Goal: Information Seeking & Learning: Find specific fact

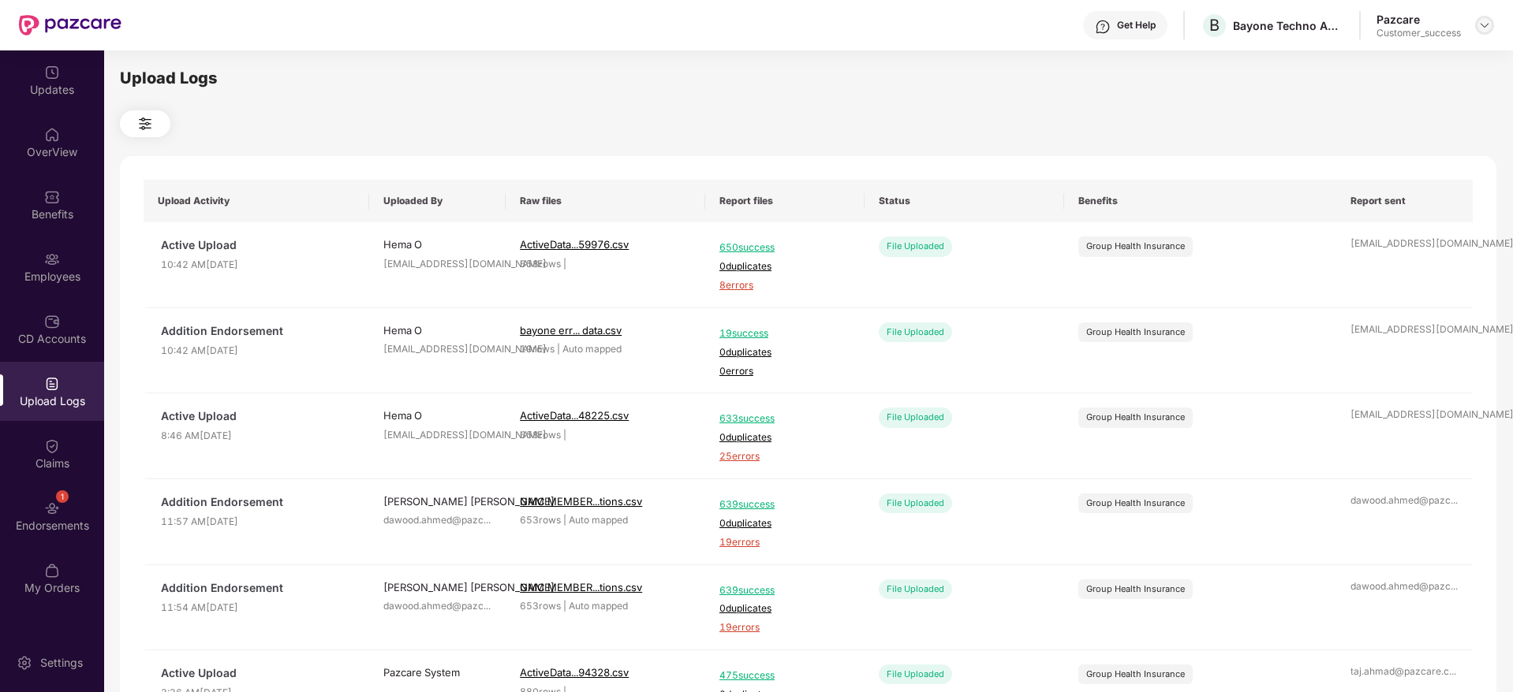
click at [1483, 24] on img at bounding box center [1484, 25] width 13 height 13
click at [1365, 57] on div "Switch to partner view" at bounding box center [1410, 62] width 205 height 31
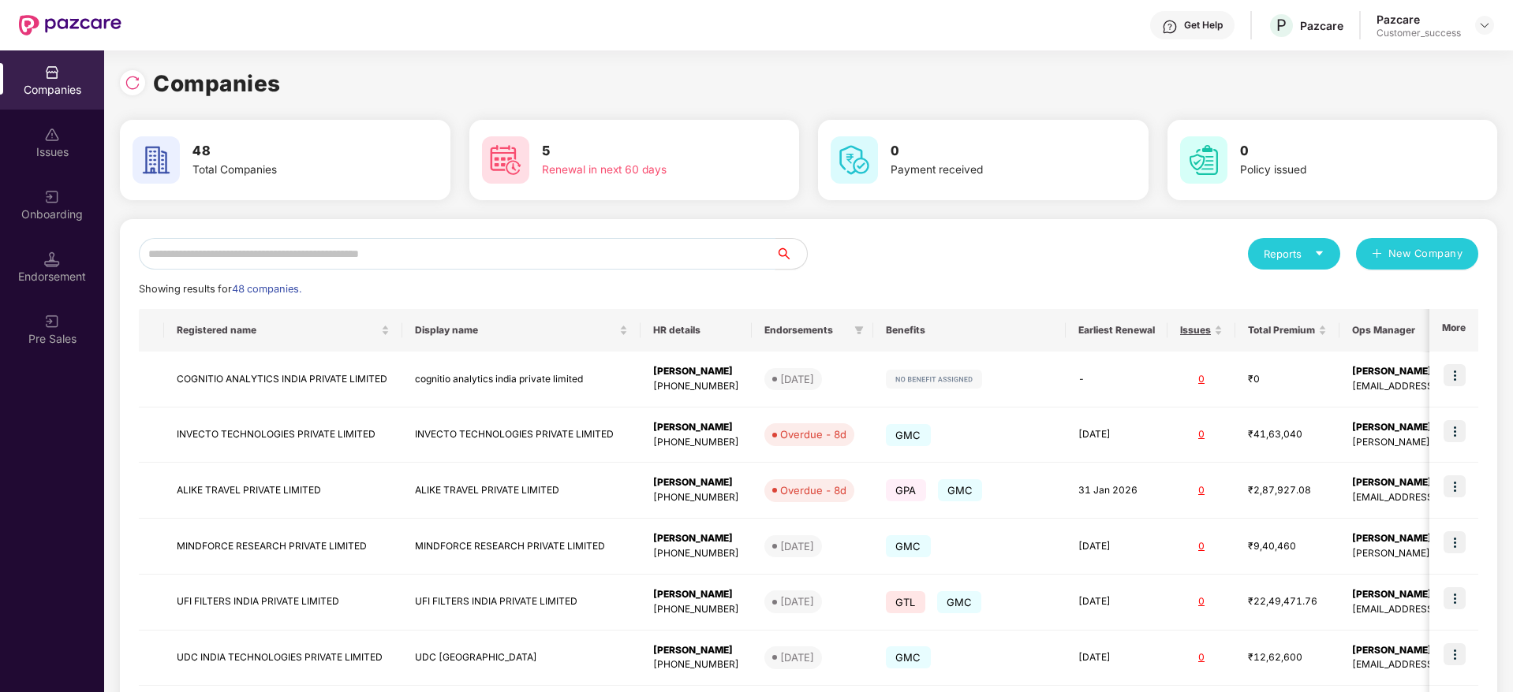
click at [292, 248] on input "text" at bounding box center [457, 254] width 636 height 32
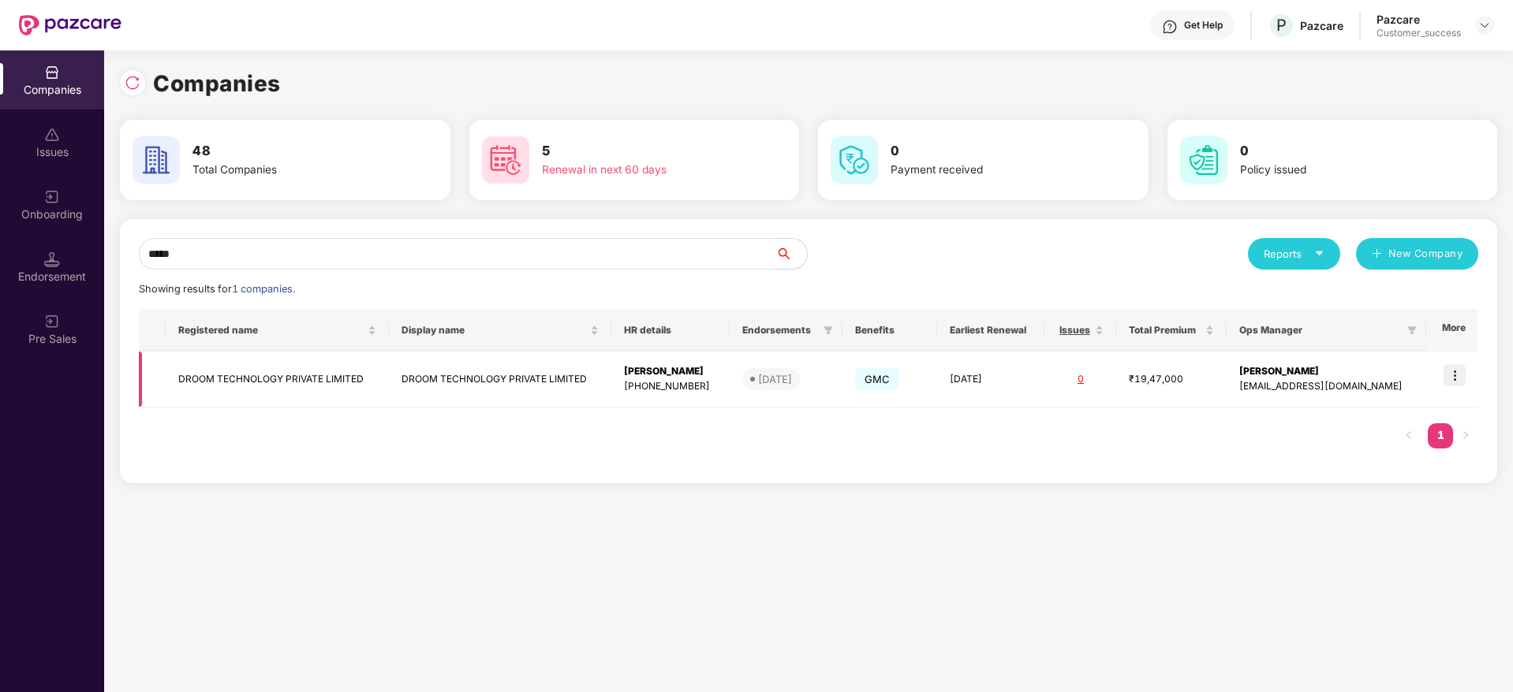
type input "*****"
click at [1453, 380] on img at bounding box center [1454, 375] width 22 height 22
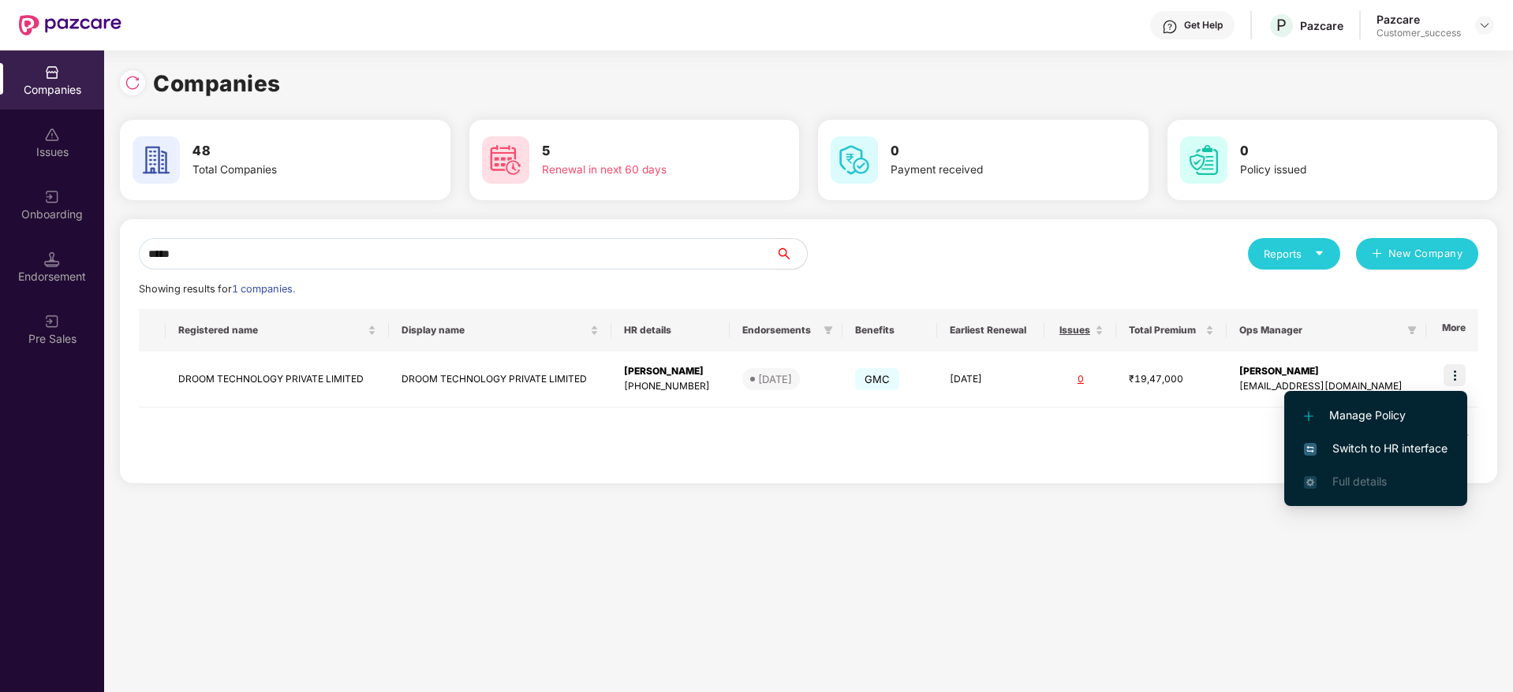
click at [1353, 444] on span "Switch to HR interface" at bounding box center [1376, 448] width 144 height 17
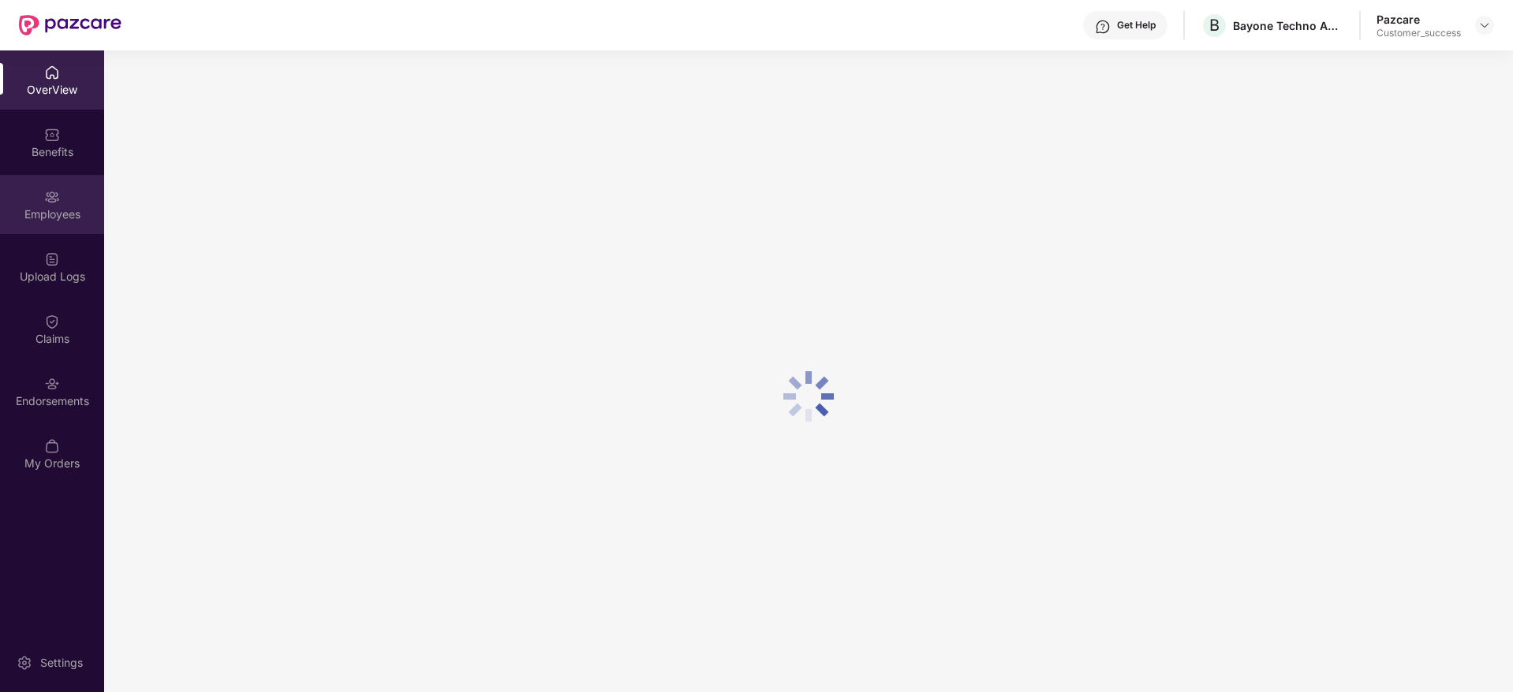
click at [36, 214] on div "Employees" at bounding box center [52, 215] width 104 height 16
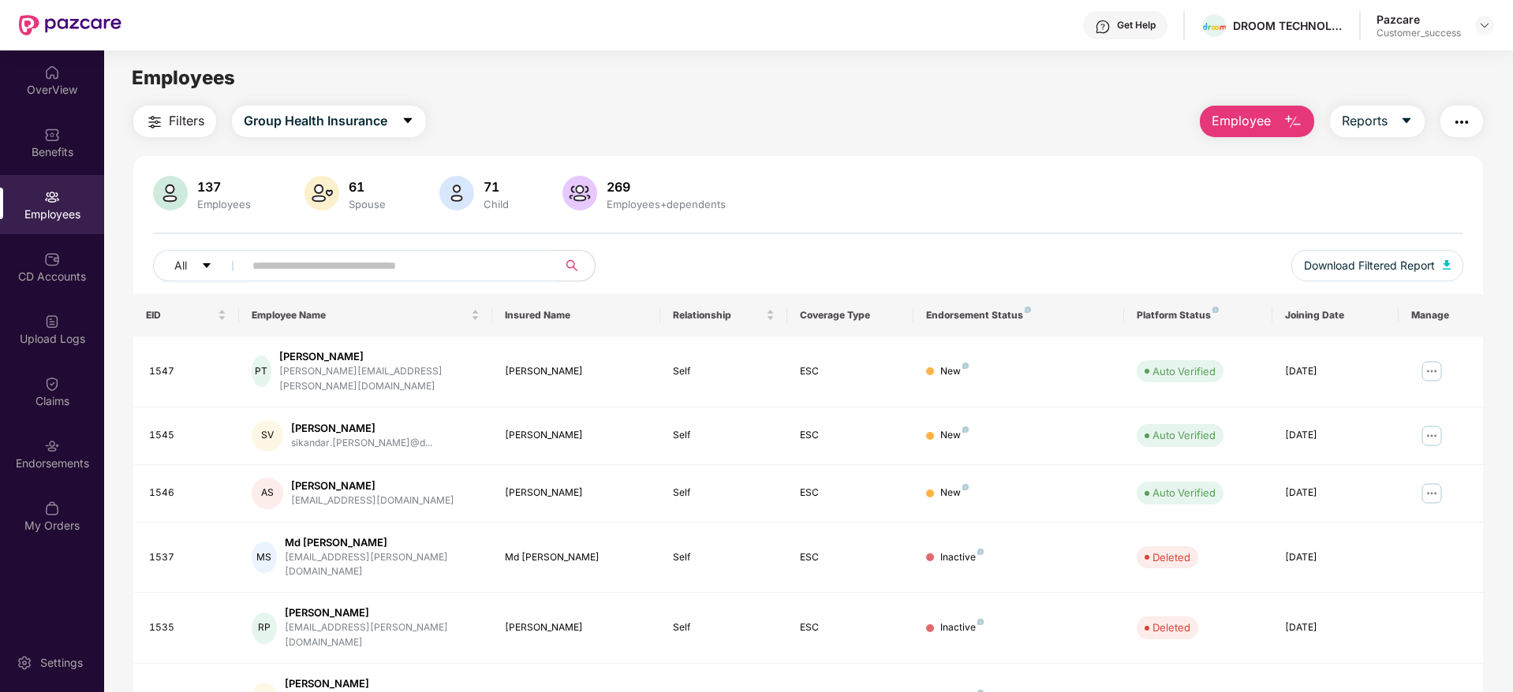
click at [349, 261] on input "text" at bounding box center [393, 266] width 283 height 24
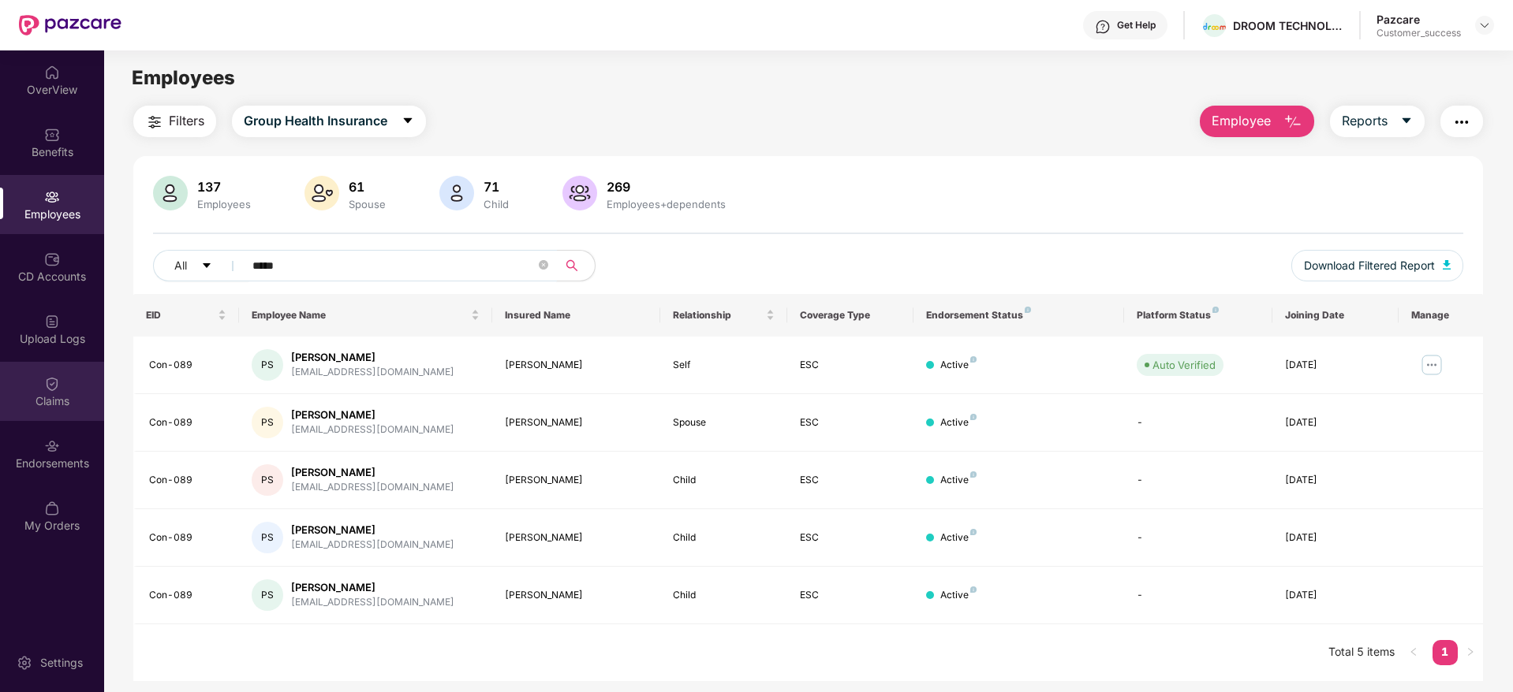
type input "*****"
click at [51, 380] on img at bounding box center [52, 384] width 16 height 16
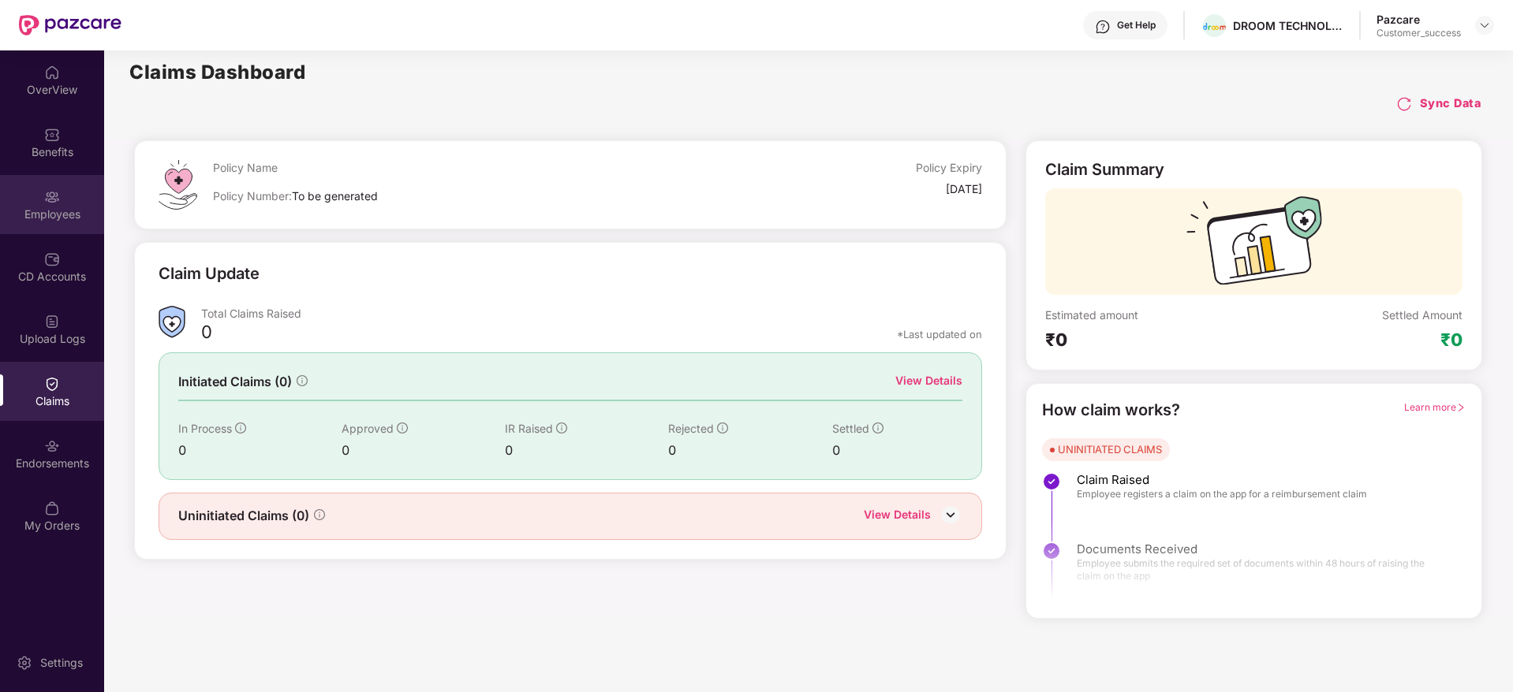
click at [56, 222] on div "Employees" at bounding box center [52, 204] width 104 height 59
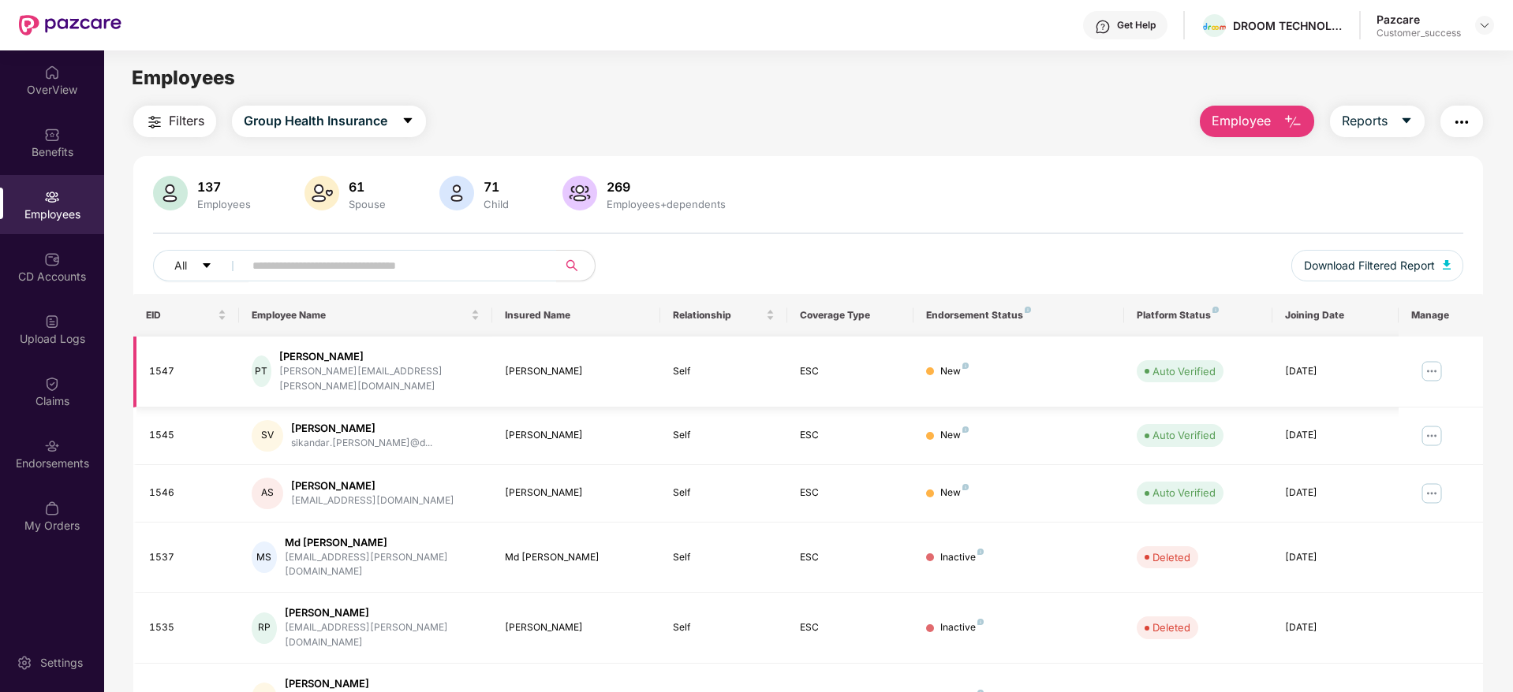
click at [1428, 359] on img at bounding box center [1431, 371] width 25 height 25
click at [450, 256] on input "text" at bounding box center [393, 266] width 283 height 24
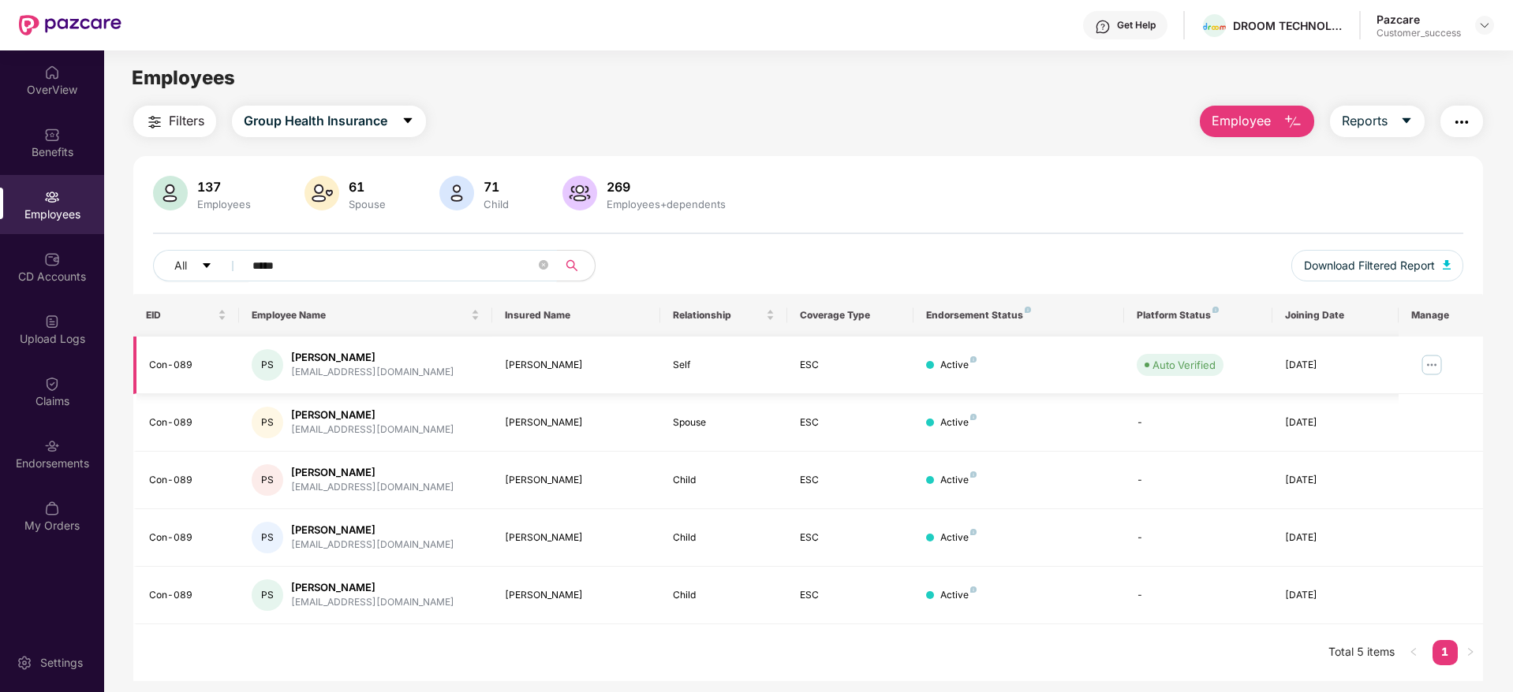
type input "*****"
click at [1433, 371] on img at bounding box center [1431, 365] width 25 height 25
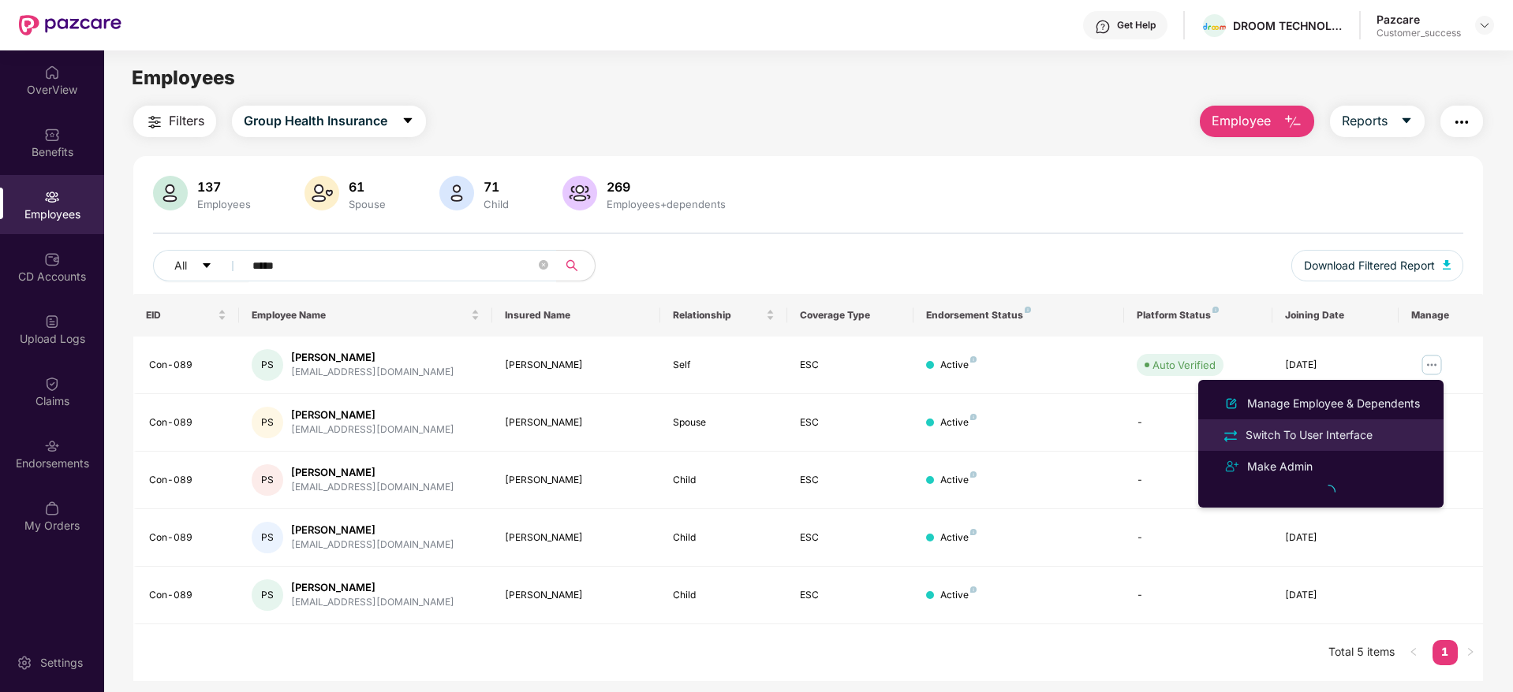
click at [1277, 447] on li "Switch To User Interface" at bounding box center [1320, 436] width 245 height 32
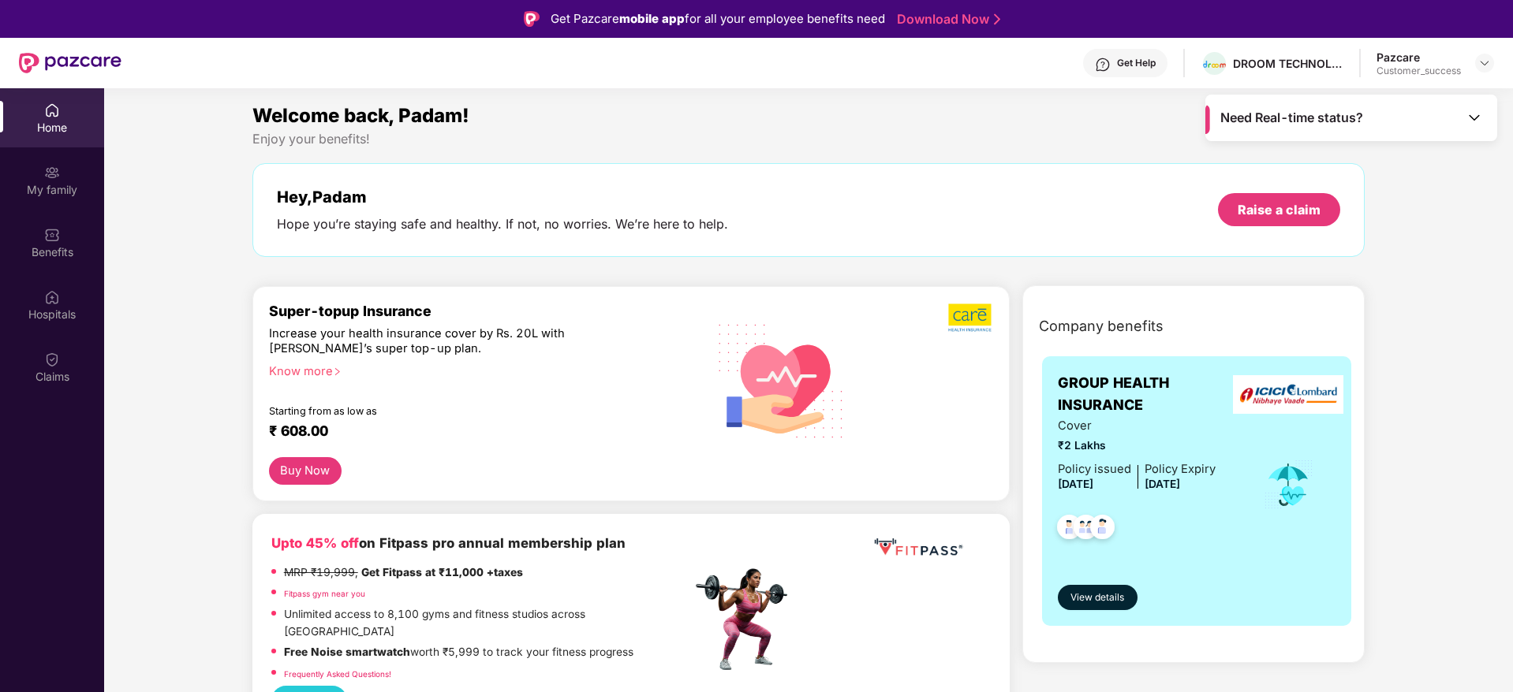
click at [76, 364] on div "Claims" at bounding box center [52, 367] width 104 height 59
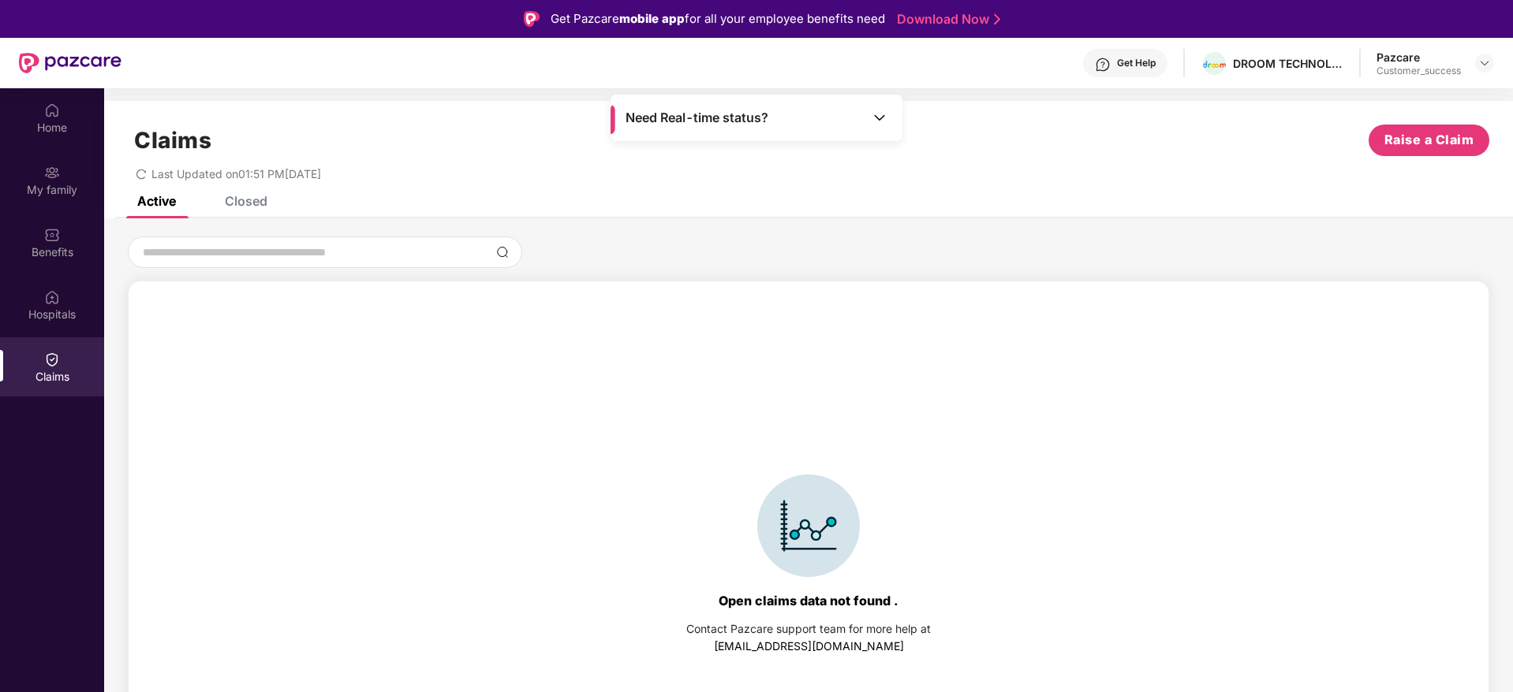
click at [250, 201] on div "Closed" at bounding box center [246, 201] width 43 height 16
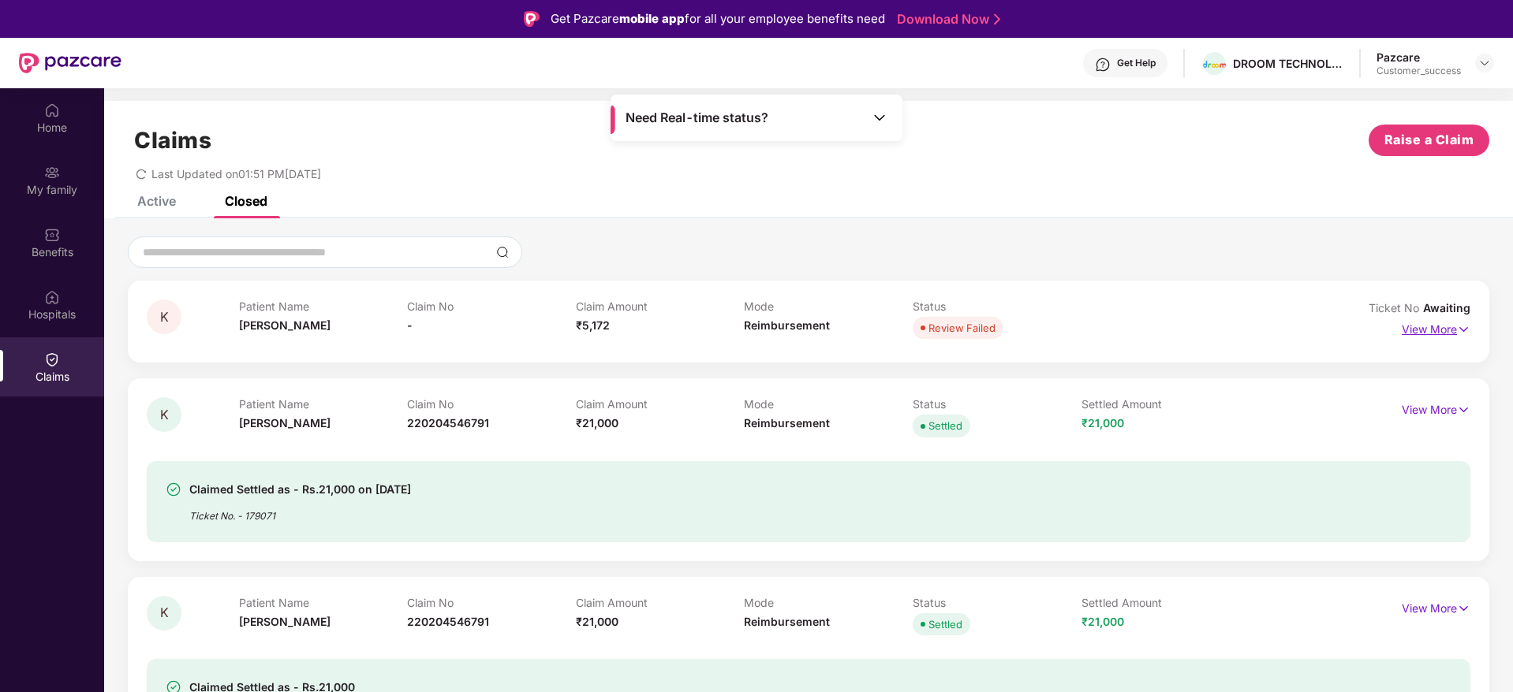
click at [1449, 337] on p "View More" at bounding box center [1435, 327] width 69 height 21
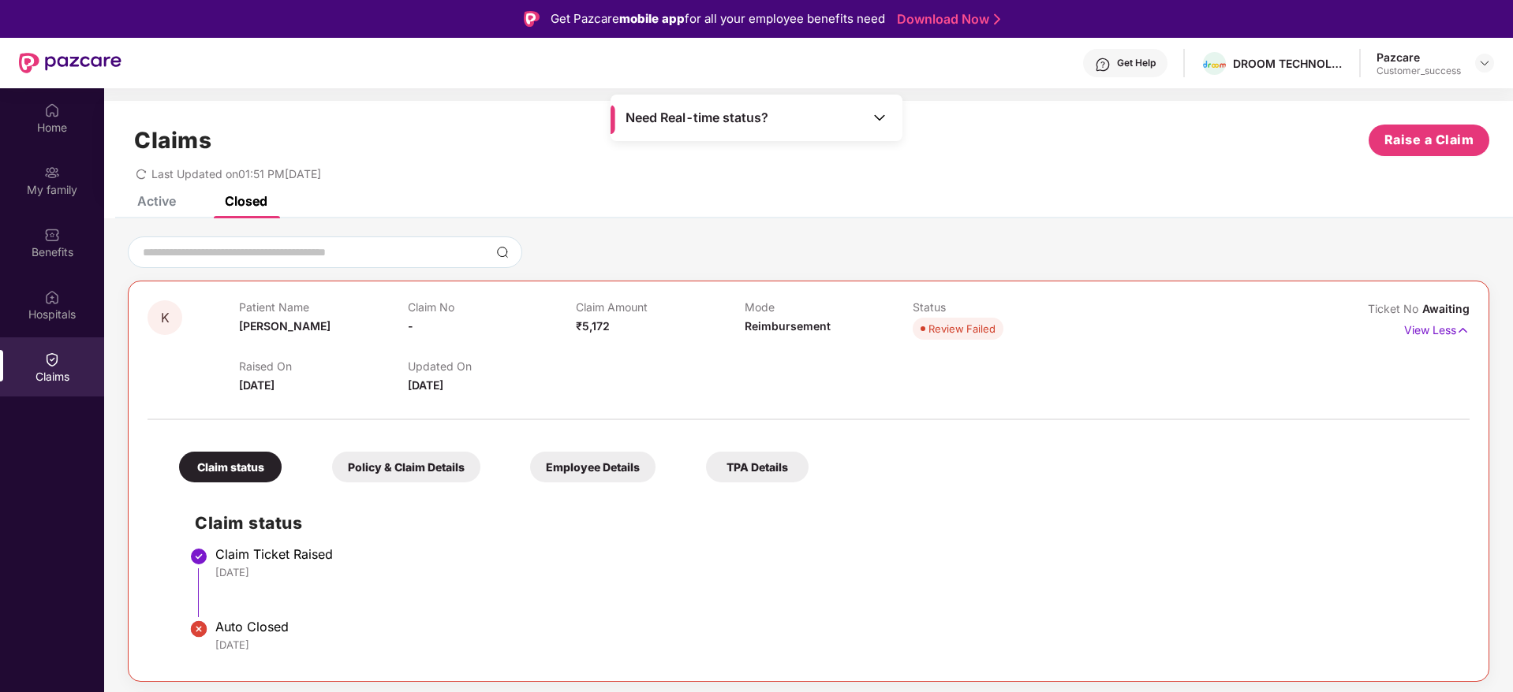
click at [161, 207] on div "Active" at bounding box center [156, 201] width 39 height 16
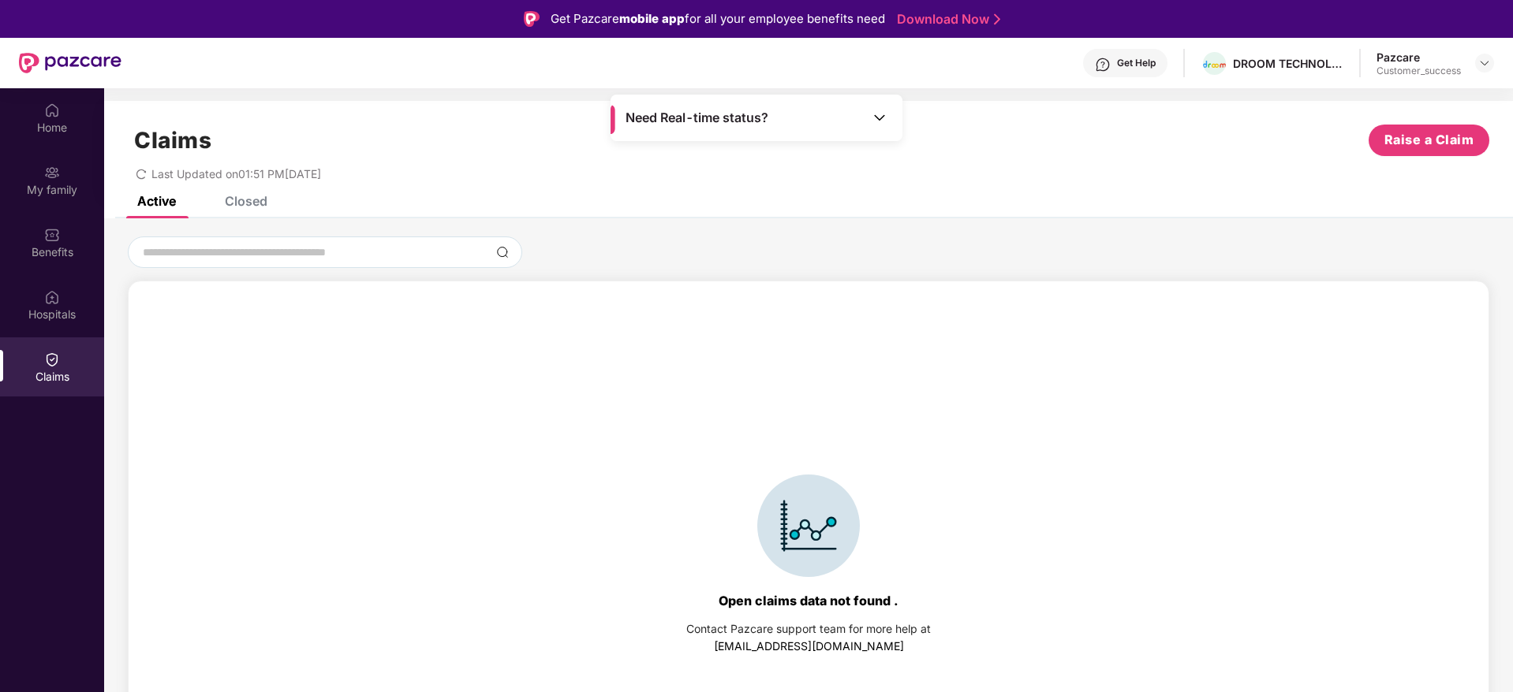
click at [267, 202] on div "Closed" at bounding box center [246, 201] width 43 height 16
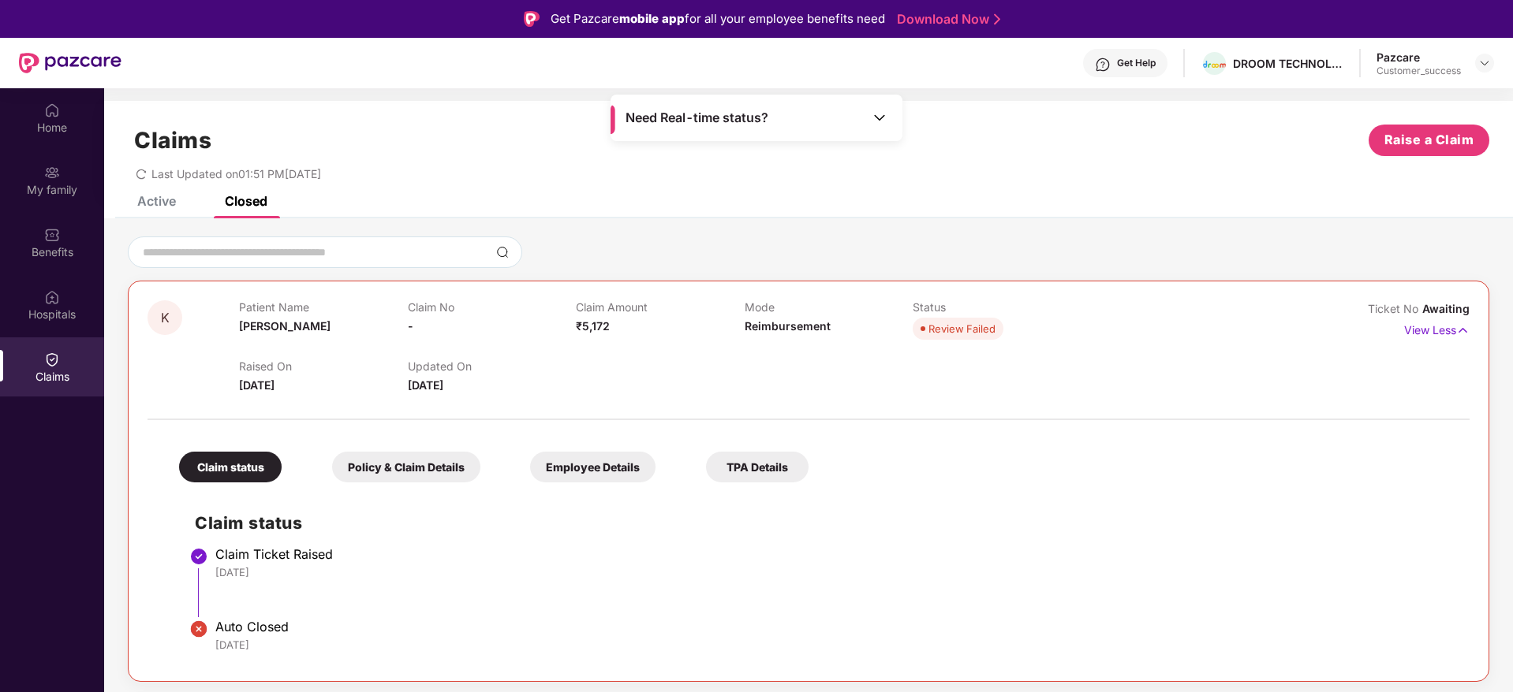
click at [147, 203] on div "Active" at bounding box center [156, 201] width 39 height 16
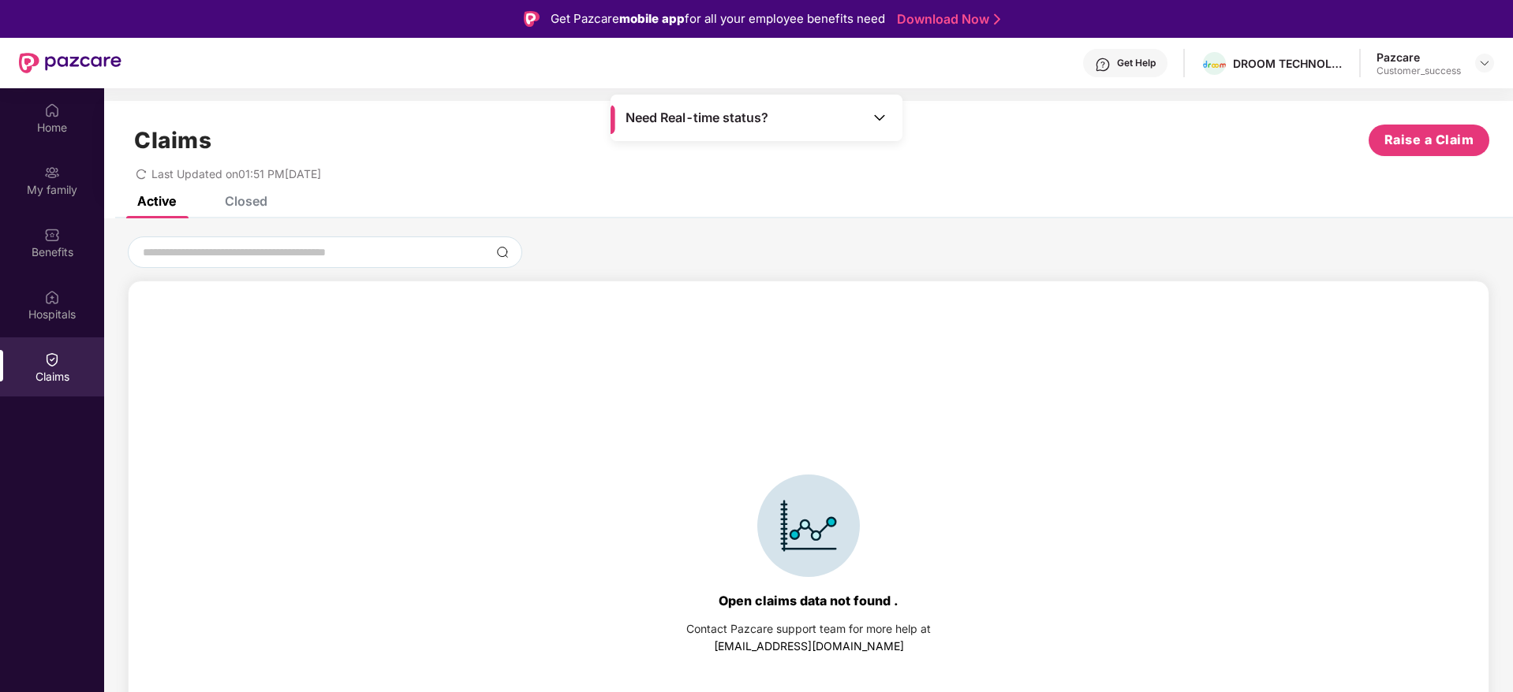
click at [246, 206] on div "Closed" at bounding box center [246, 201] width 43 height 16
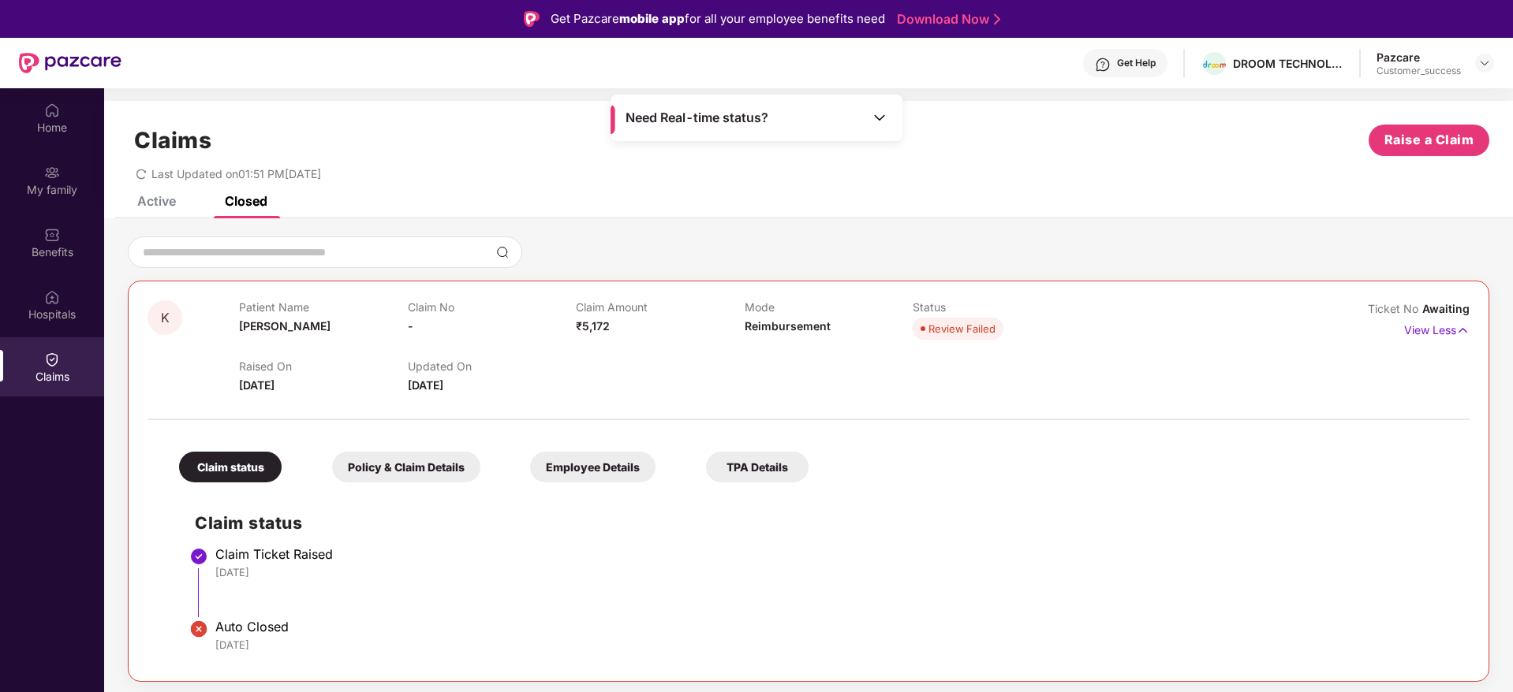
click at [152, 212] on div "Active" at bounding box center [145, 201] width 62 height 35
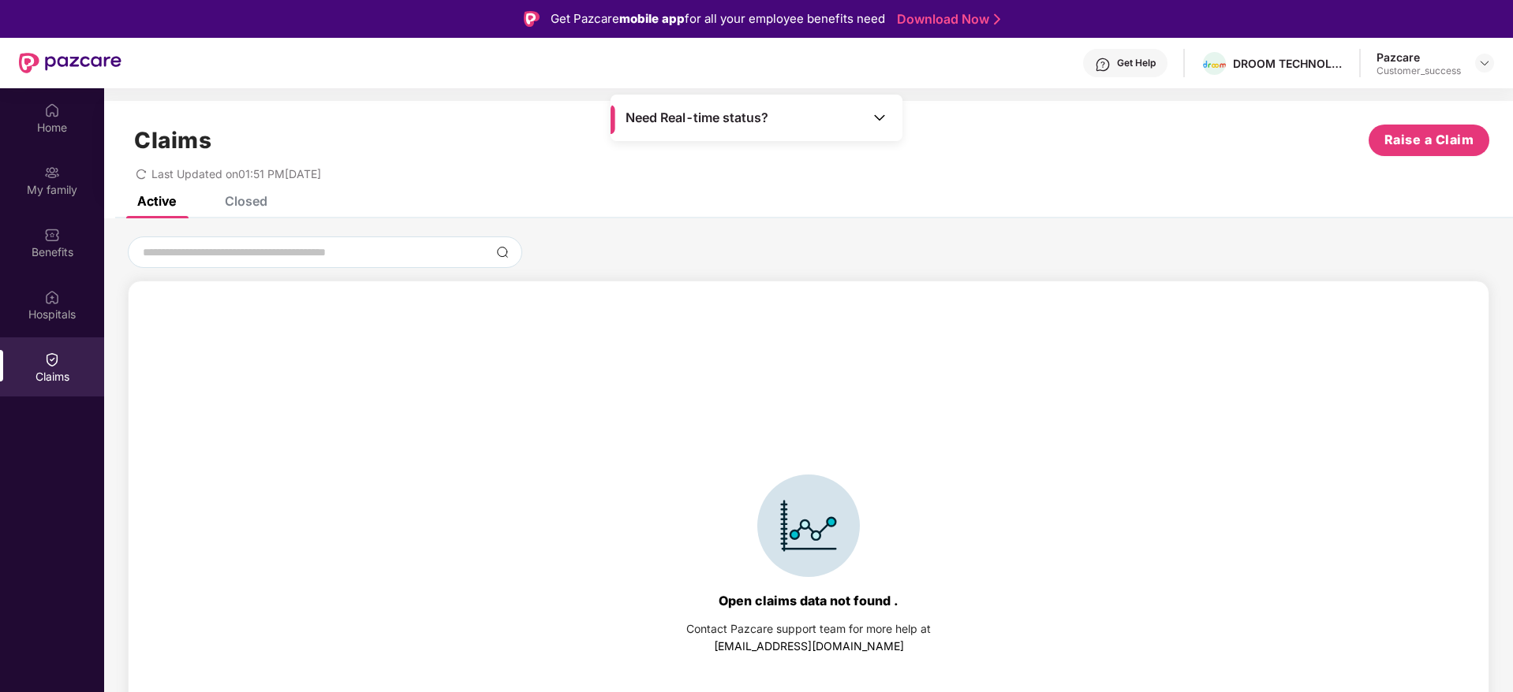
click at [264, 201] on div "Closed" at bounding box center [246, 201] width 43 height 16
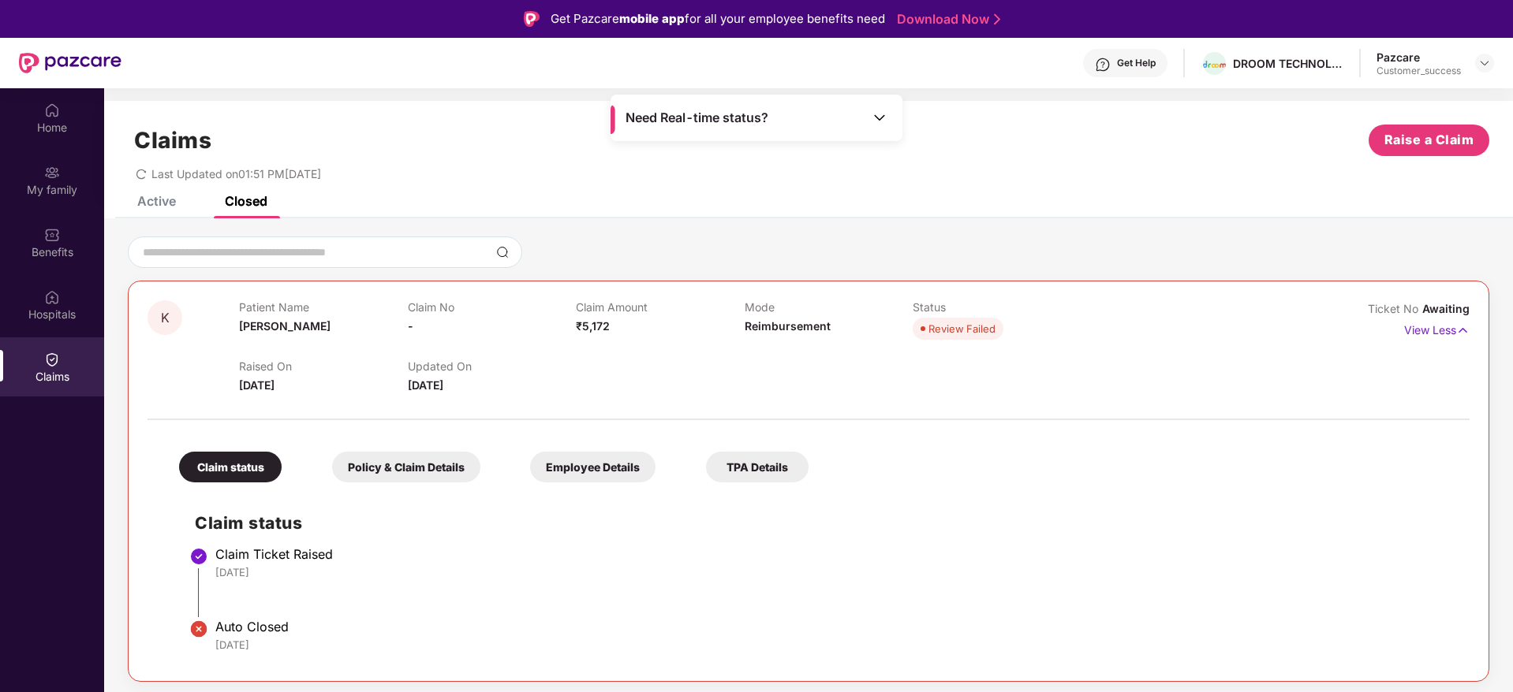
click at [171, 202] on div "Active" at bounding box center [156, 201] width 39 height 16
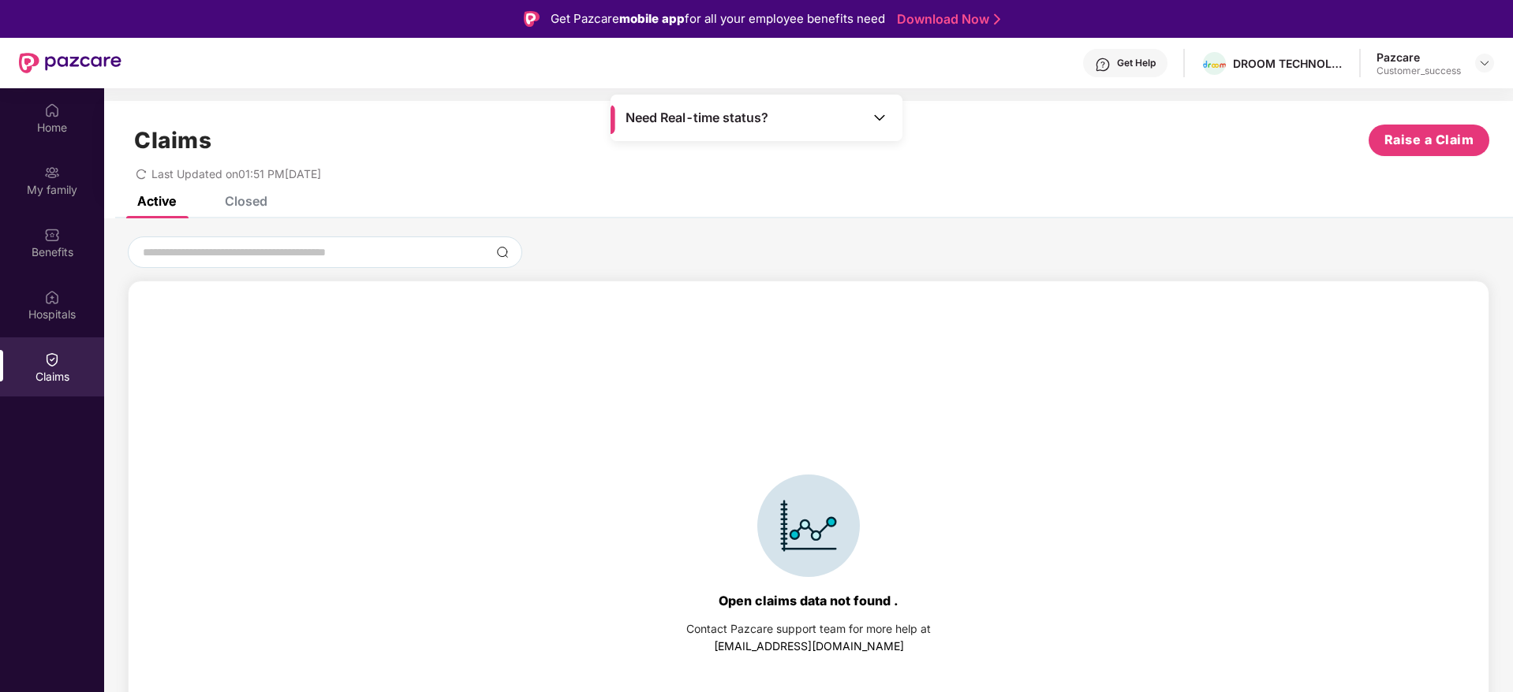
click at [251, 207] on div "Closed" at bounding box center [246, 201] width 43 height 16
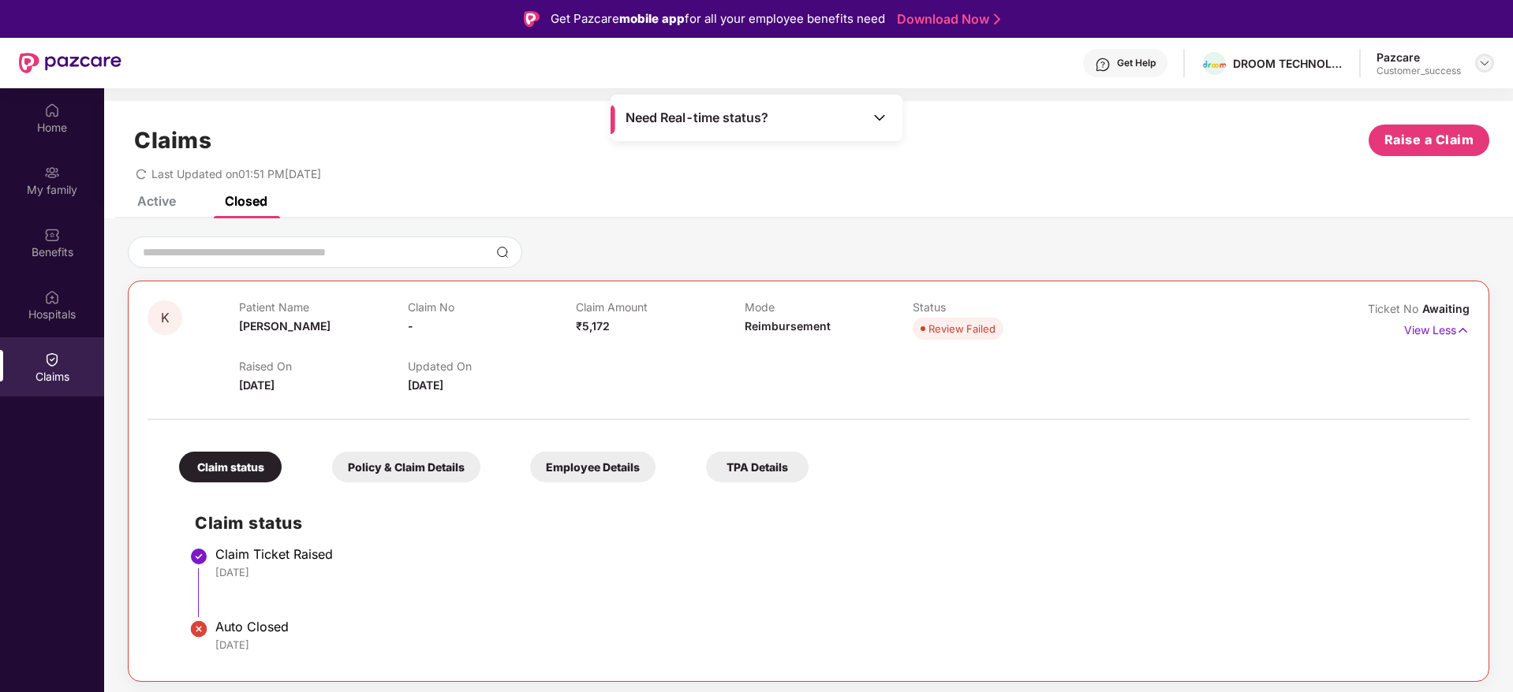
click at [1491, 65] on div at bounding box center [1484, 63] width 19 height 19
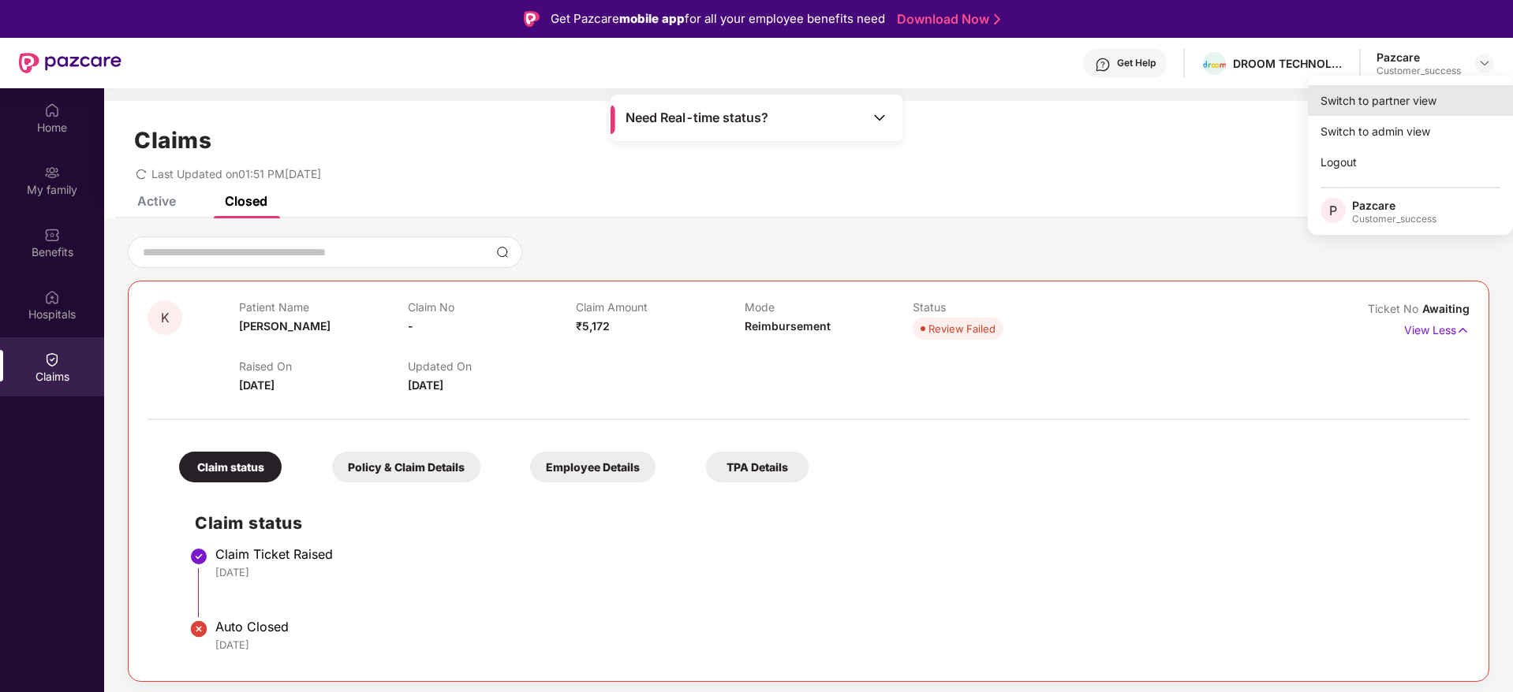
click at [1383, 106] on div "Switch to partner view" at bounding box center [1410, 100] width 205 height 31
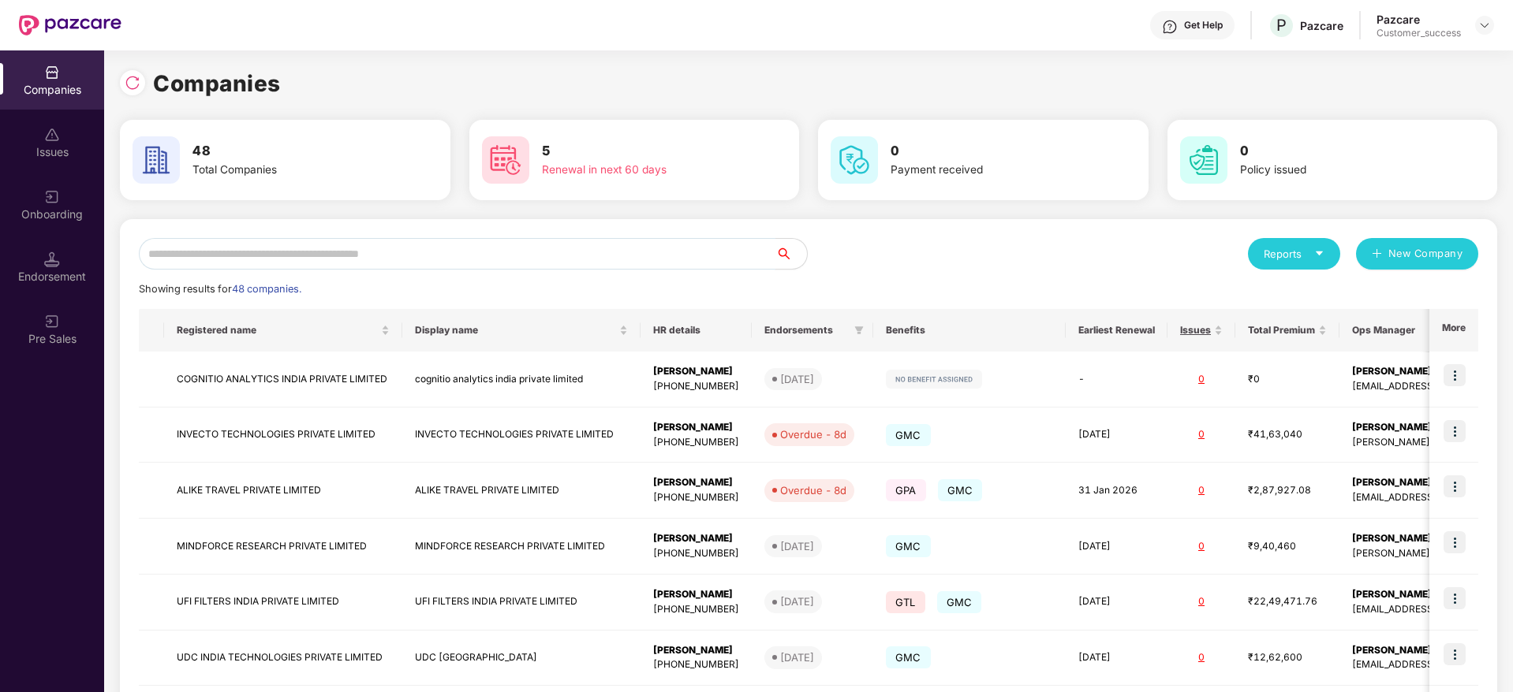
click at [405, 263] on input "text" at bounding box center [457, 254] width 636 height 32
type input "*"
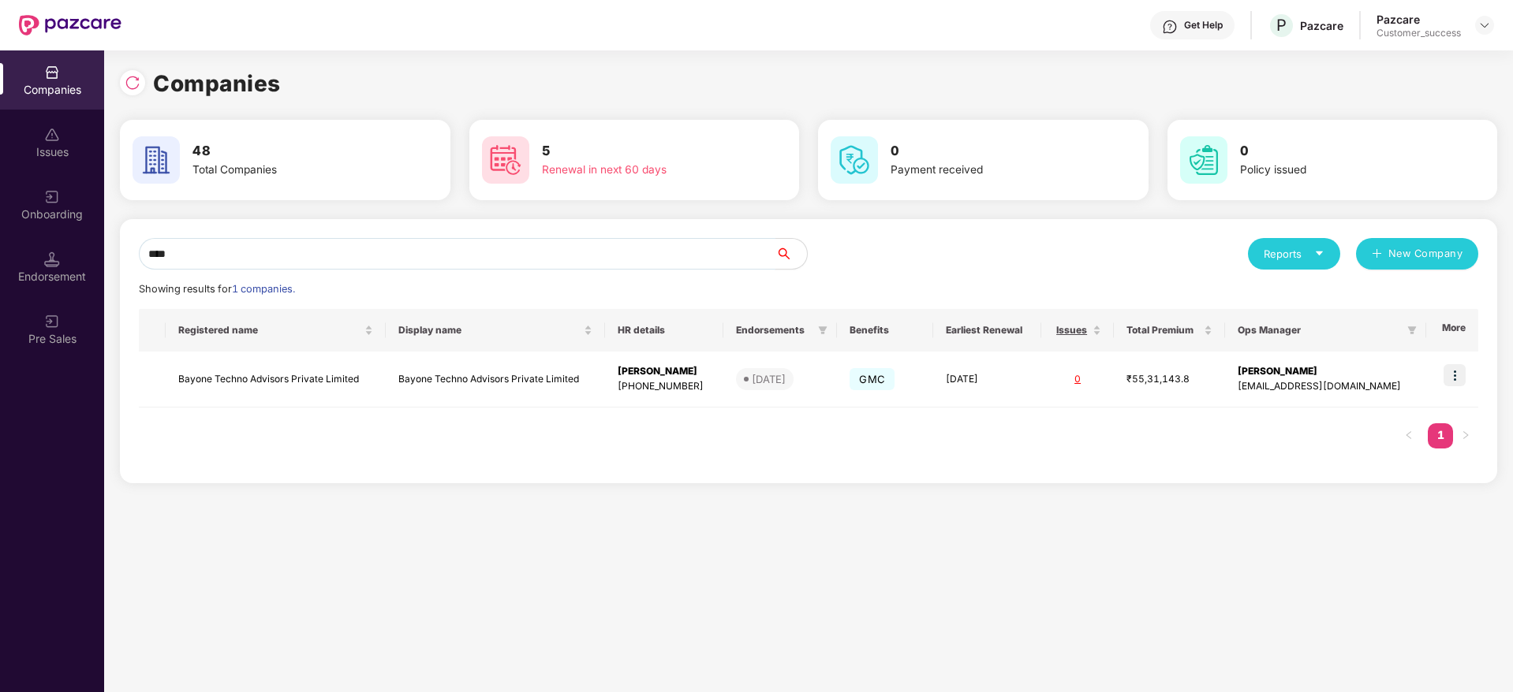
click at [405, 263] on input "****" at bounding box center [457, 254] width 636 height 32
type input "****"
click at [1456, 377] on img at bounding box center [1454, 375] width 22 height 22
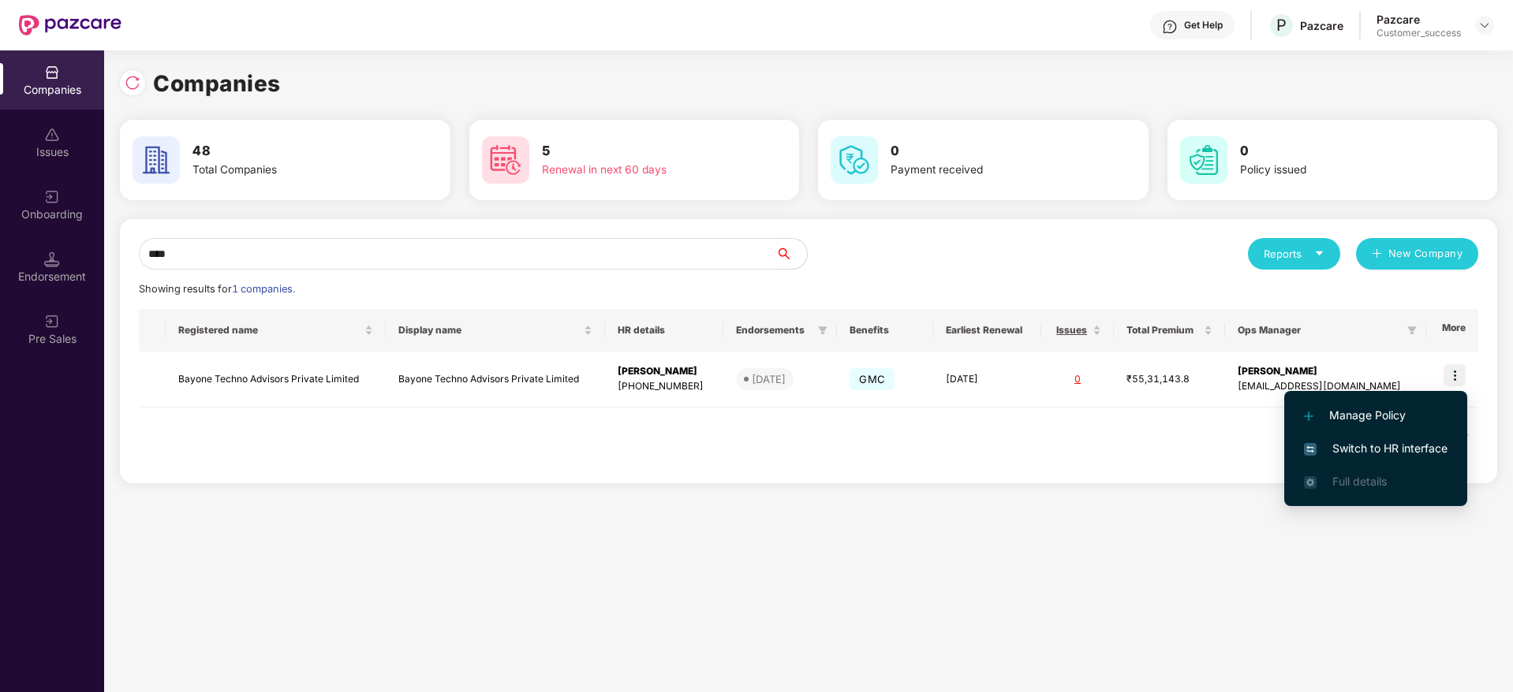
click at [1353, 450] on span "Switch to HR interface" at bounding box center [1376, 448] width 144 height 17
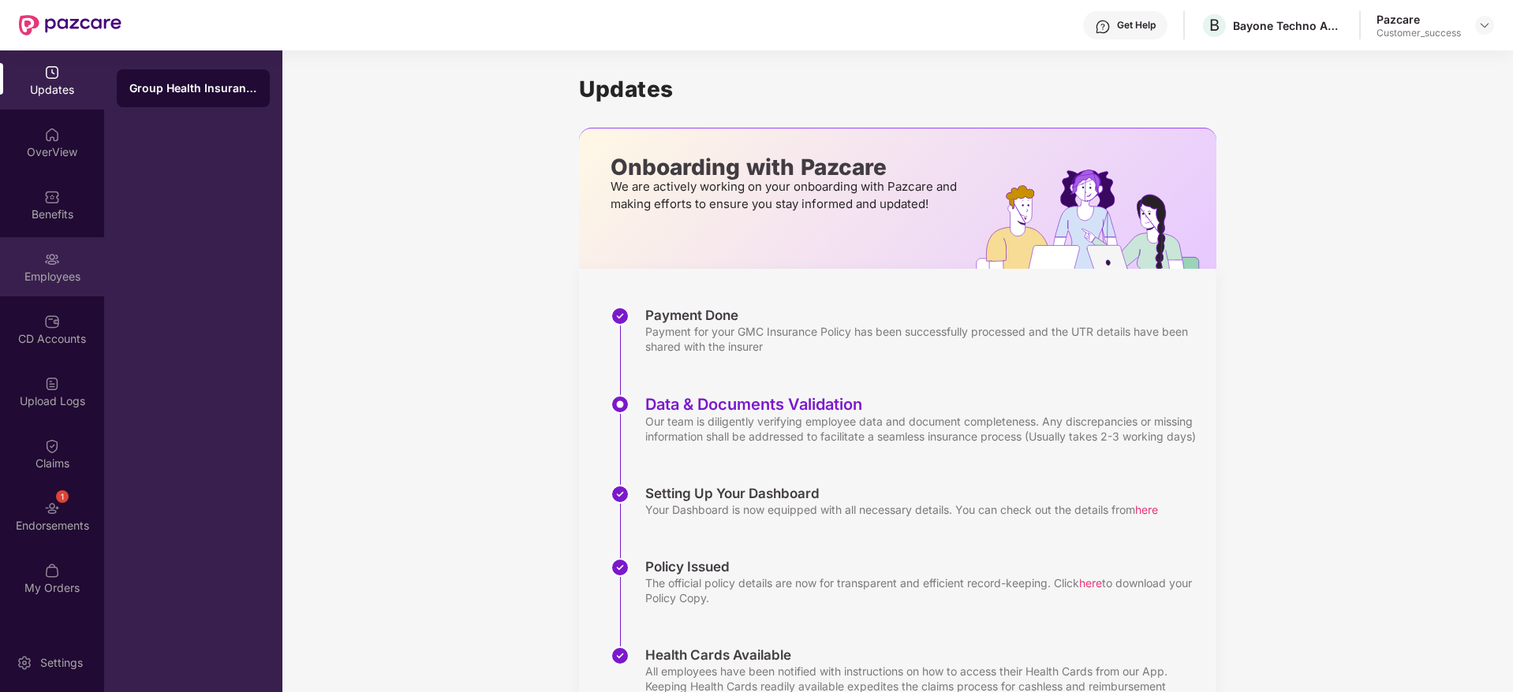
click at [35, 272] on div "Employees" at bounding box center [52, 277] width 104 height 16
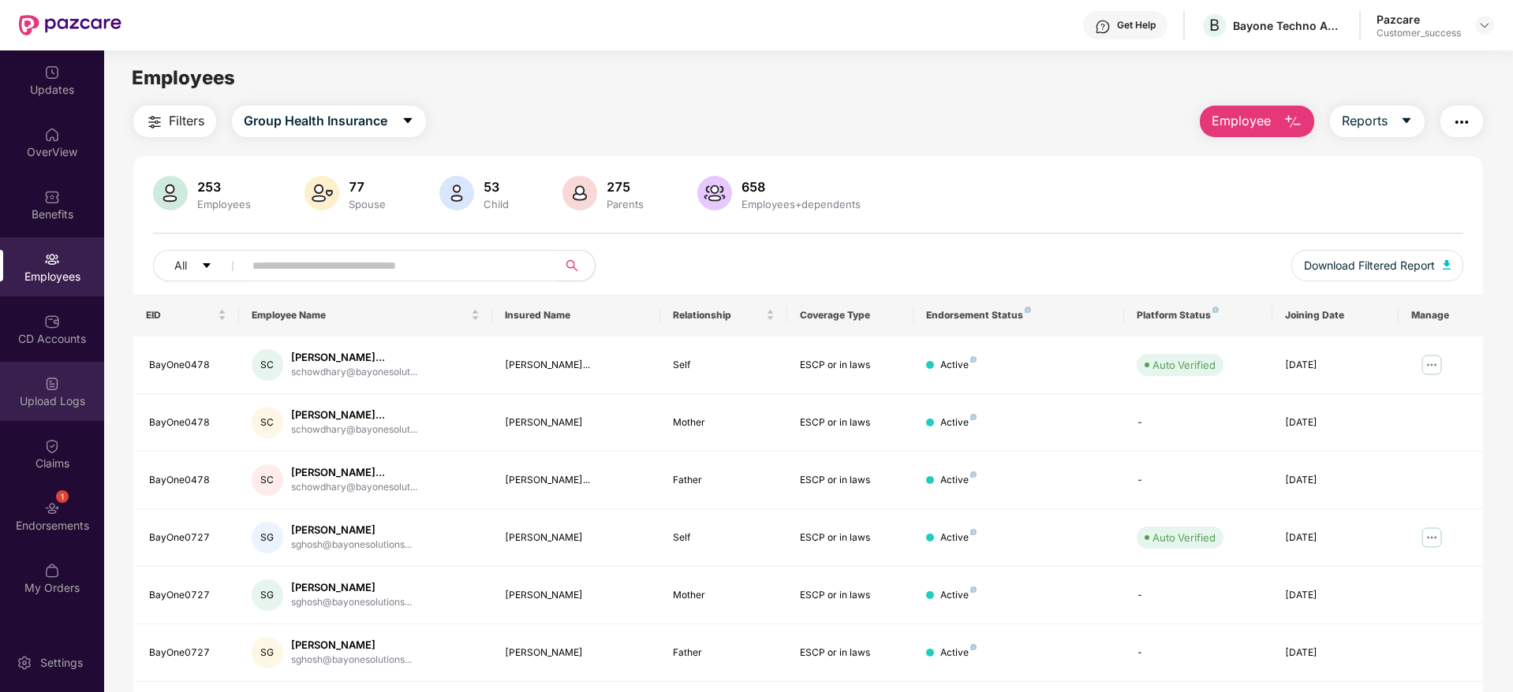
click at [58, 382] on img at bounding box center [52, 384] width 16 height 16
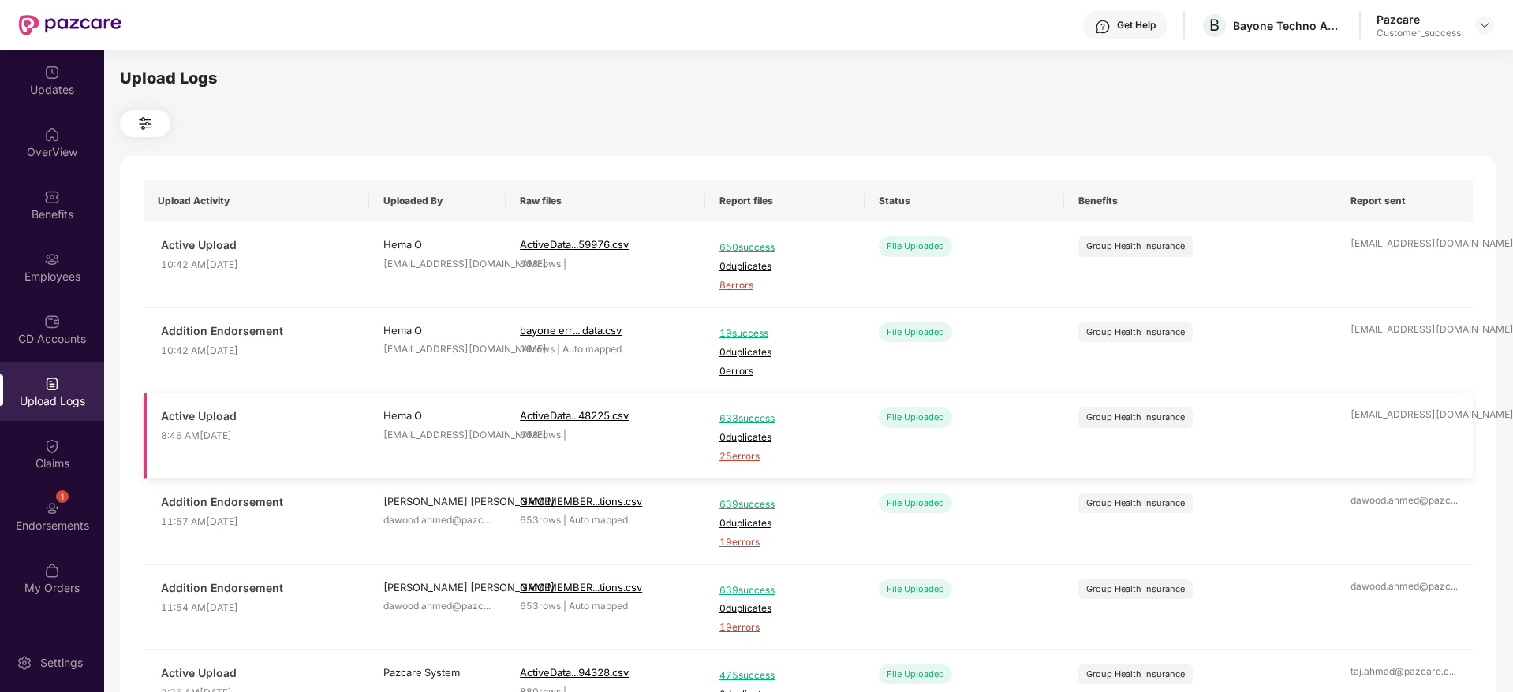
click at [747, 456] on span "25 errors" at bounding box center [784, 457] width 131 height 15
click at [59, 205] on div "Benefits" at bounding box center [52, 204] width 104 height 59
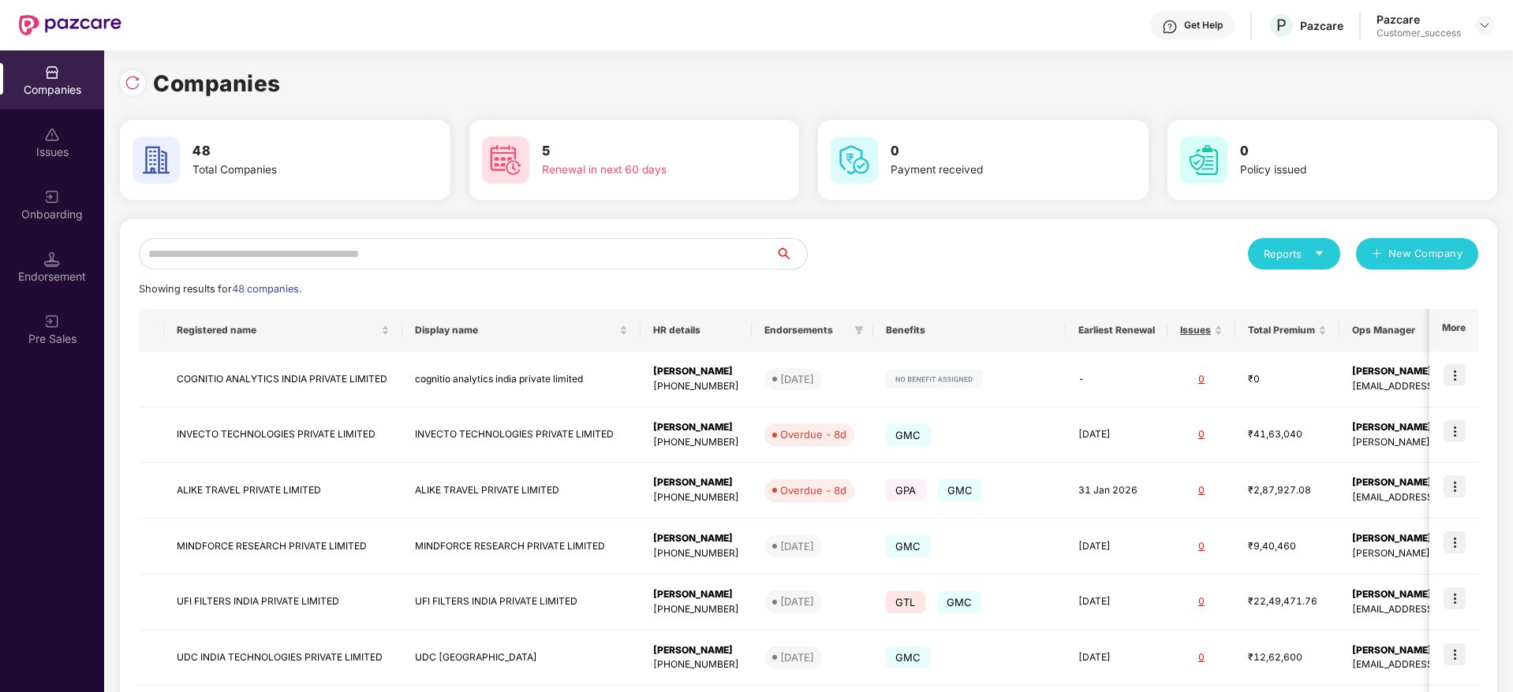
click at [210, 269] on input "text" at bounding box center [457, 254] width 636 height 32
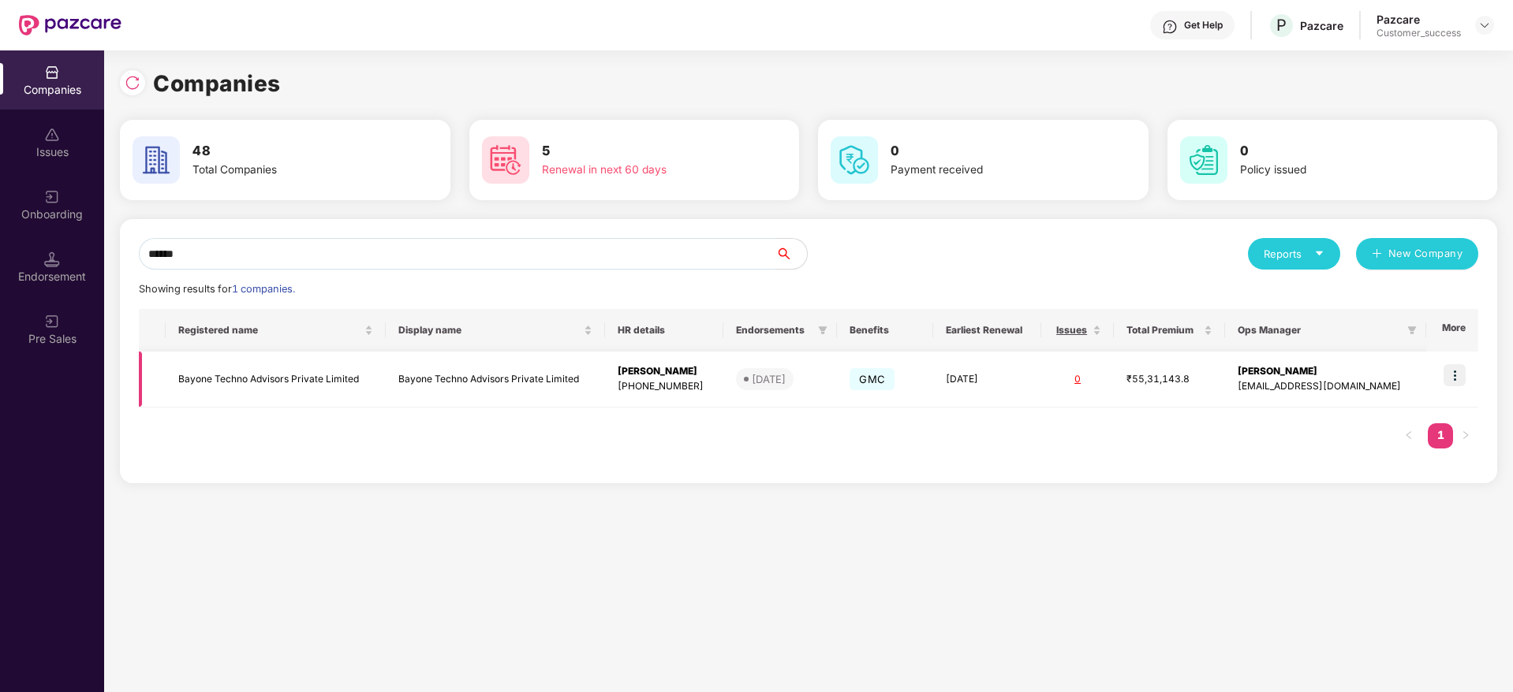
type input "******"
click at [249, 383] on td "Bayone Techno Advisors Private Limited" at bounding box center [275, 380] width 219 height 56
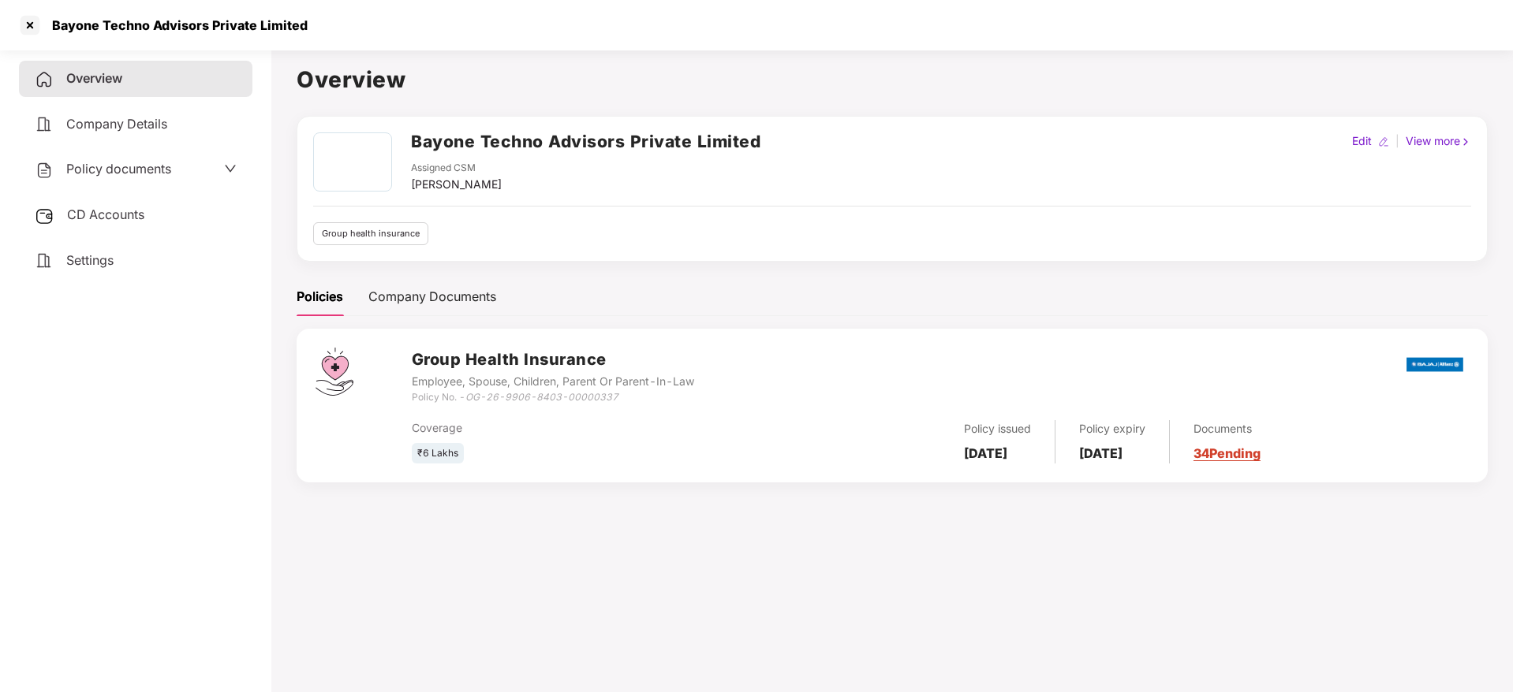
click at [1260, 451] on link "34 Pending" at bounding box center [1226, 454] width 67 height 16
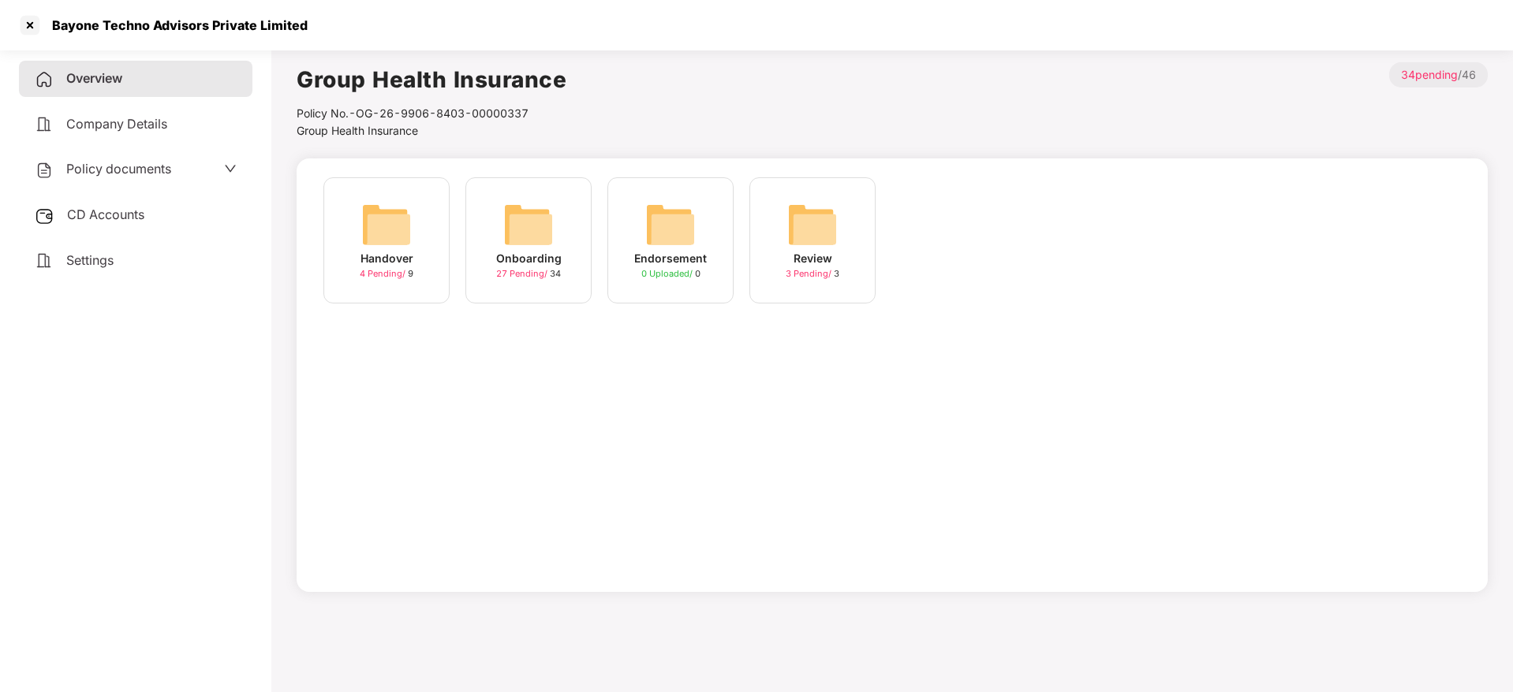
click at [509, 232] on img at bounding box center [528, 225] width 50 height 50
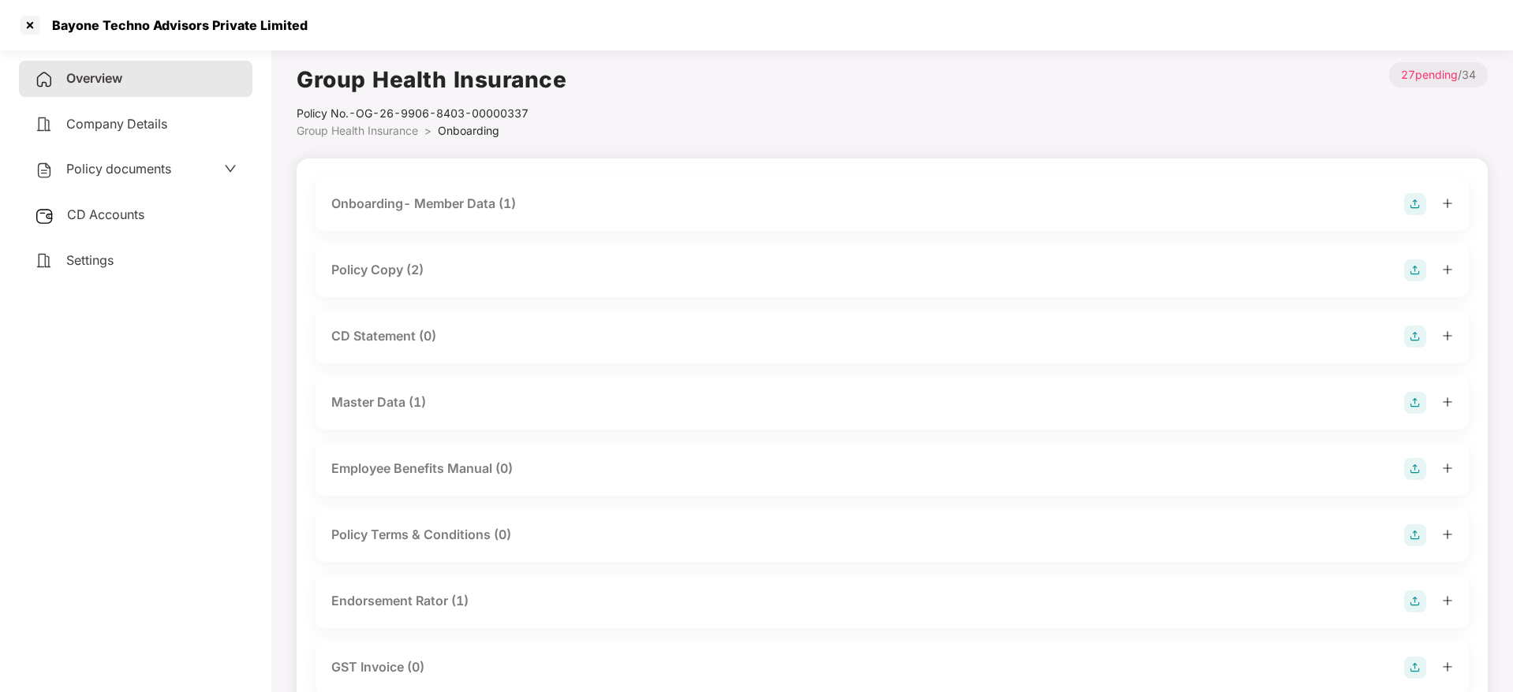
click at [388, 407] on div "Master Data (1)" at bounding box center [378, 403] width 95 height 20
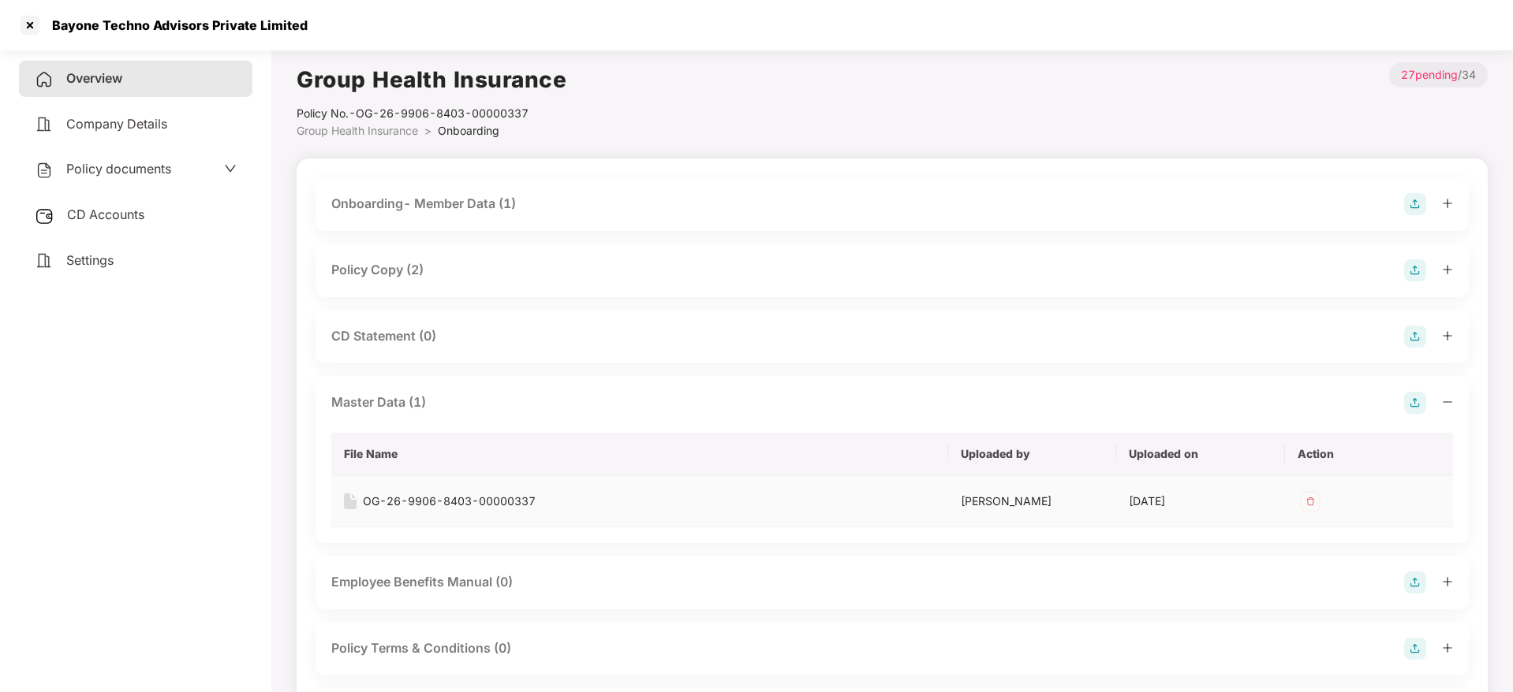
click at [420, 498] on div "OG-26-9906-8403-00000337" at bounding box center [449, 501] width 173 height 17
click at [22, 25] on div at bounding box center [29, 25] width 25 height 25
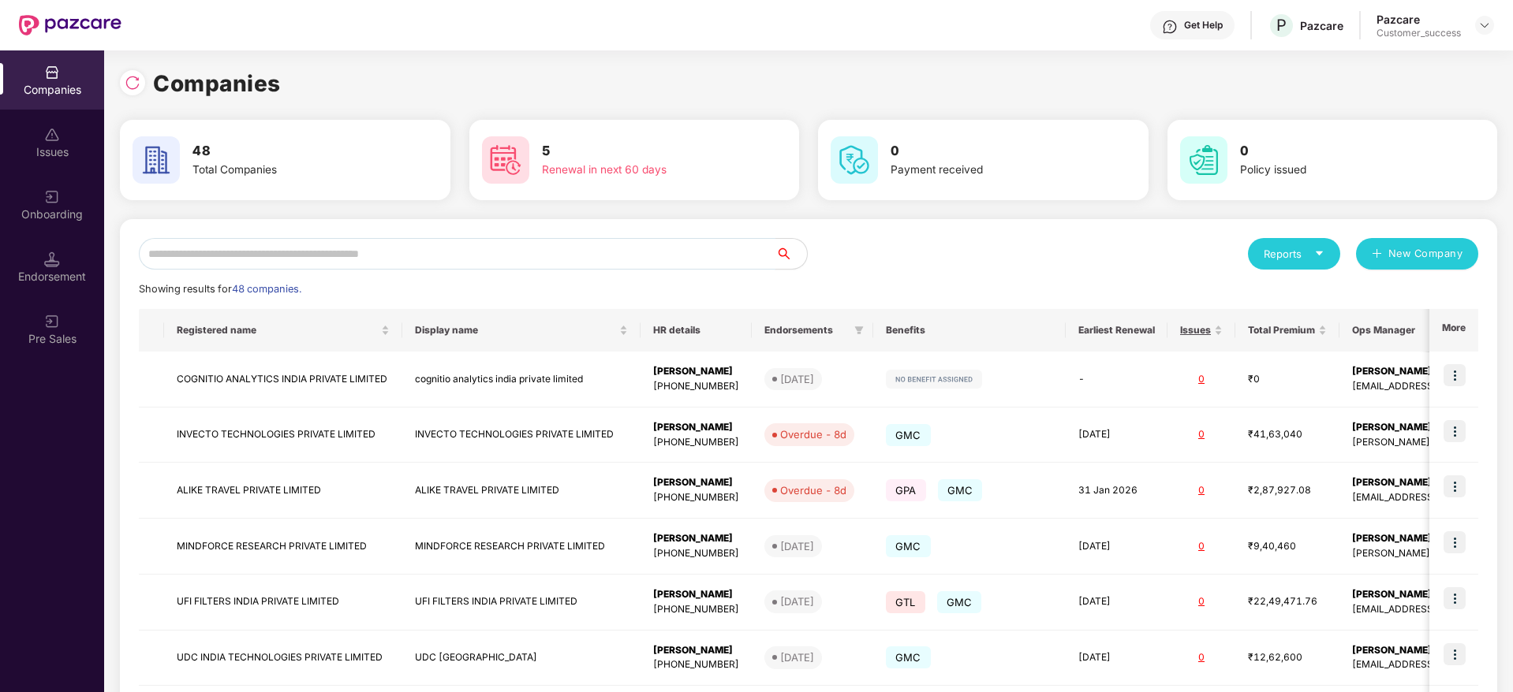
click at [263, 244] on input "text" at bounding box center [457, 254] width 636 height 32
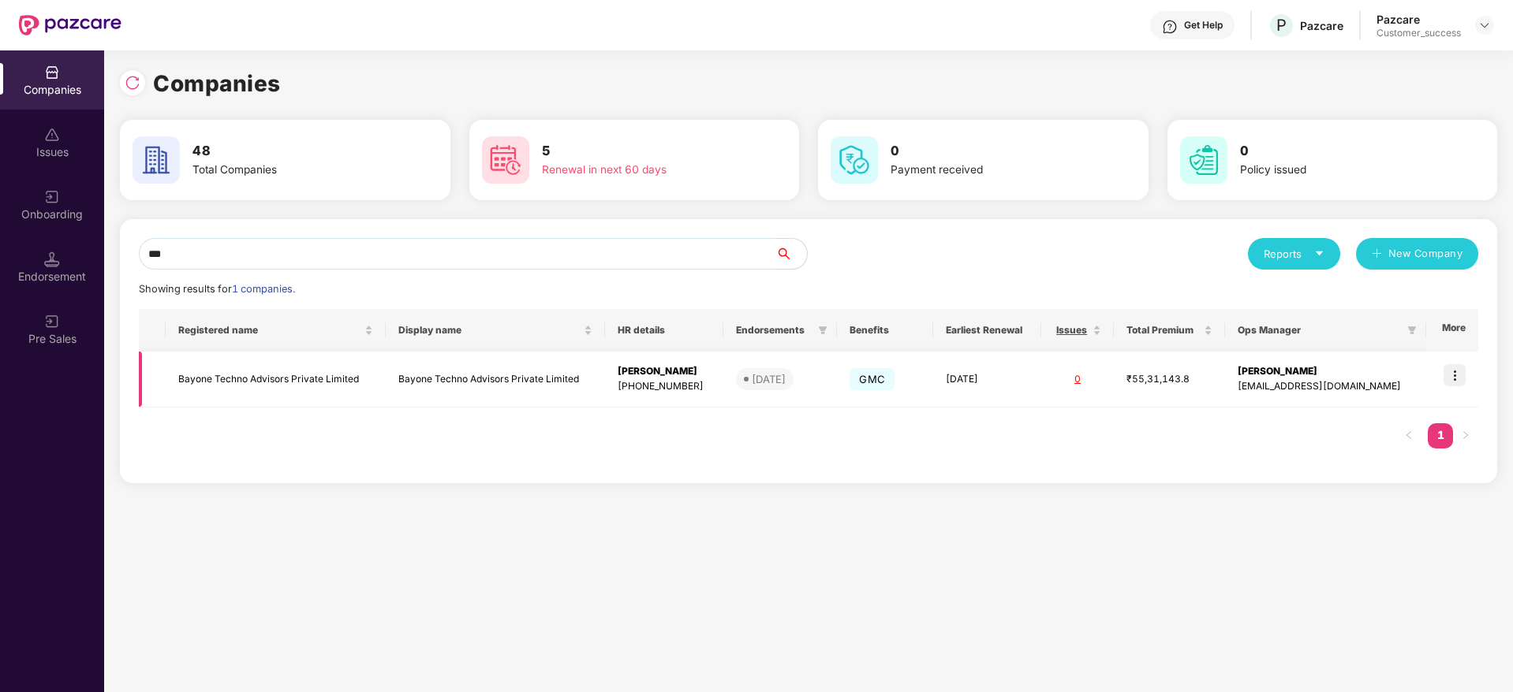
type input "***"
click at [1458, 379] on img at bounding box center [1454, 375] width 22 height 22
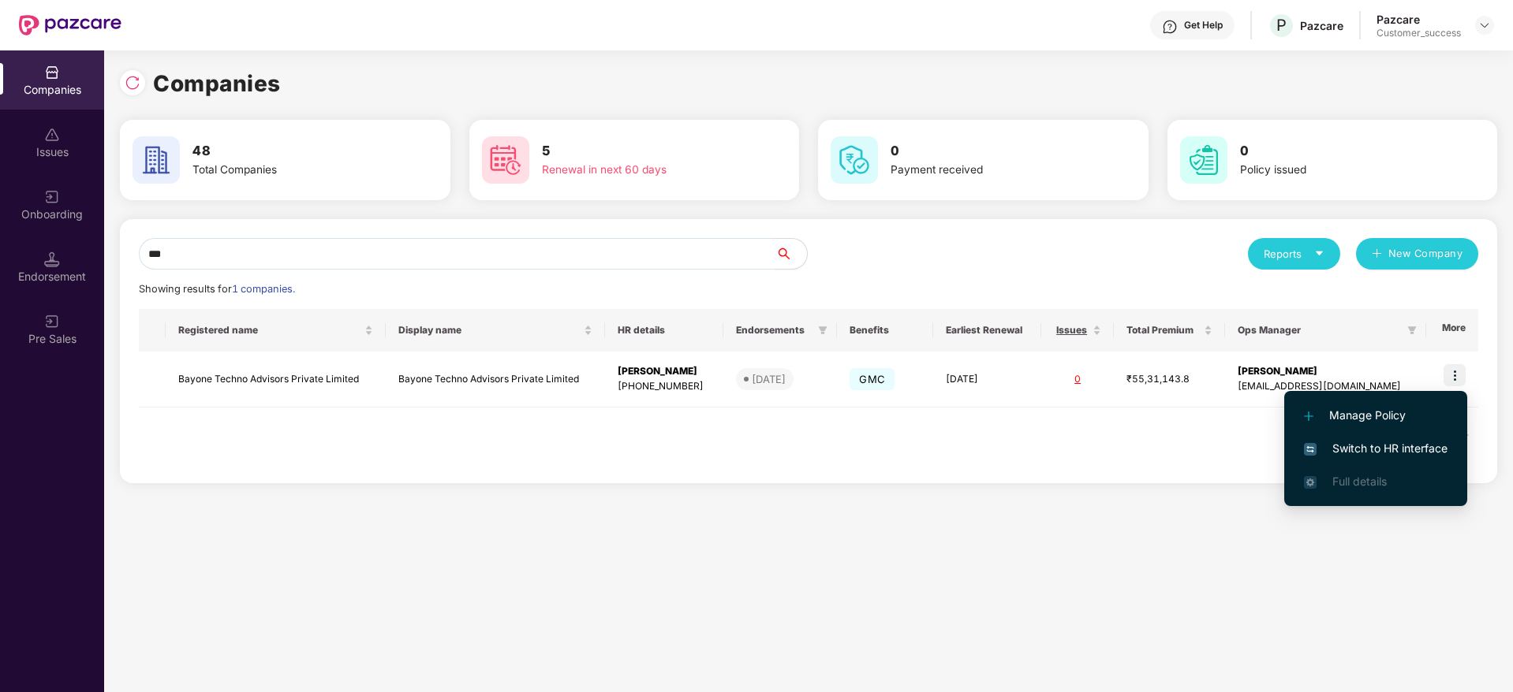
click at [1395, 447] on span "Switch to HR interface" at bounding box center [1376, 448] width 144 height 17
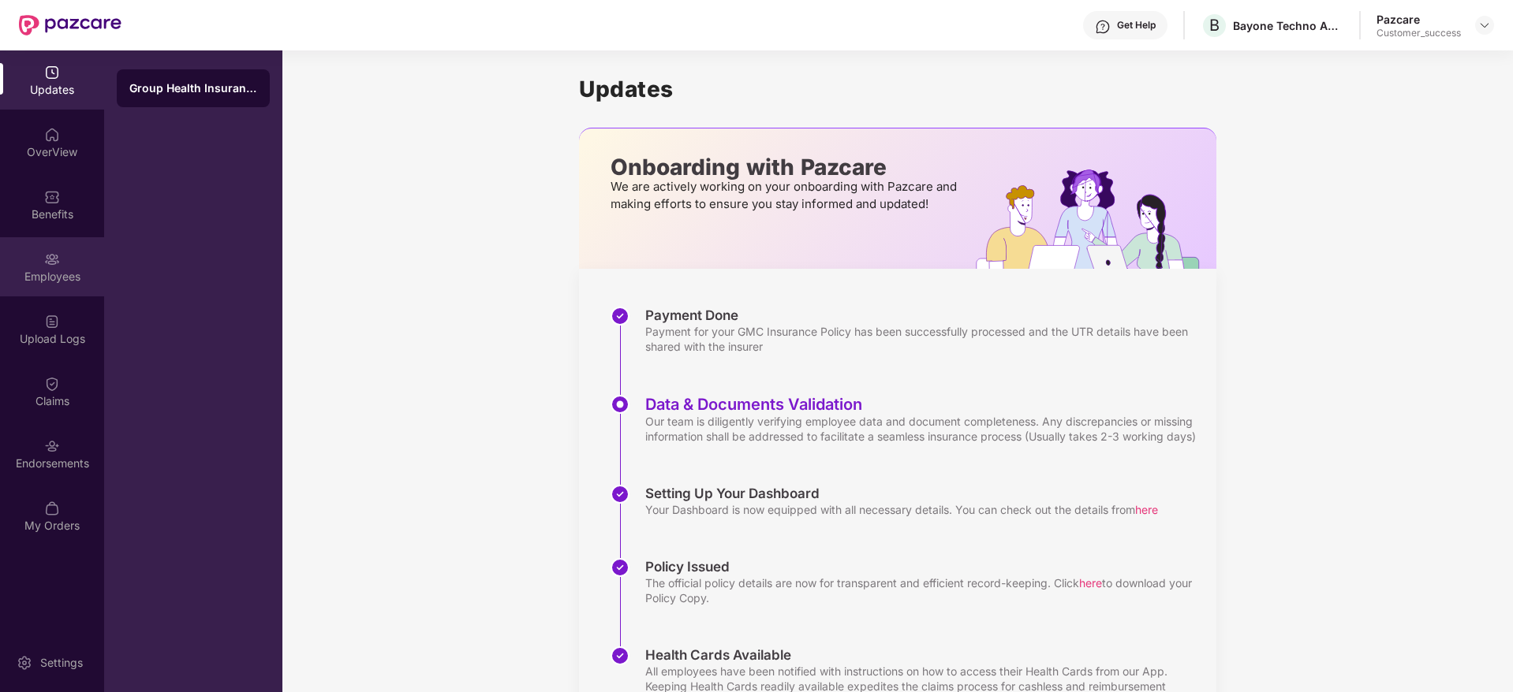
click at [90, 284] on div "Employees" at bounding box center [52, 266] width 104 height 59
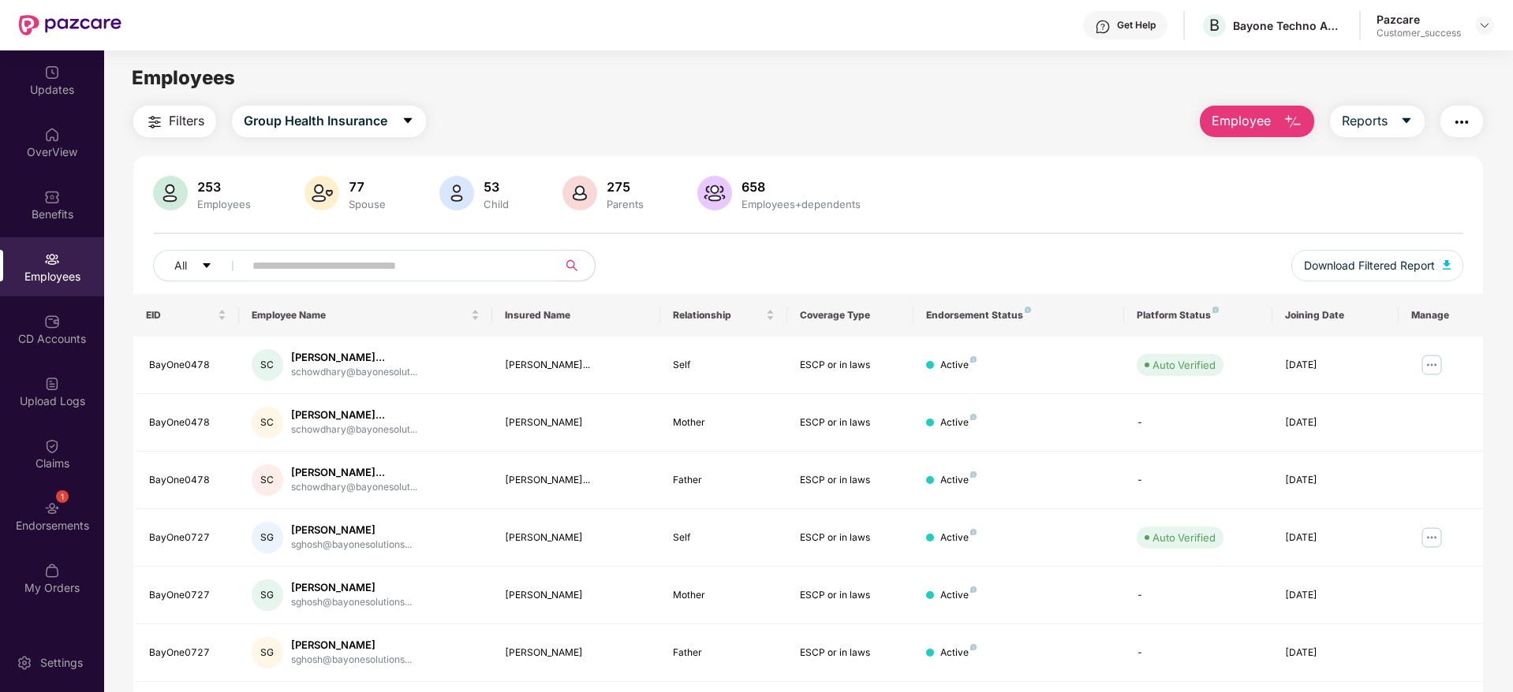
click at [278, 254] on input "text" at bounding box center [393, 266] width 283 height 24
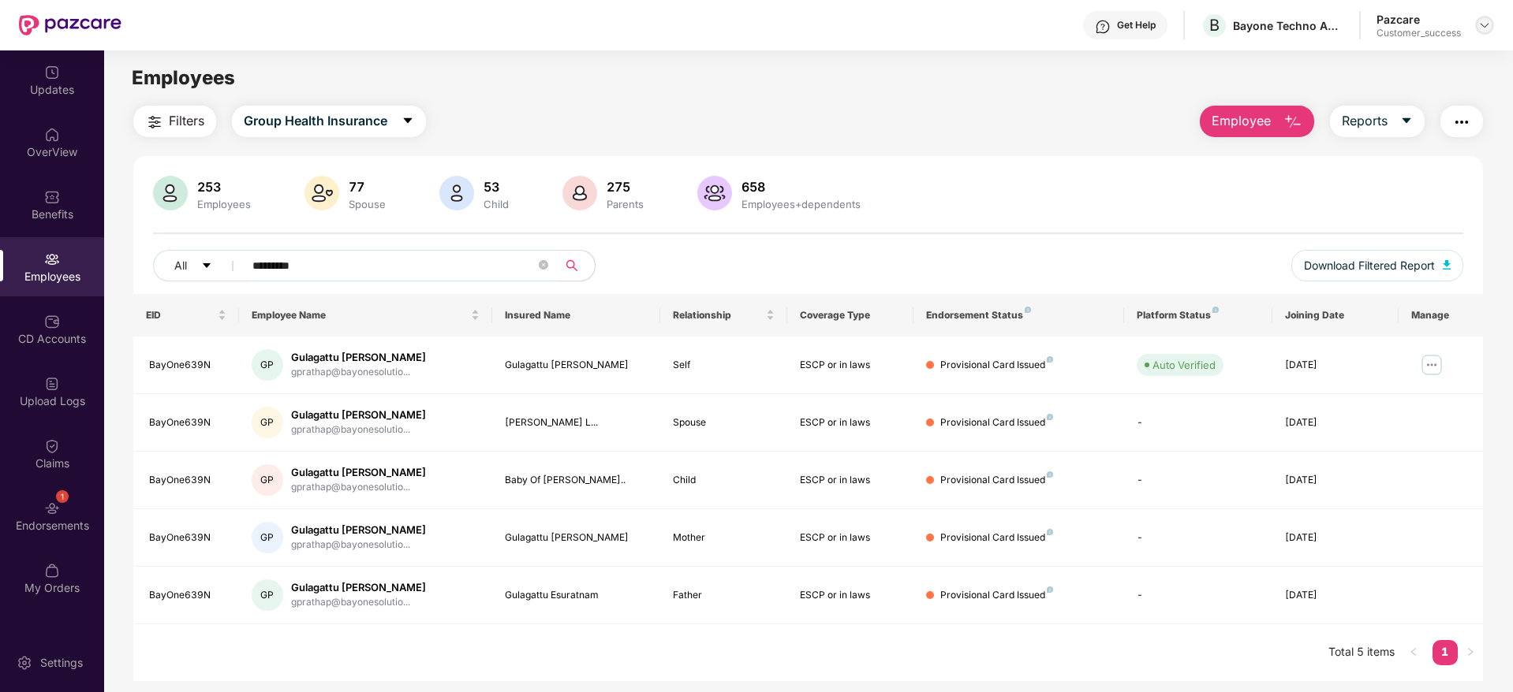
type input "*********"
click at [1487, 24] on img at bounding box center [1484, 25] width 13 height 13
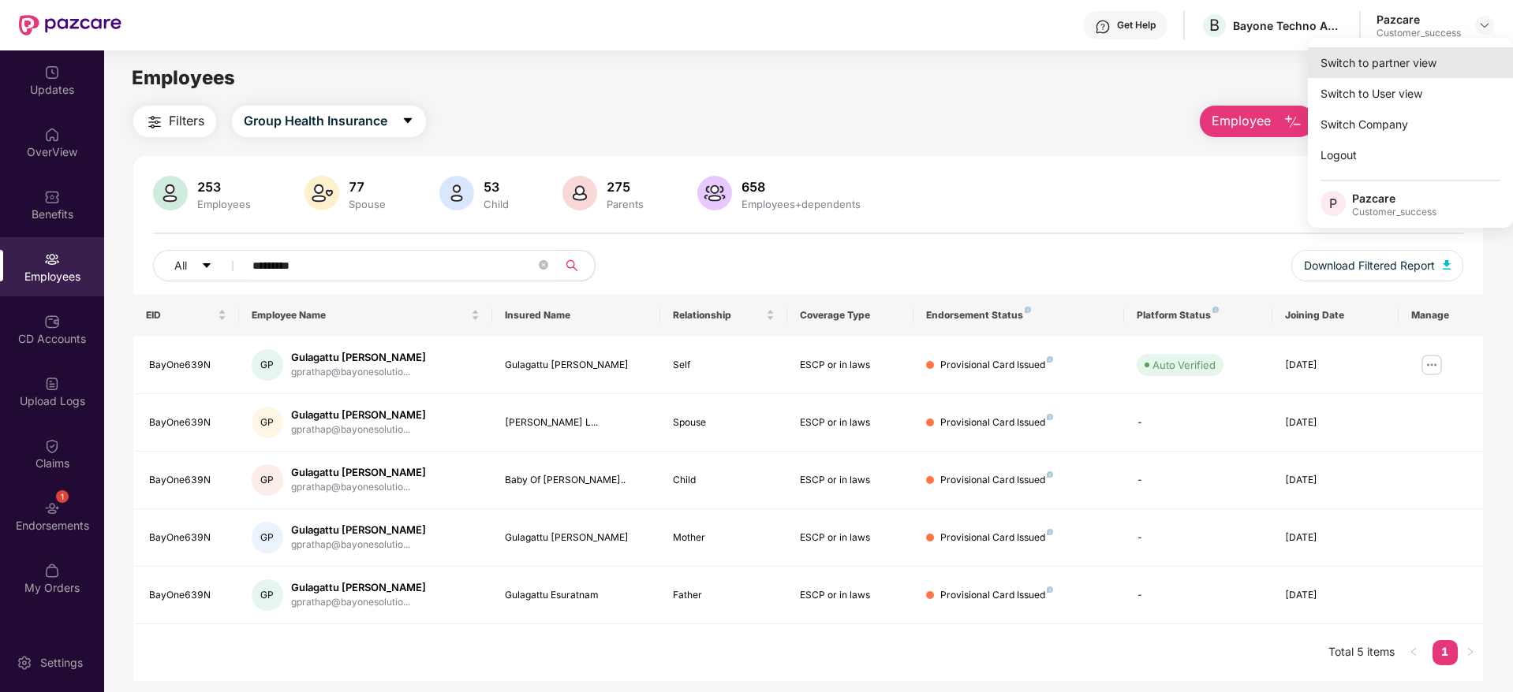
click at [1420, 62] on div "Switch to partner view" at bounding box center [1410, 62] width 205 height 31
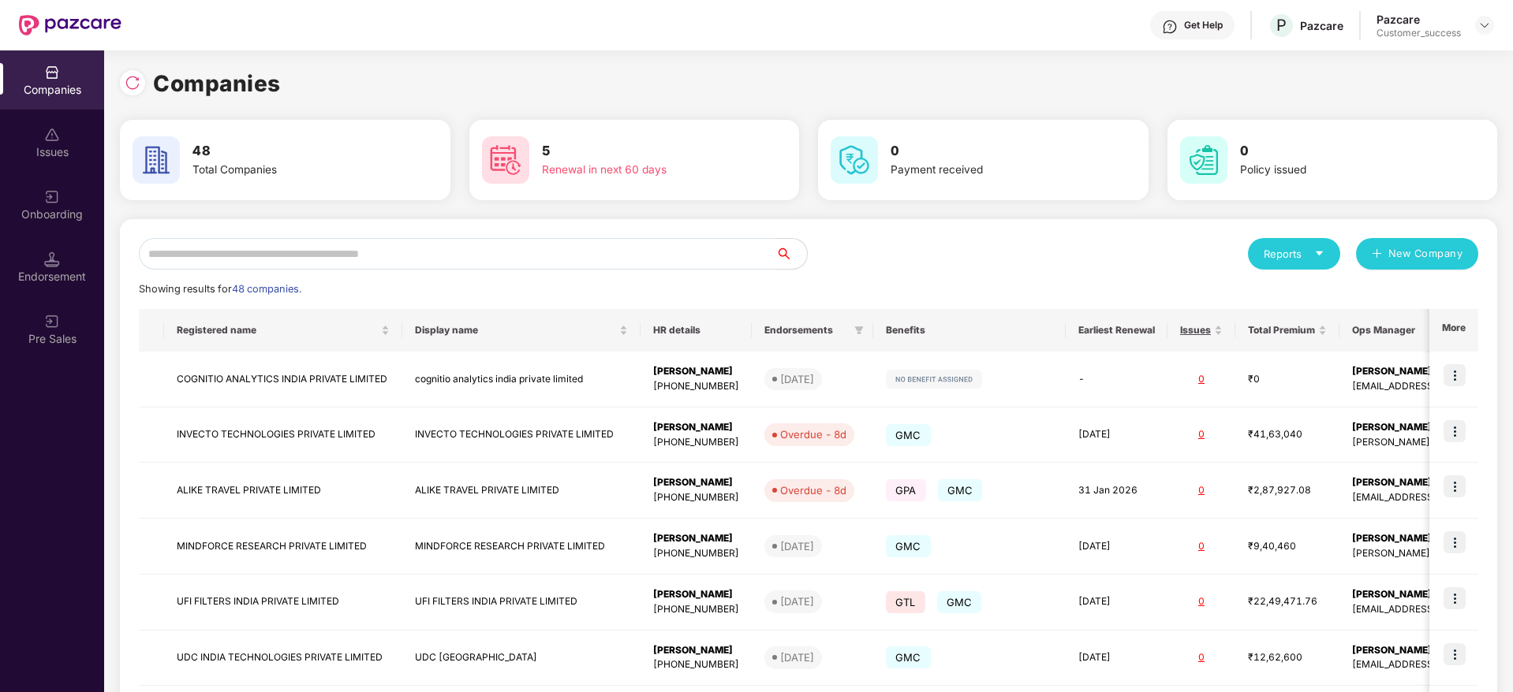
click at [390, 252] on input "text" at bounding box center [457, 254] width 636 height 32
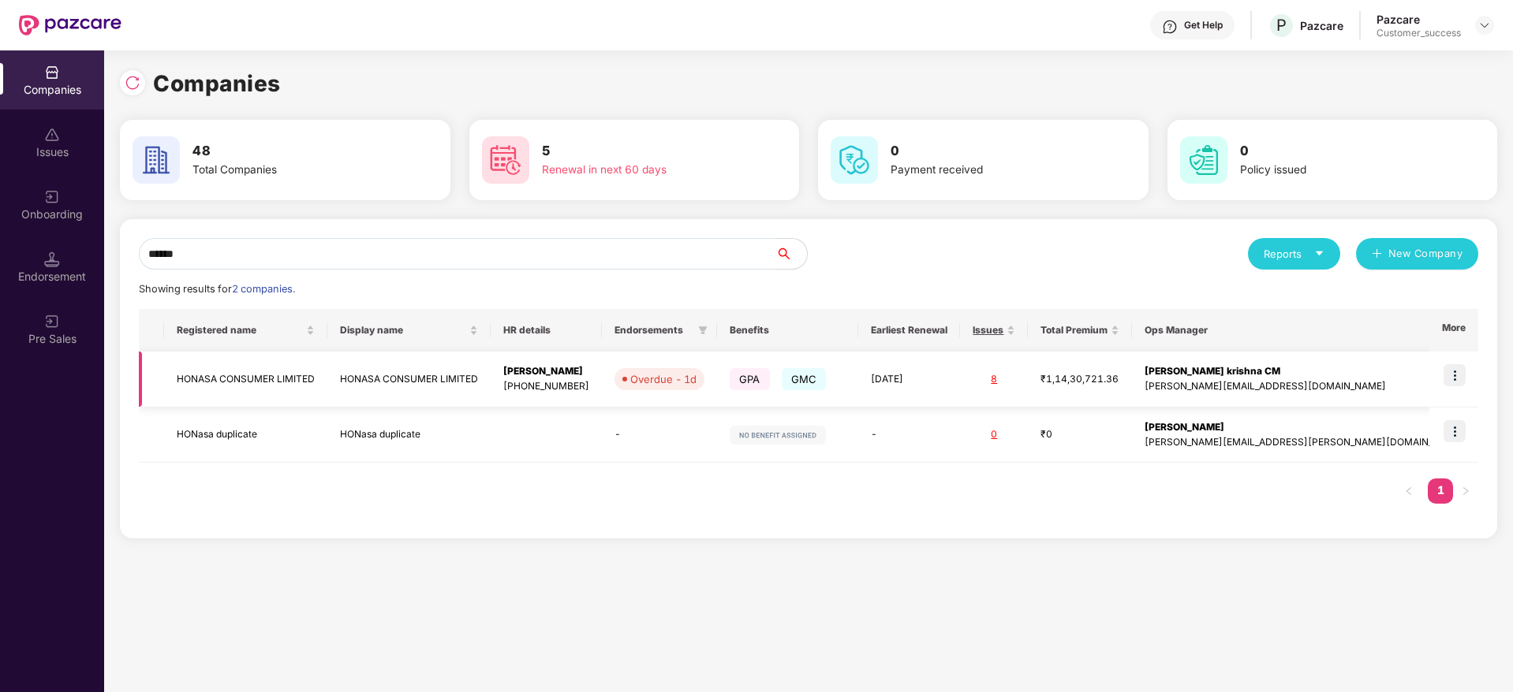
type input "******"
click at [1460, 384] on img at bounding box center [1454, 375] width 22 height 22
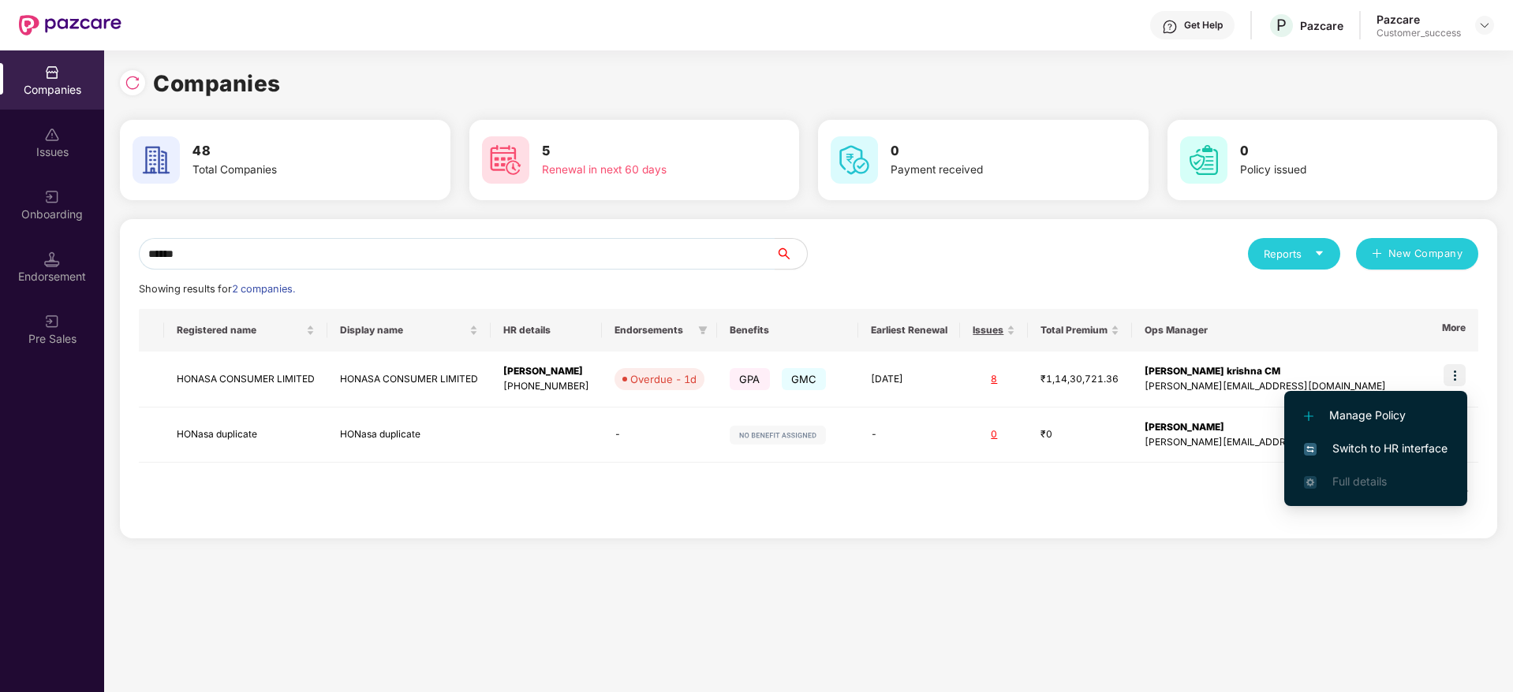
click at [1377, 443] on span "Switch to HR interface" at bounding box center [1376, 448] width 144 height 17
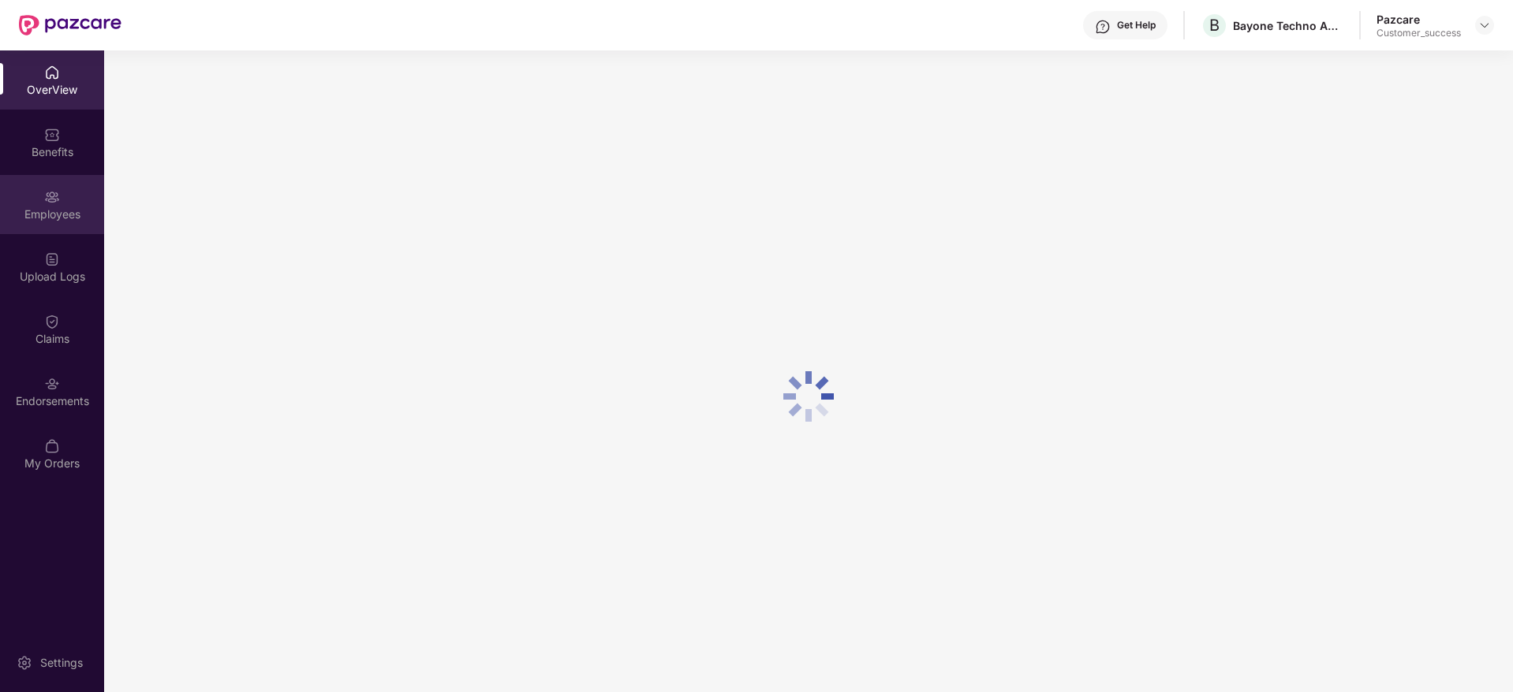
click at [53, 232] on div "Employees" at bounding box center [52, 204] width 104 height 59
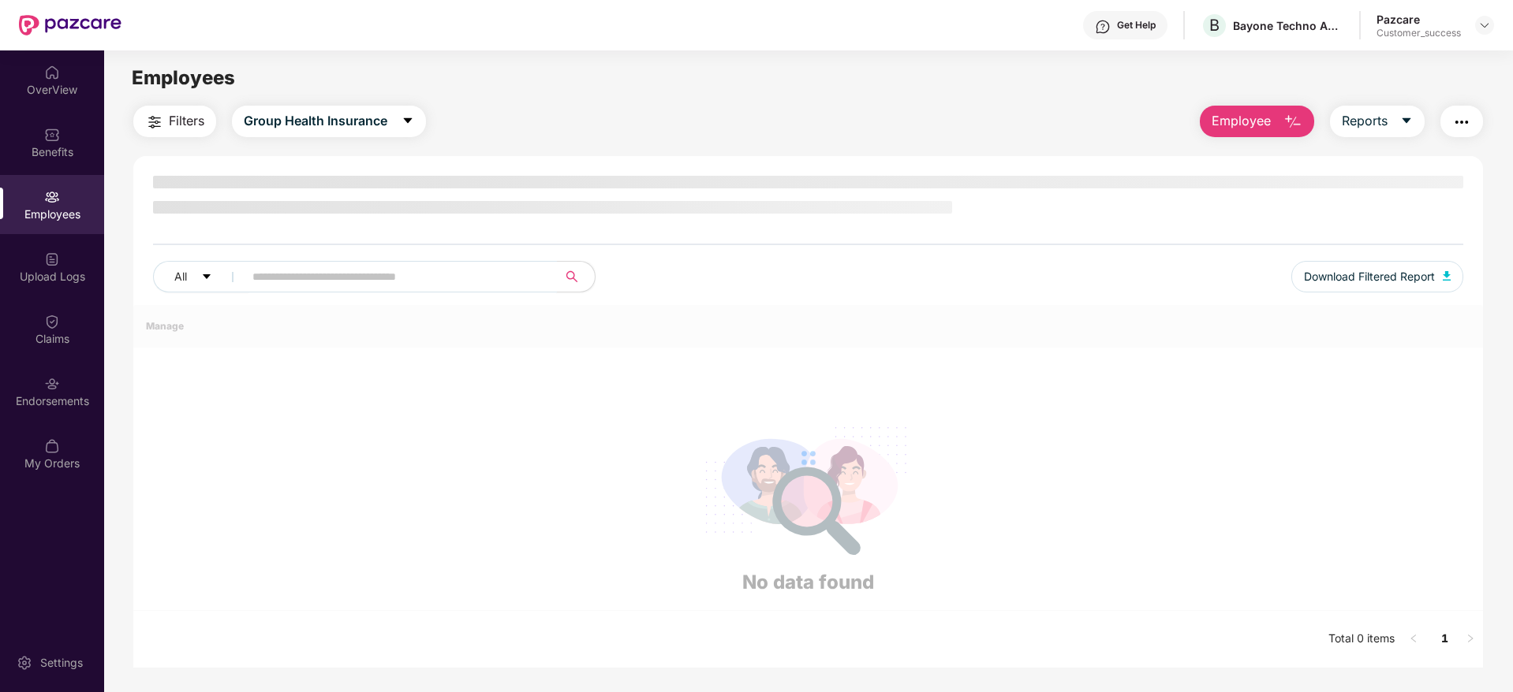
click at [314, 274] on input "text" at bounding box center [393, 277] width 283 height 24
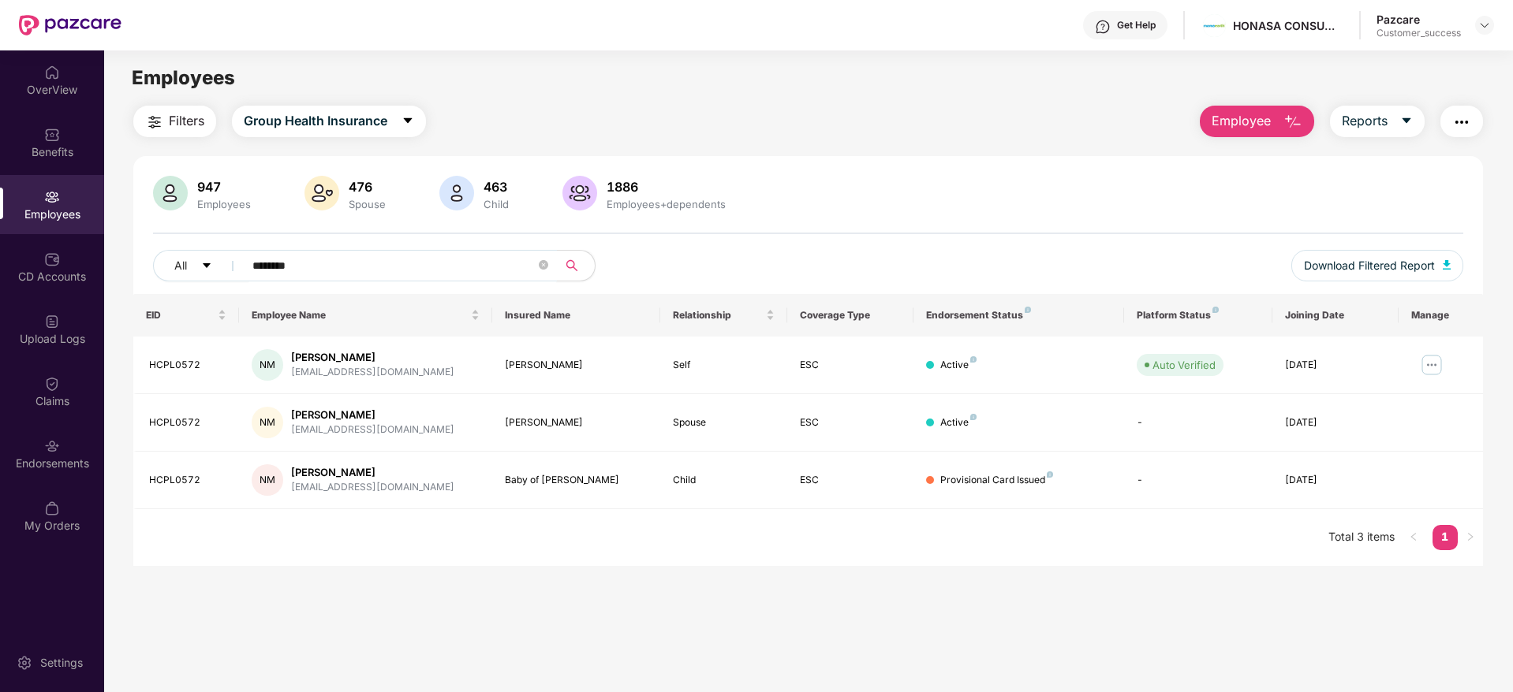
type input "********"
click at [1491, 24] on div at bounding box center [1484, 25] width 19 height 19
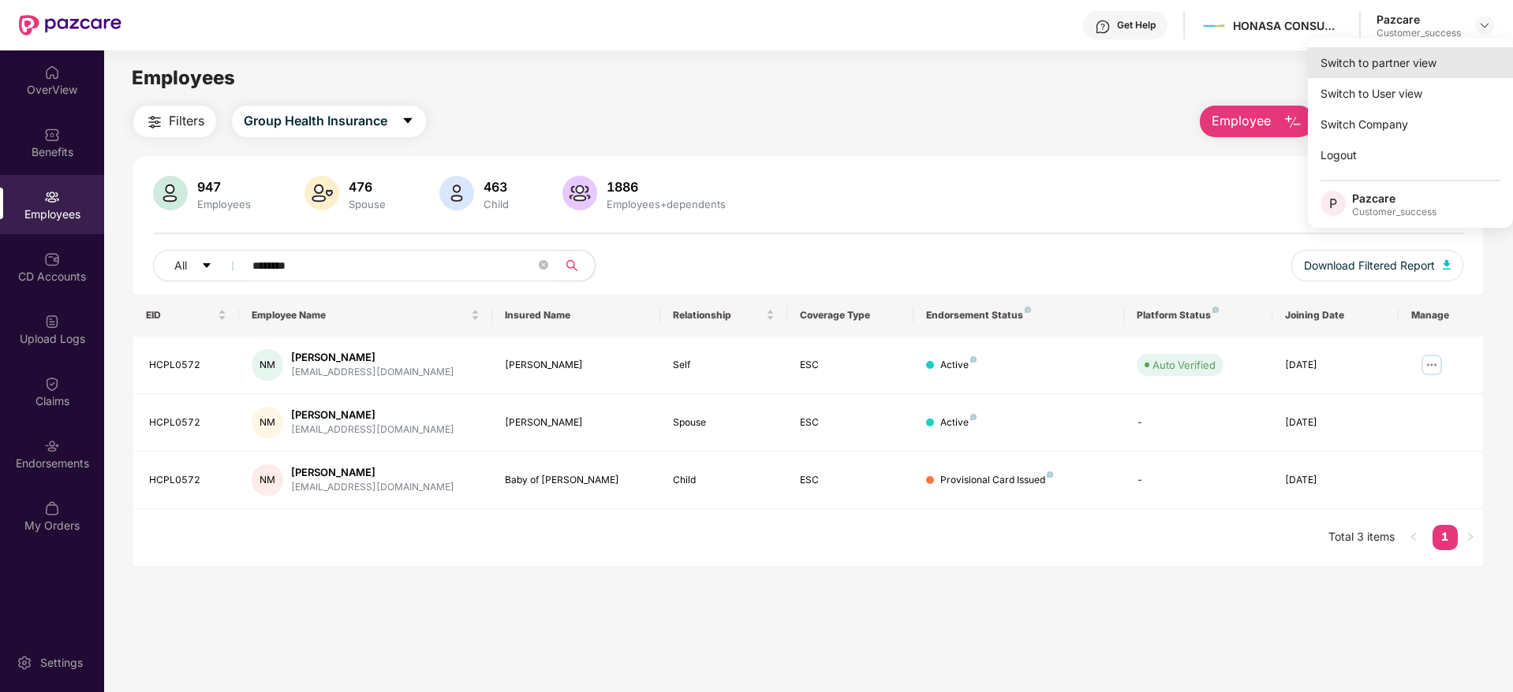
click at [1367, 69] on div "Switch to partner view" at bounding box center [1410, 62] width 205 height 31
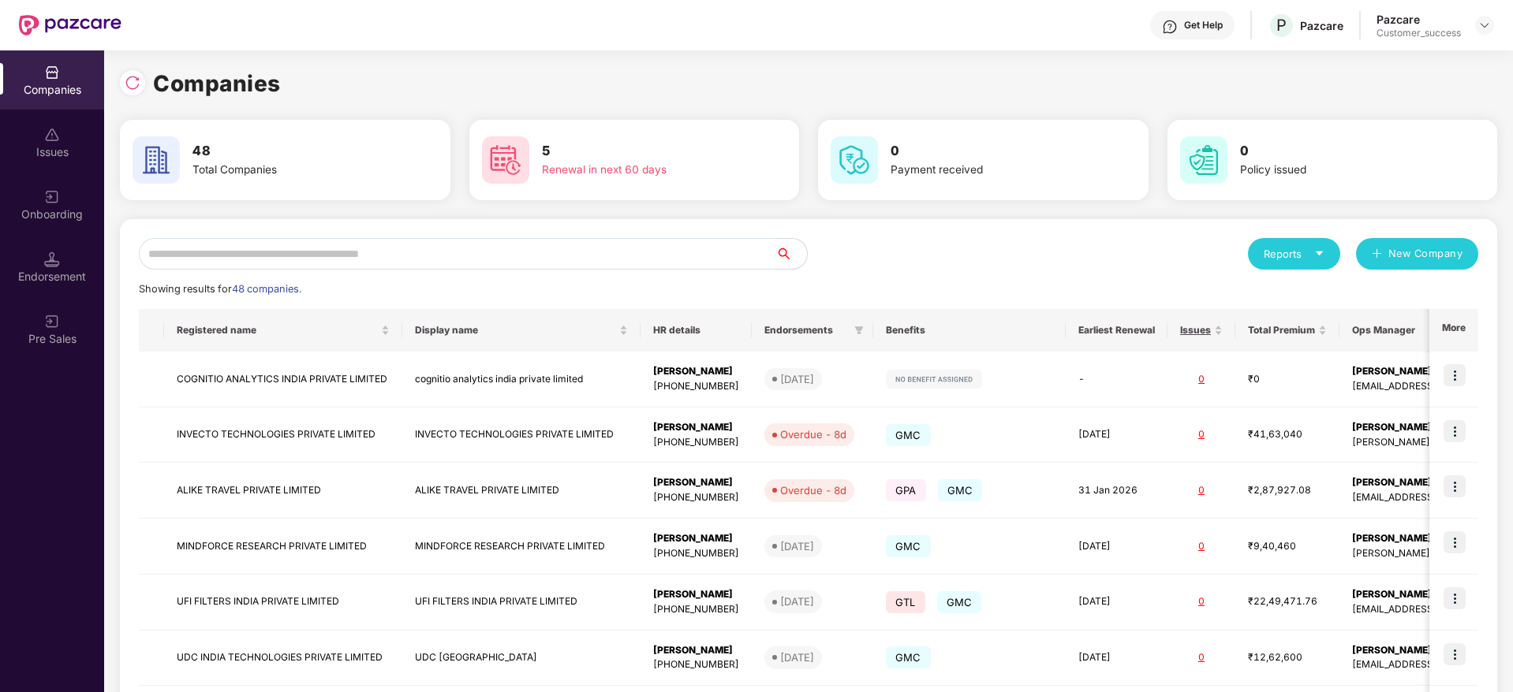
click at [379, 263] on input "text" at bounding box center [457, 254] width 636 height 32
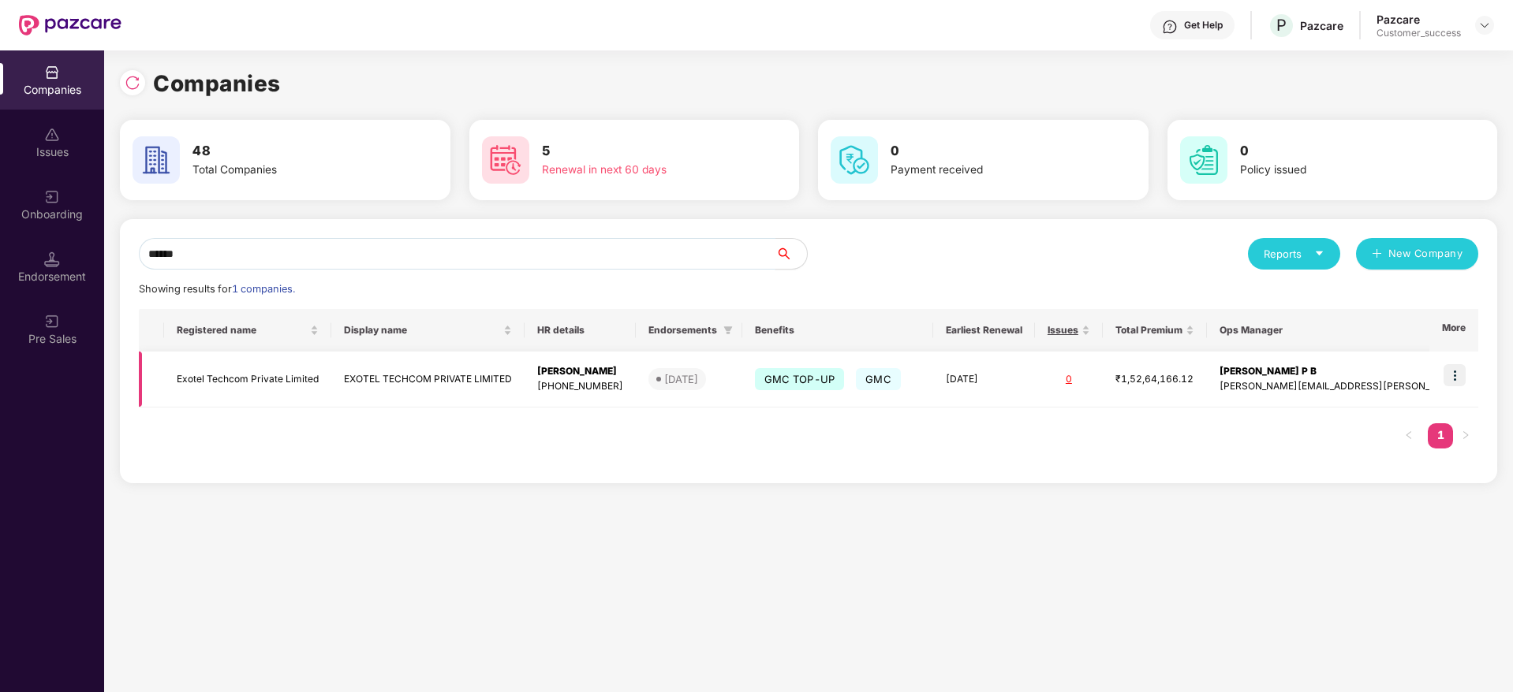
type input "******"
click at [281, 382] on td "Exotel Techcom Private Limited" at bounding box center [247, 380] width 167 height 56
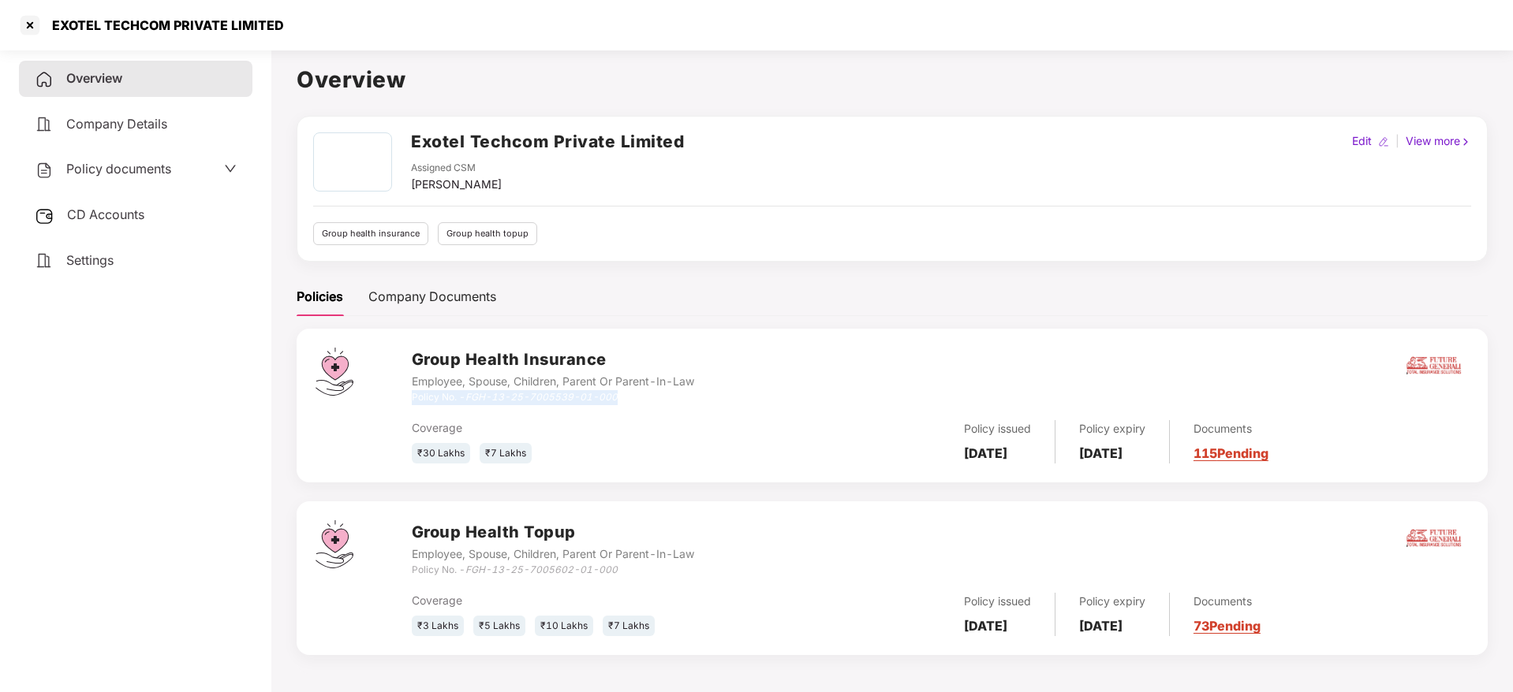
drag, startPoint x: 653, startPoint y: 404, endPoint x: 411, endPoint y: 402, distance: 242.1
click at [412, 402] on div "Policy No. - FGH-13-25-7005539-01-000" at bounding box center [553, 397] width 282 height 15
copy div "Policy No. - FGH-13-25-7005539-01-000"
click at [24, 28] on div at bounding box center [29, 25] width 25 height 25
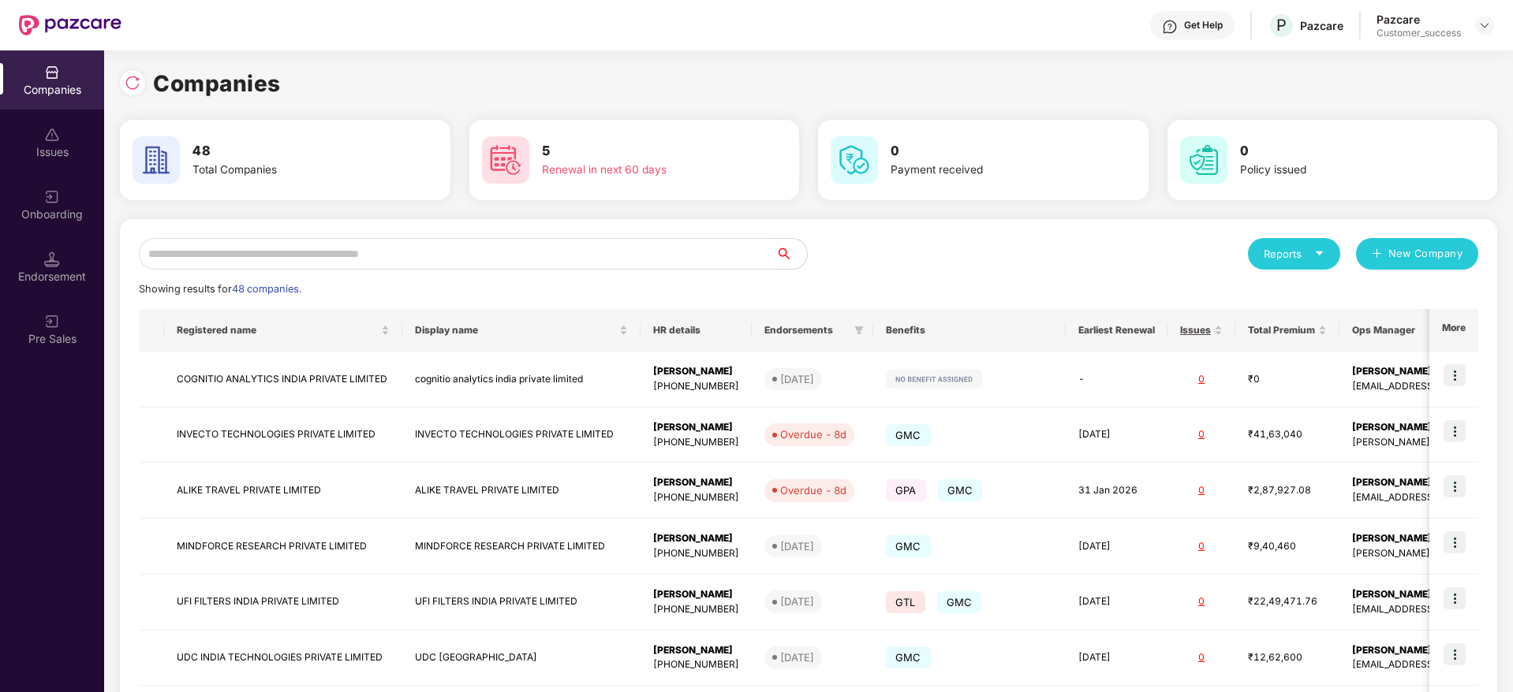
click at [338, 246] on input "text" at bounding box center [457, 254] width 636 height 32
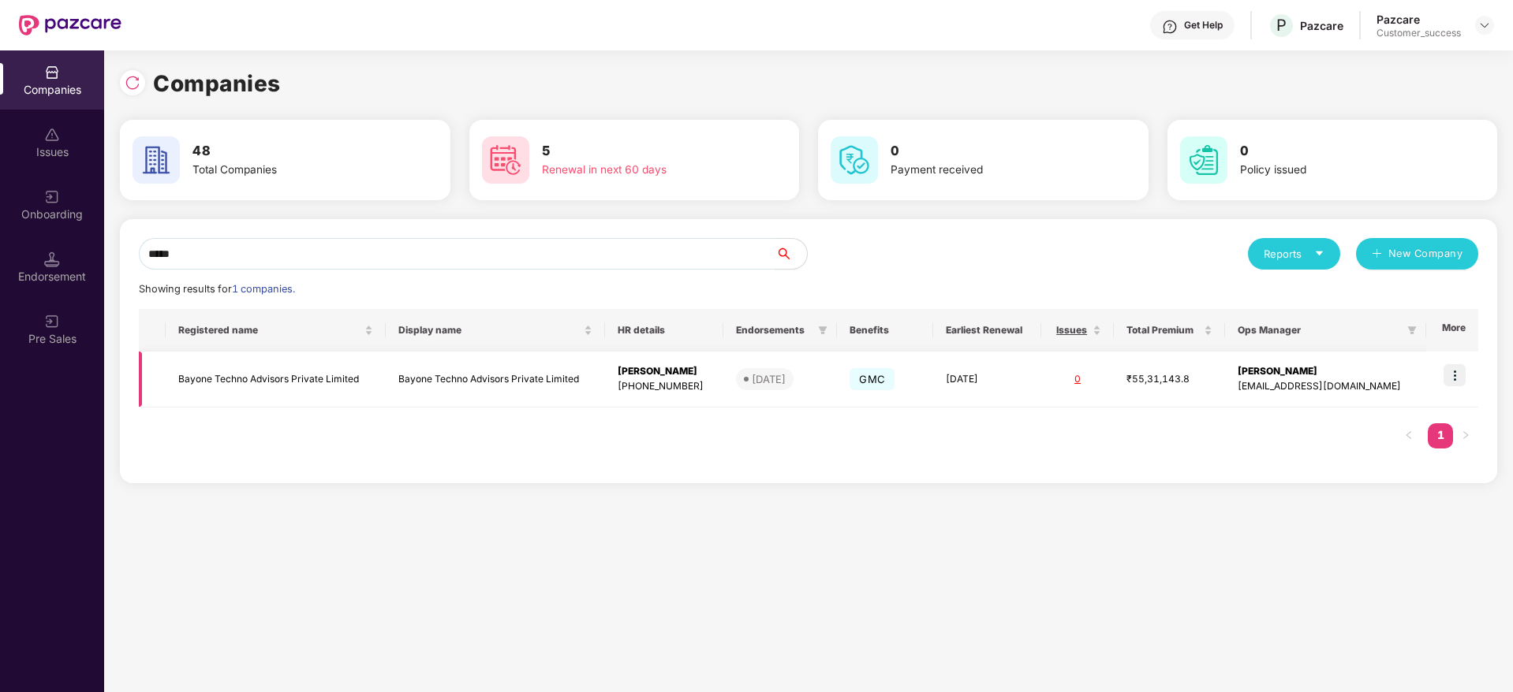
type input "*****"
click at [1460, 377] on img at bounding box center [1454, 375] width 22 height 22
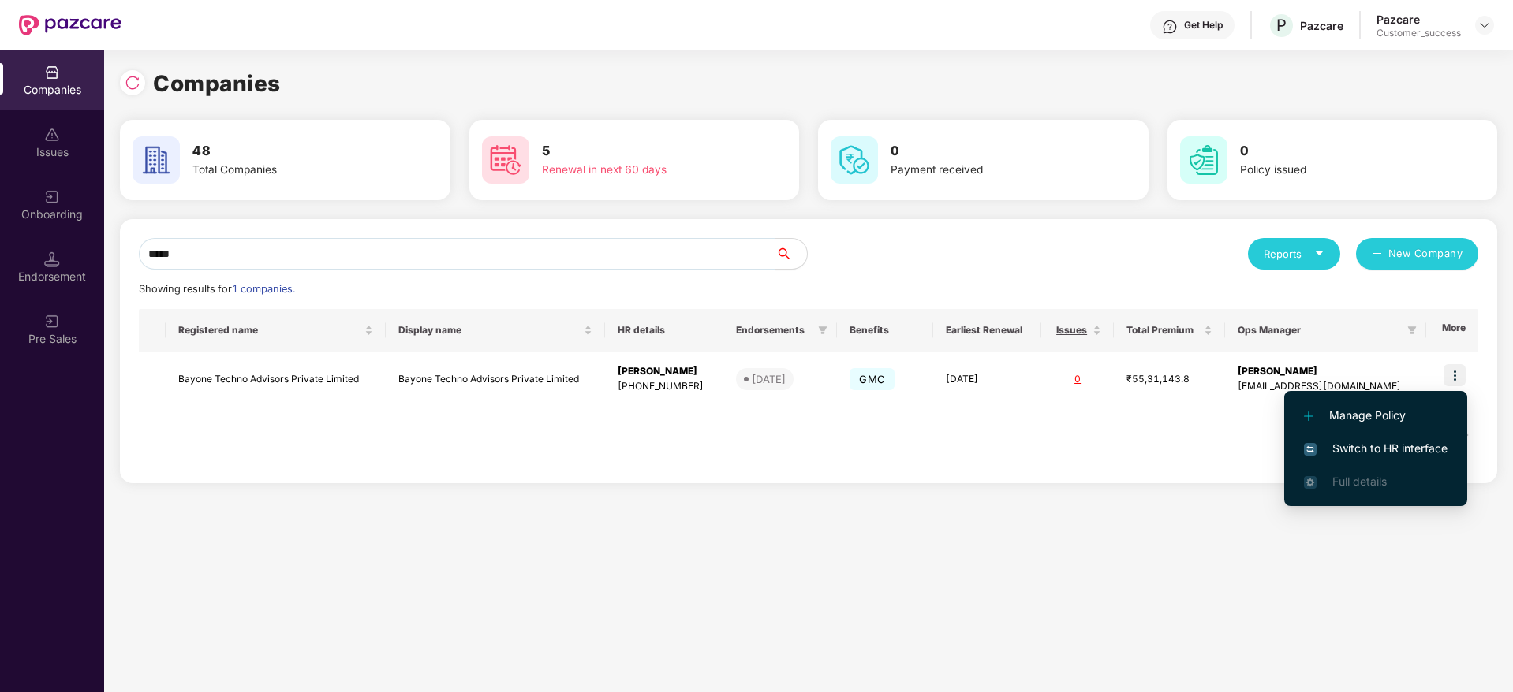
click at [1373, 440] on span "Switch to HR interface" at bounding box center [1376, 448] width 144 height 17
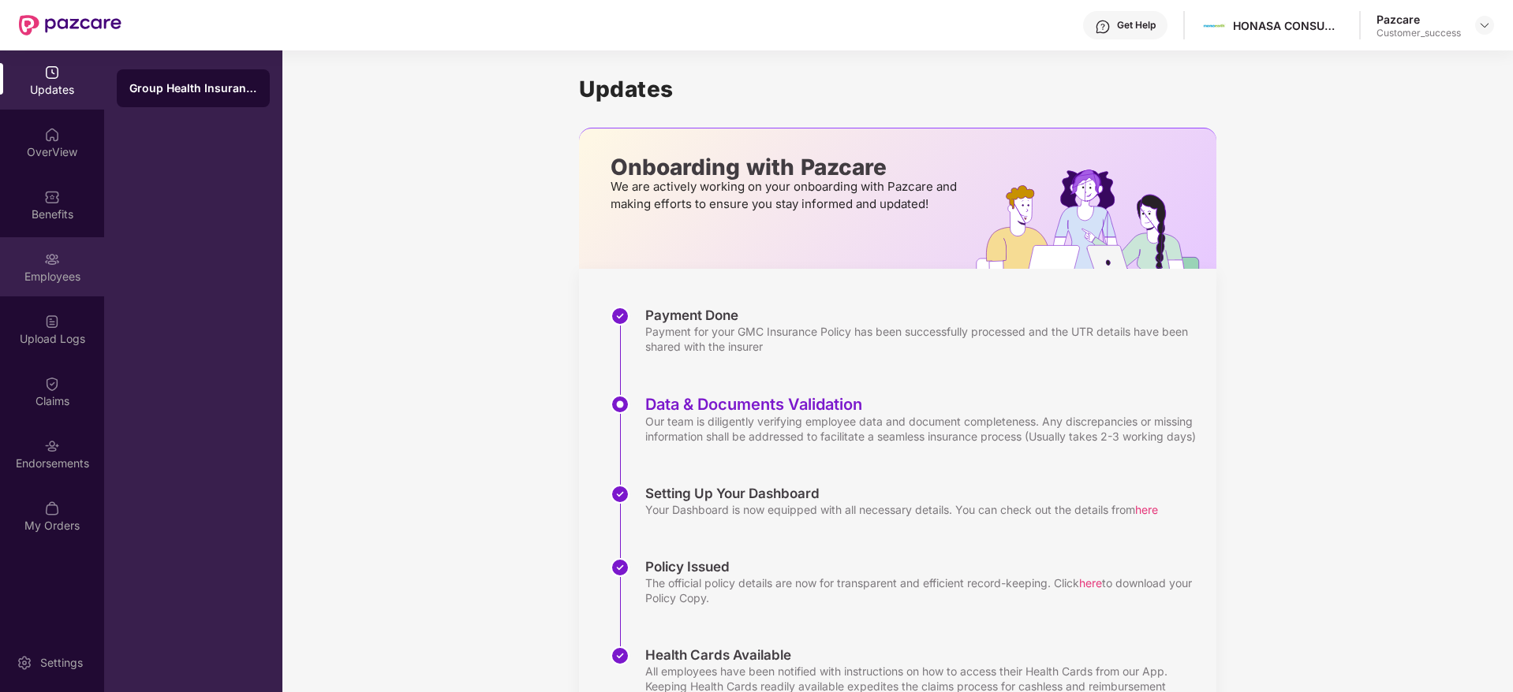
click at [46, 271] on div "Employees" at bounding box center [52, 277] width 104 height 16
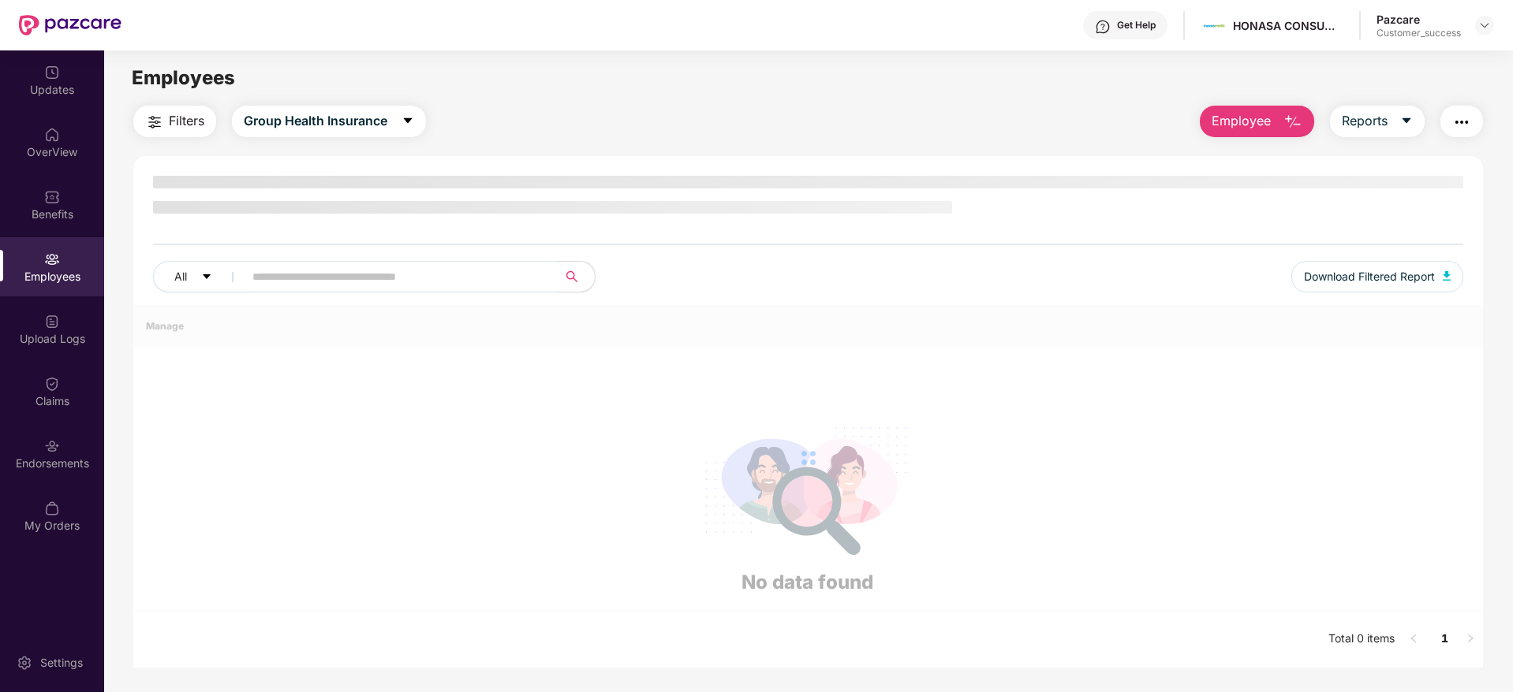
click at [292, 272] on input "text" at bounding box center [393, 277] width 283 height 24
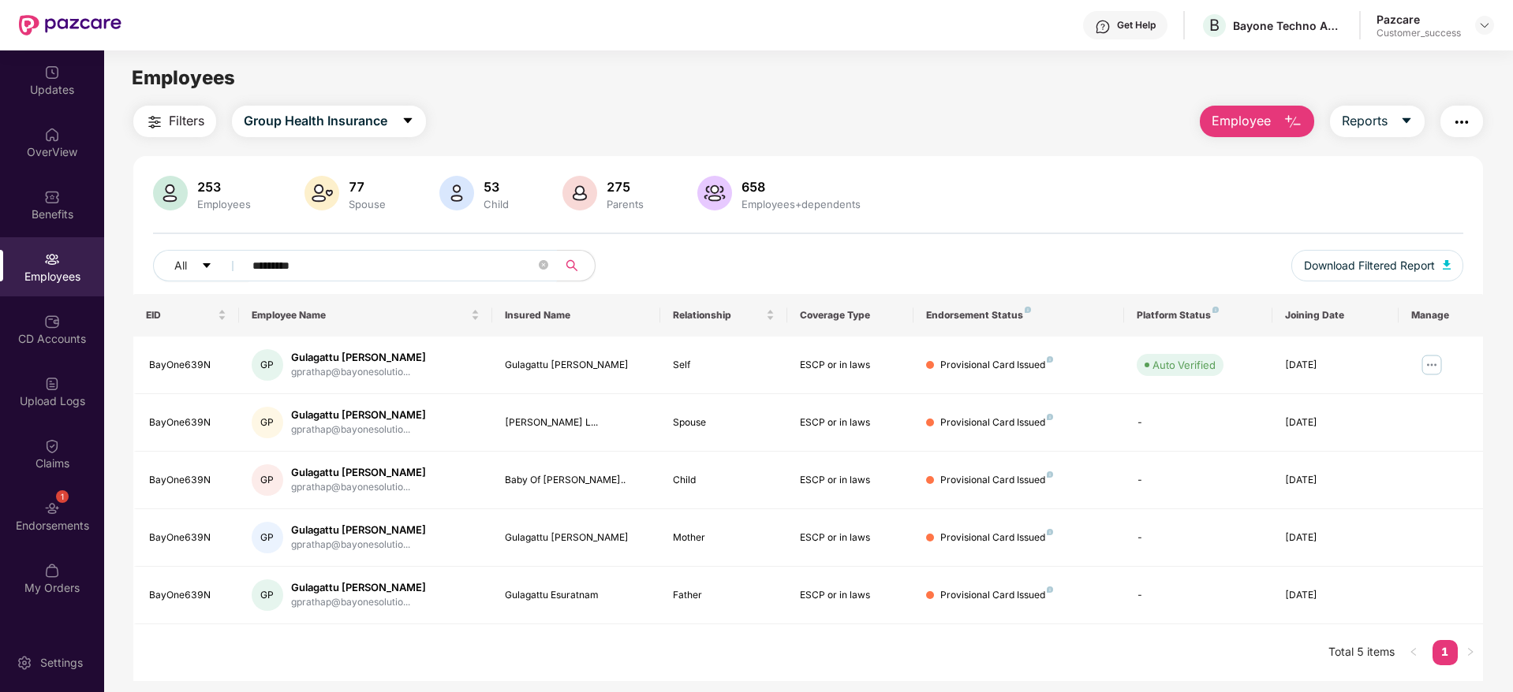
type input "*********"
drag, startPoint x: 218, startPoint y: 361, endPoint x: 142, endPoint y: 356, distance: 75.9
click at [142, 356] on td "BayOne639N" at bounding box center [186, 366] width 106 height 58
copy div "BayOne639N"
click at [1480, 24] on img at bounding box center [1484, 25] width 13 height 13
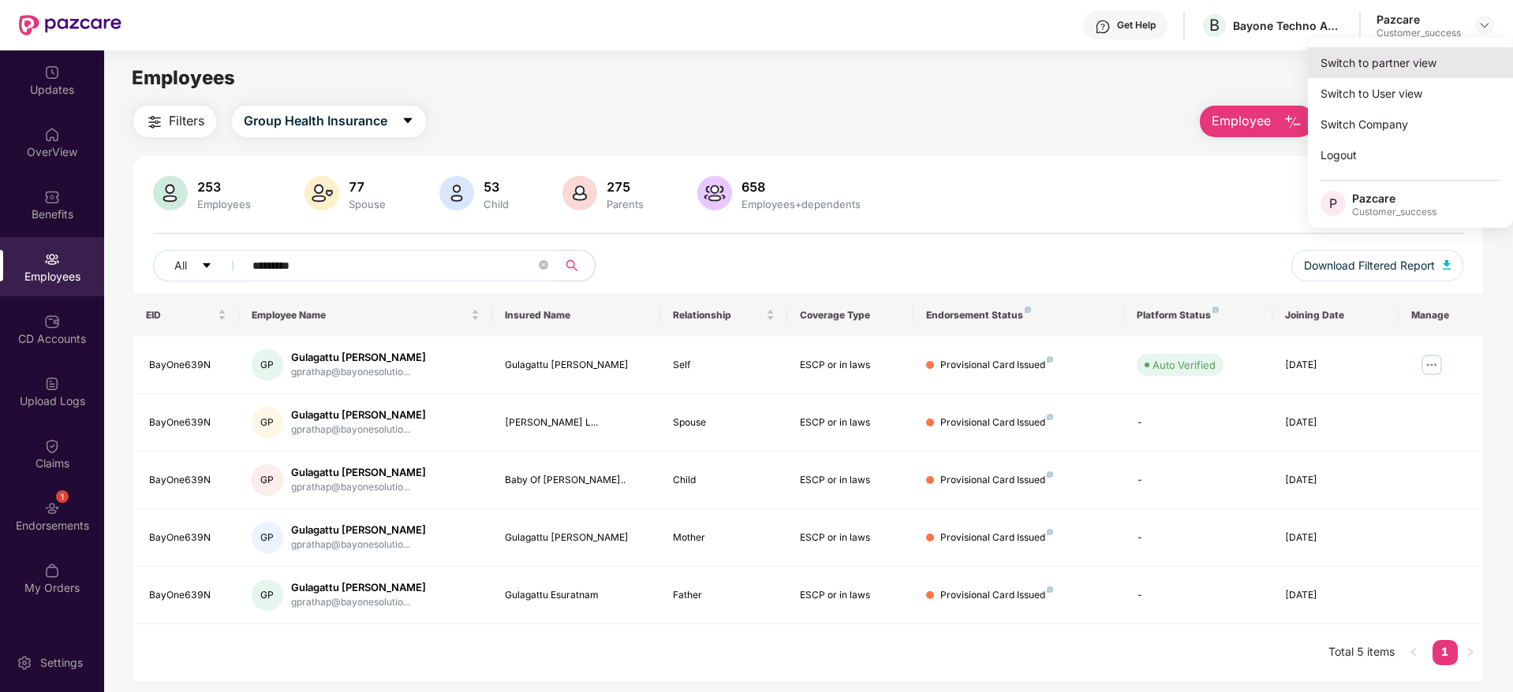
click at [1391, 65] on div "Switch to partner view" at bounding box center [1410, 62] width 205 height 31
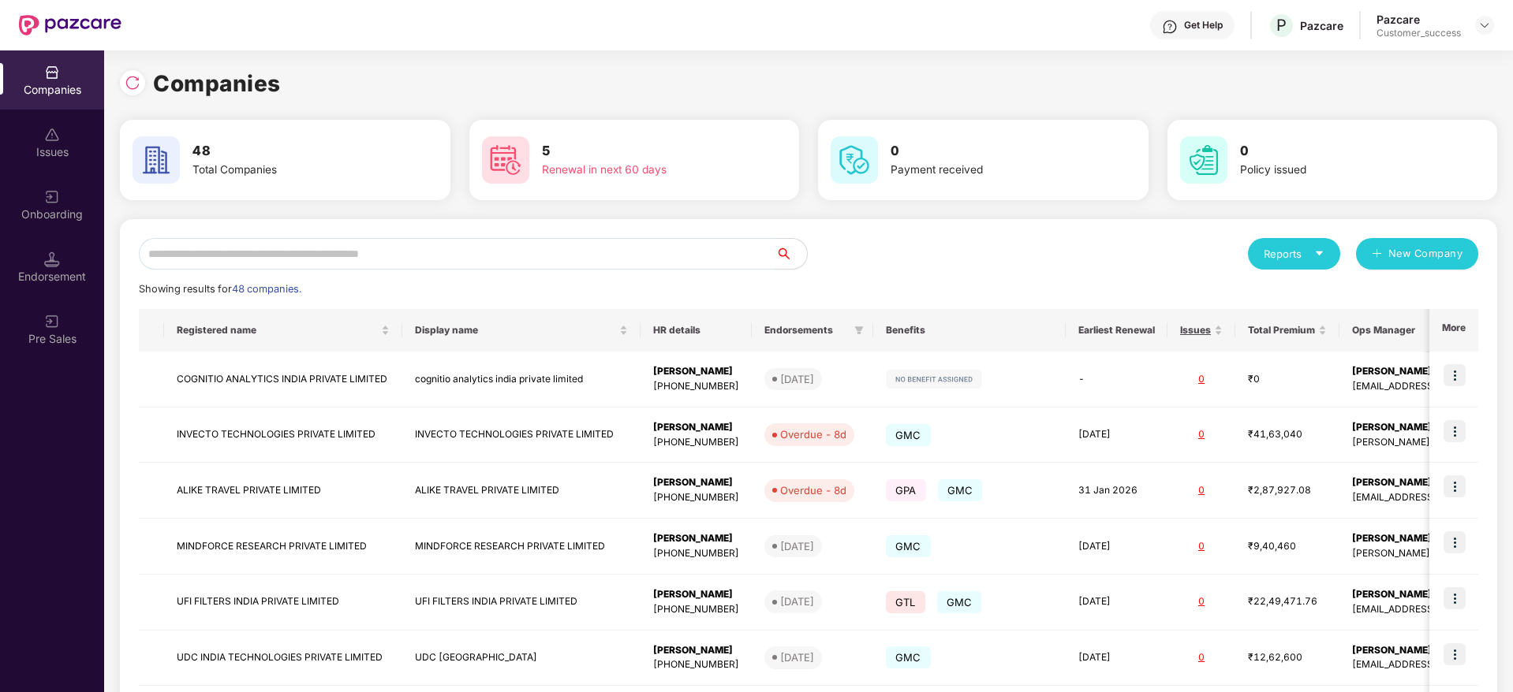
click at [401, 253] on input "text" at bounding box center [457, 254] width 636 height 32
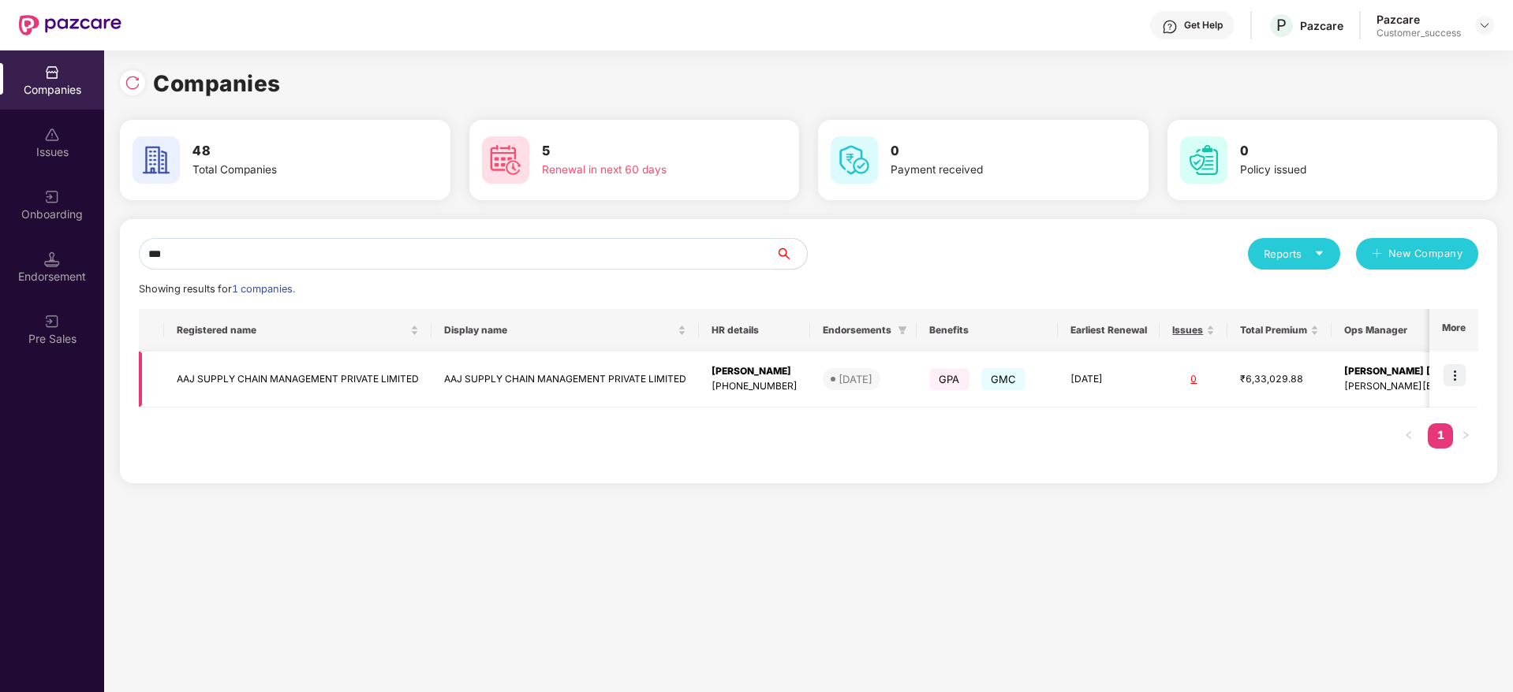
type input "***"
click at [1458, 376] on img at bounding box center [1454, 375] width 22 height 22
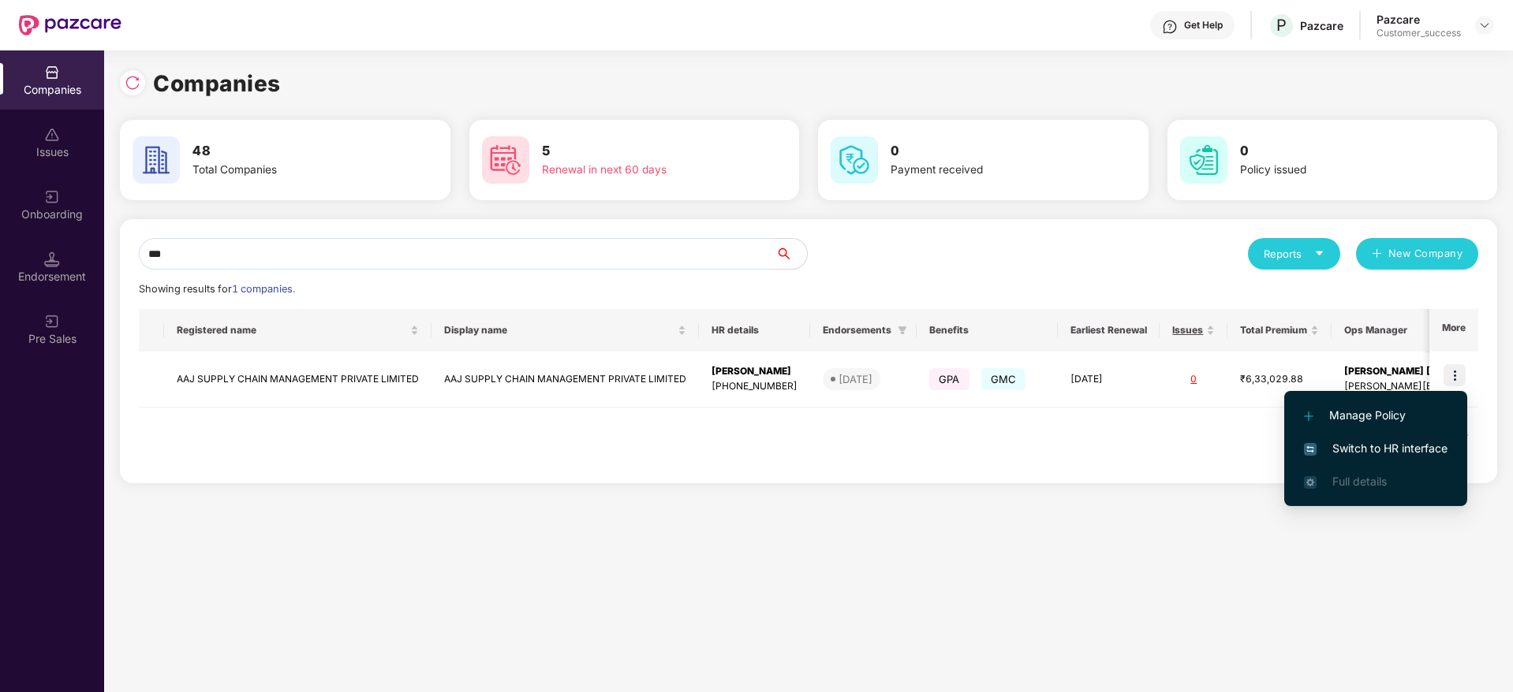
click at [1371, 445] on span "Switch to HR interface" at bounding box center [1376, 448] width 144 height 17
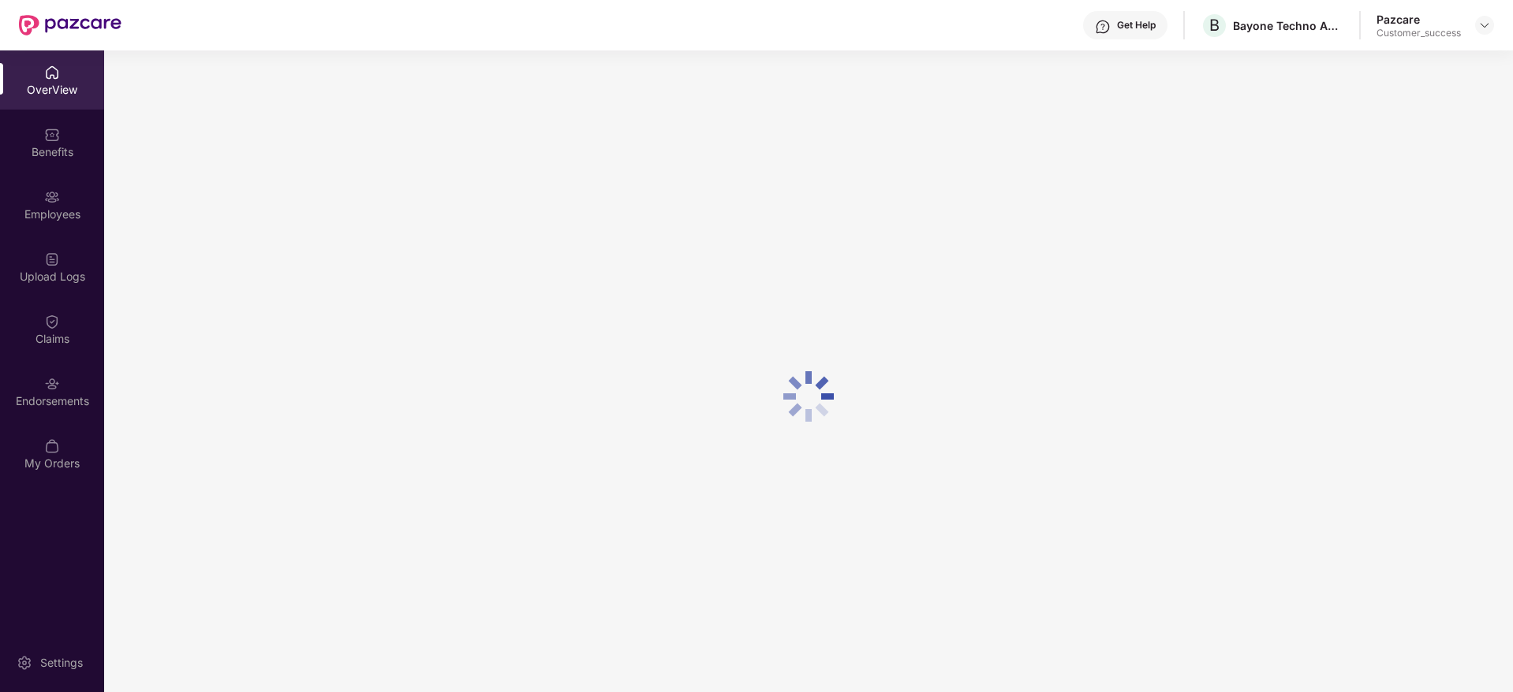
click at [50, 212] on div "Employees" at bounding box center [52, 215] width 104 height 16
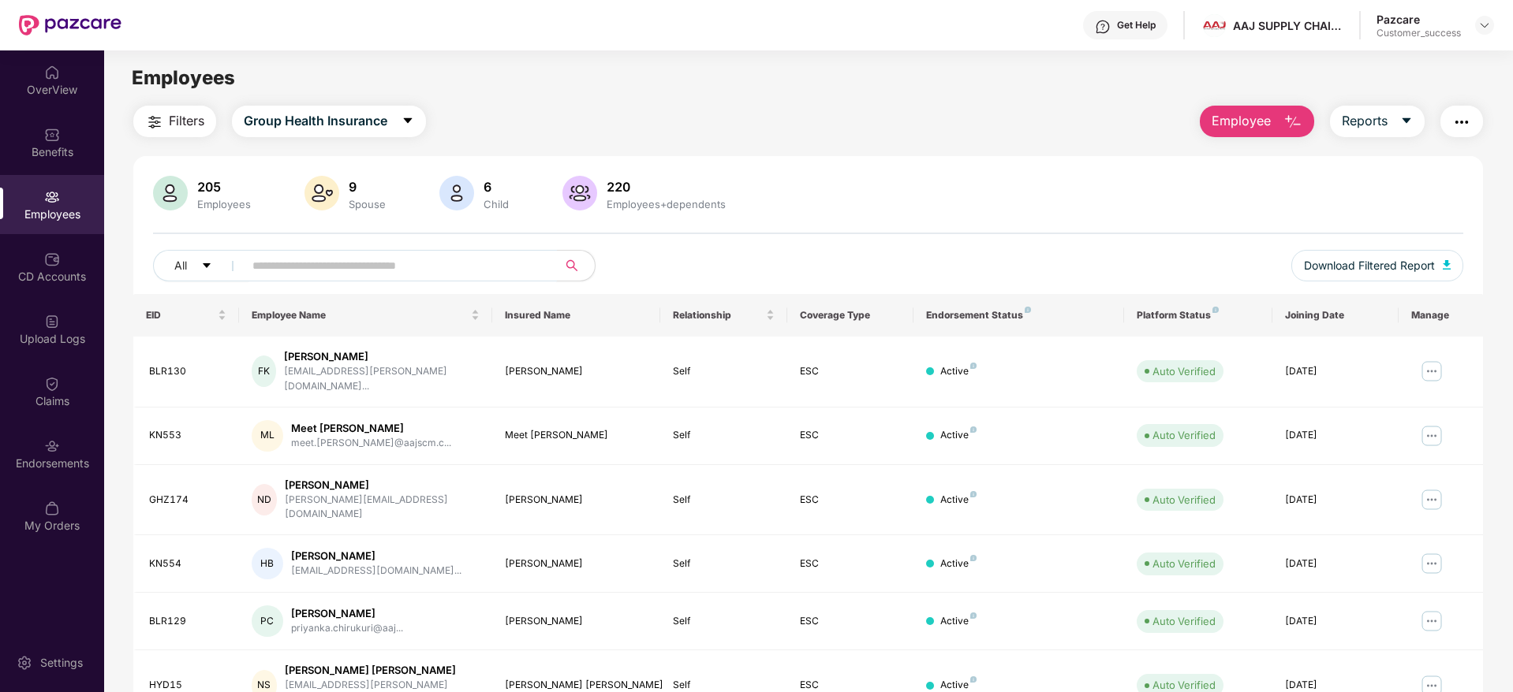
click at [327, 259] on input "text" at bounding box center [393, 266] width 283 height 24
paste input "**********"
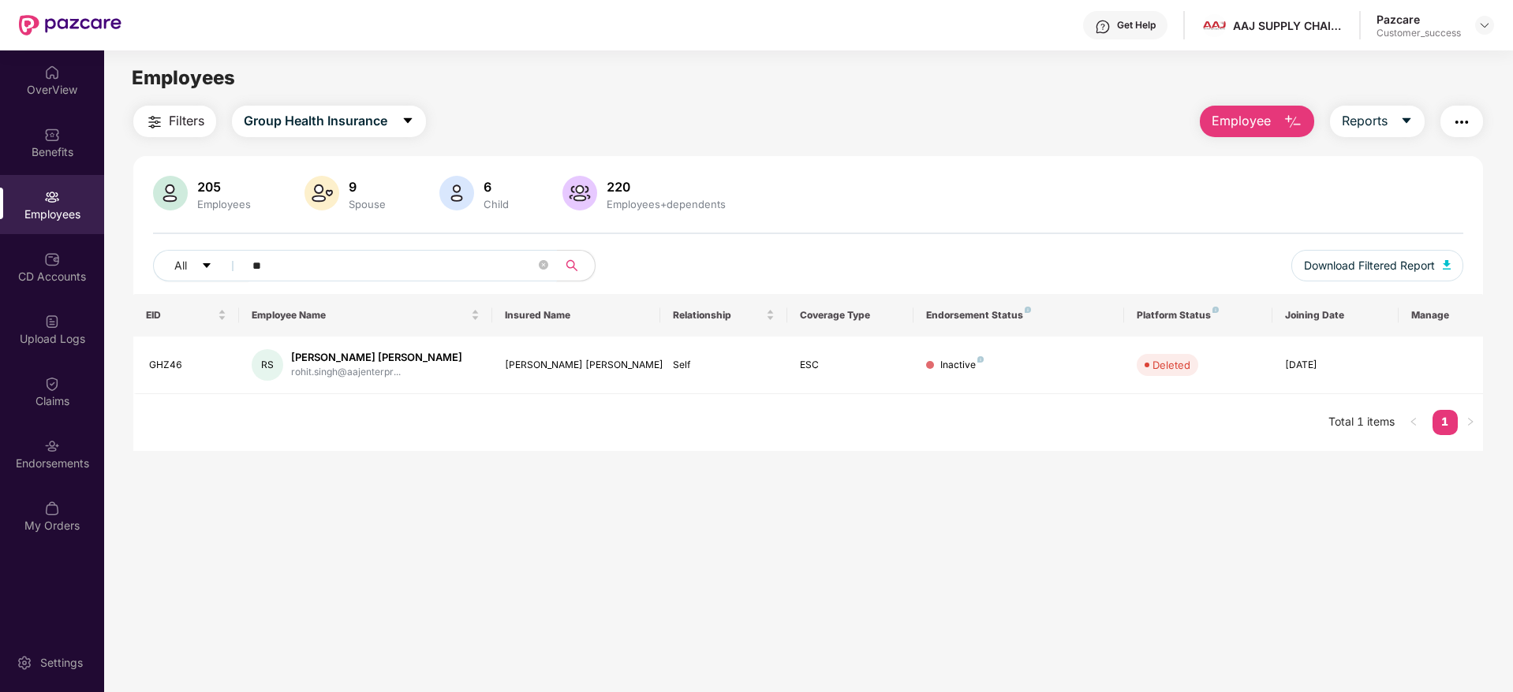
type input "*"
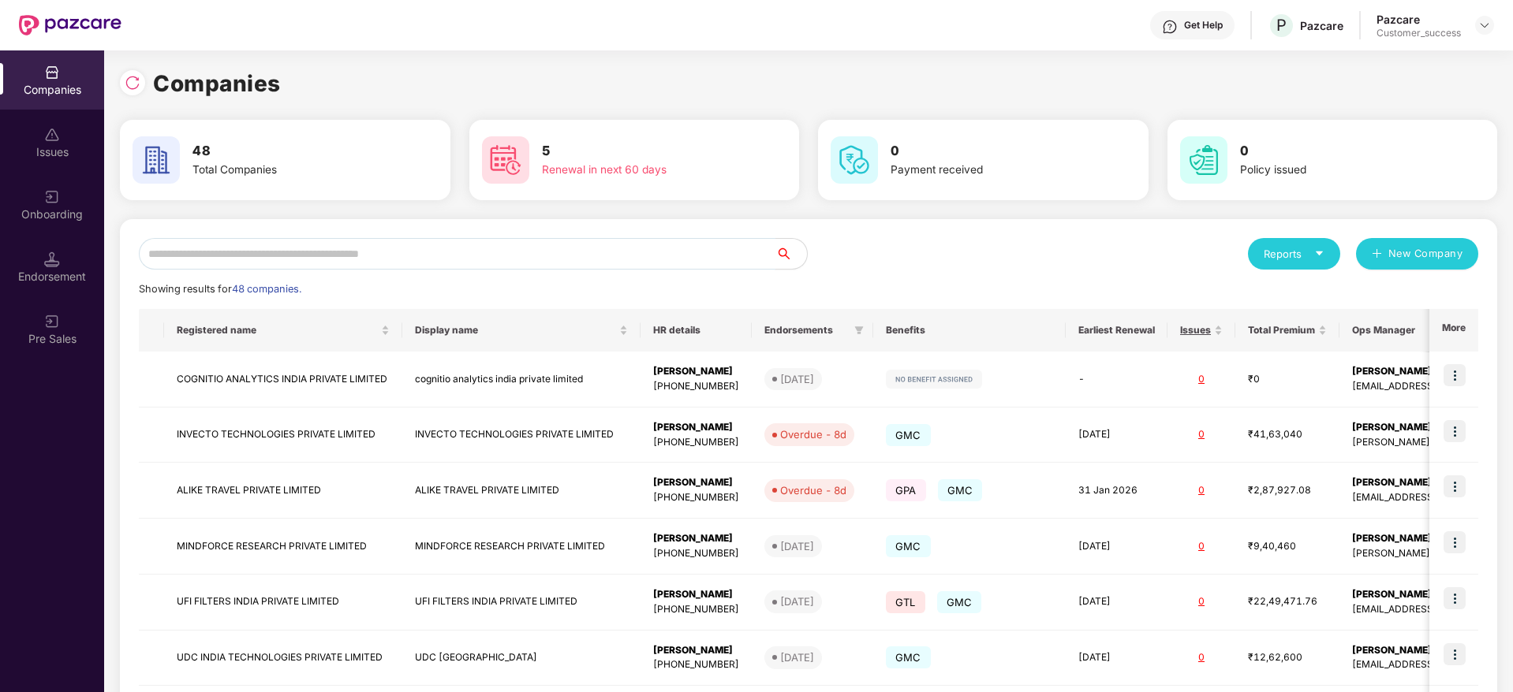
click at [346, 261] on input "text" at bounding box center [457, 254] width 636 height 32
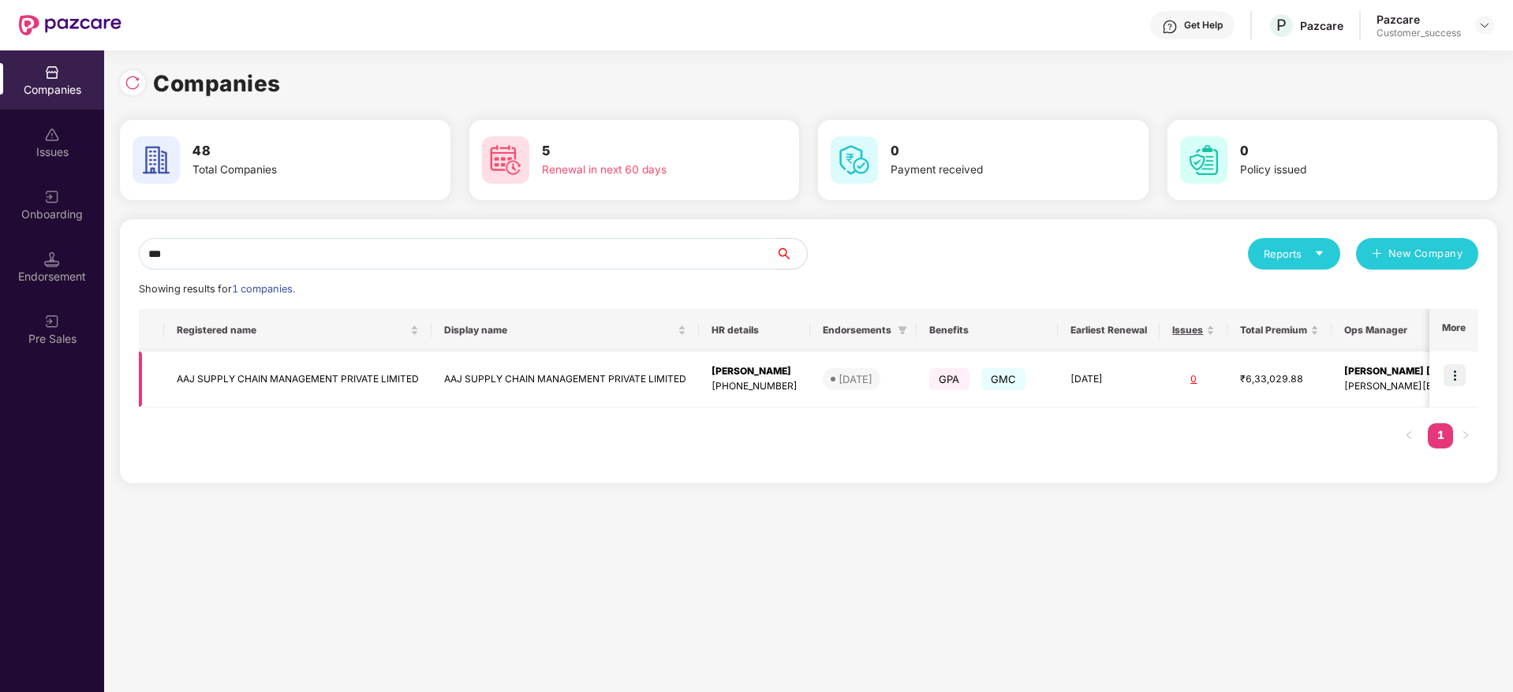
type input "***"
click at [304, 371] on td "AAJ SUPPLY CHAIN MANAGEMENT PRIVATE LIMITED" at bounding box center [297, 380] width 267 height 56
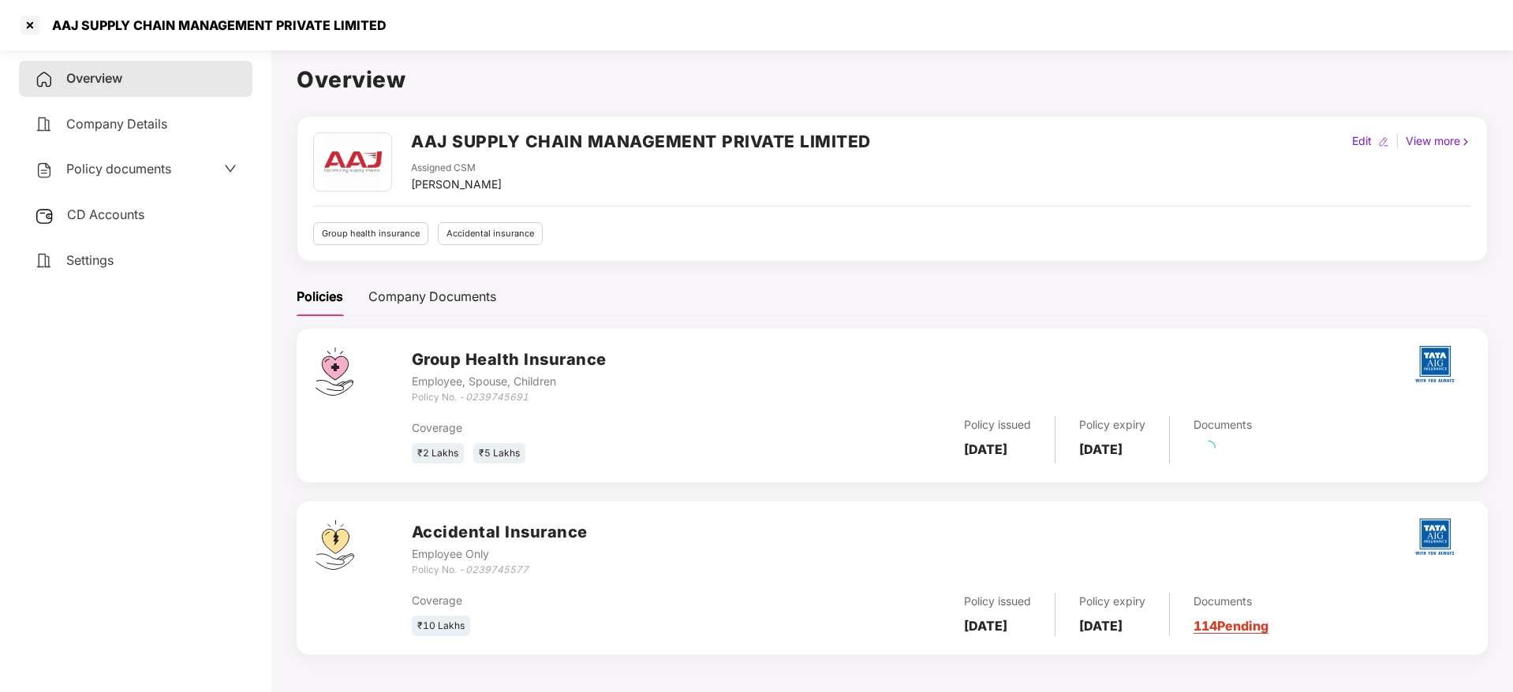
click at [1105, 219] on div "AAJ SUPPLY CHAIN MANAGEMENT PRIVATE LIMITED Assigned CSM [PERSON_NAME] Edit | V…" at bounding box center [892, 188] width 1158 height 113
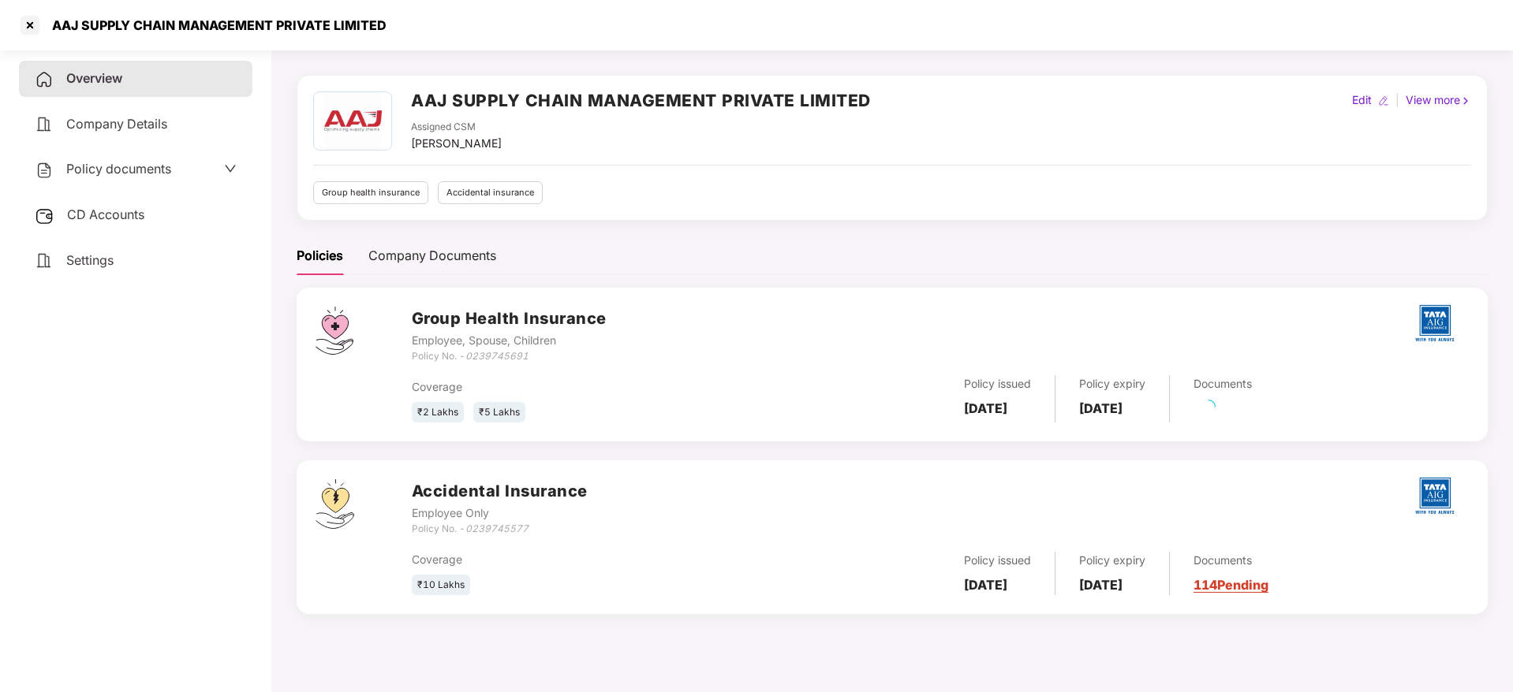
scroll to position [43, 0]
click at [1255, 411] on link "126 Pending" at bounding box center [1230, 410] width 75 height 16
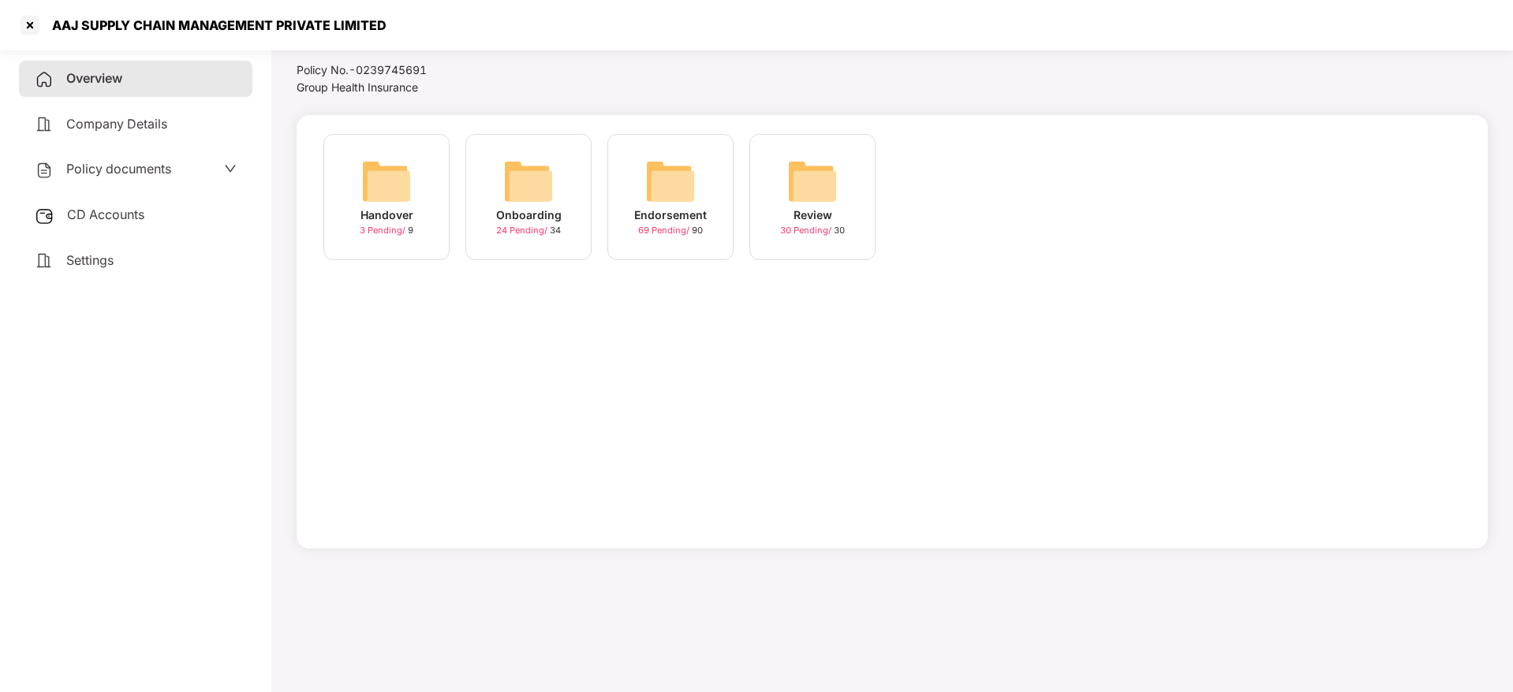
click at [654, 170] on img at bounding box center [670, 181] width 50 height 50
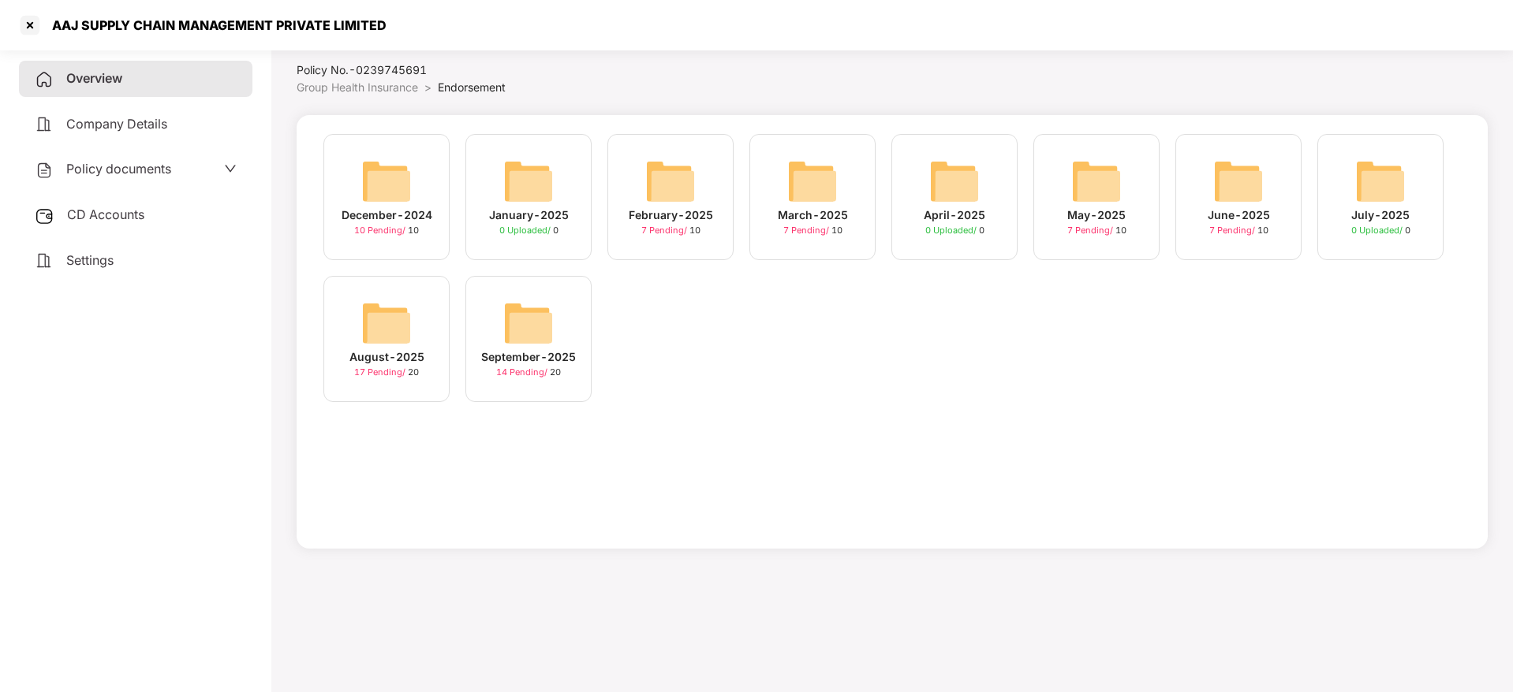
click at [395, 329] on img at bounding box center [386, 323] width 50 height 50
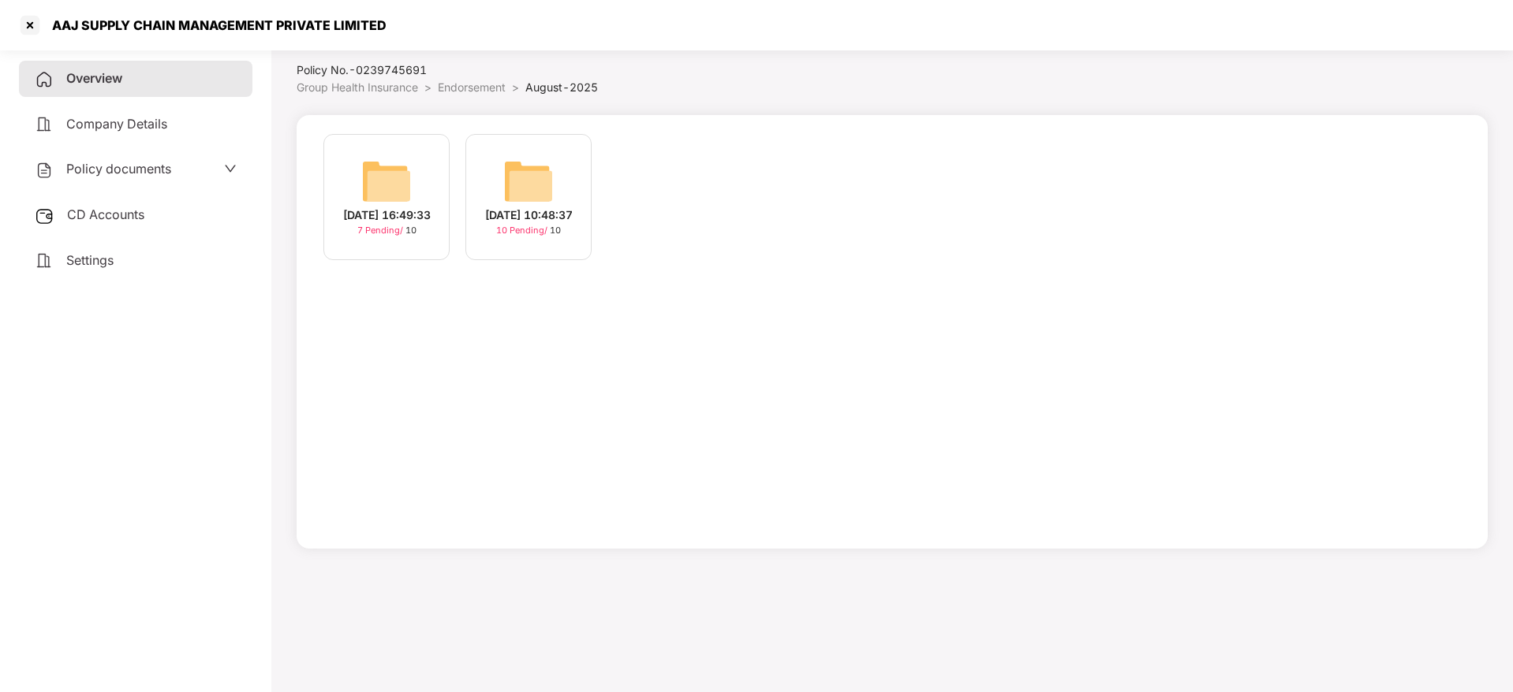
click at [379, 173] on img at bounding box center [386, 181] width 50 height 50
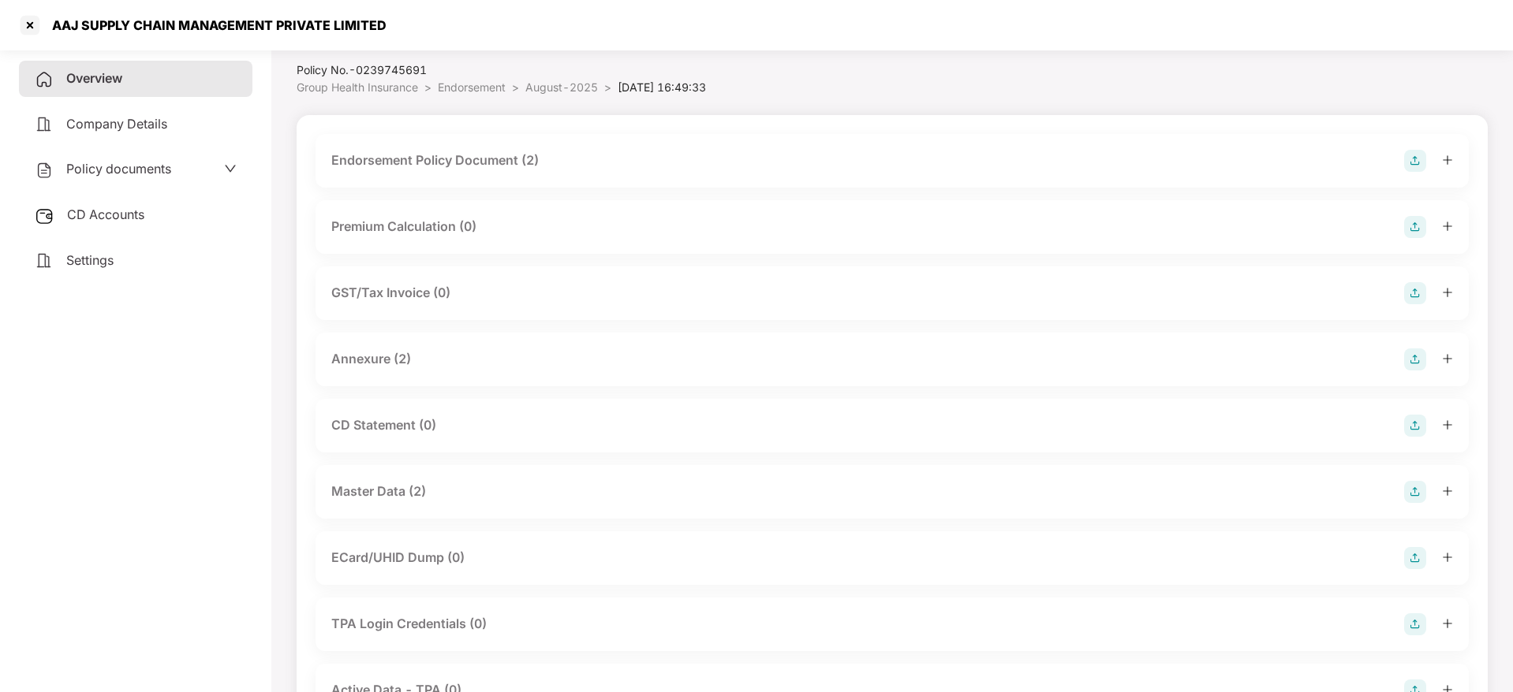
click at [446, 162] on div "Endorsement Policy Document (2)" at bounding box center [434, 161] width 207 height 20
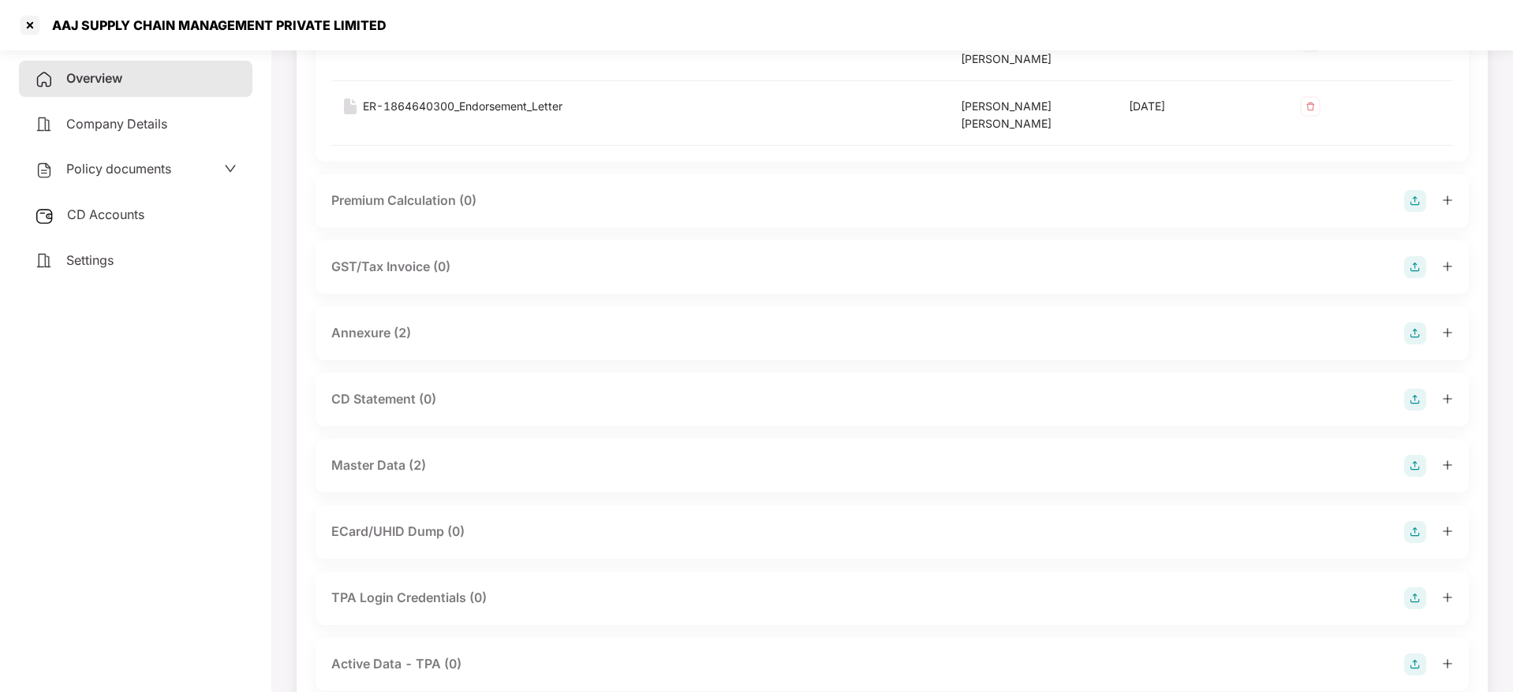
scroll to position [93, 0]
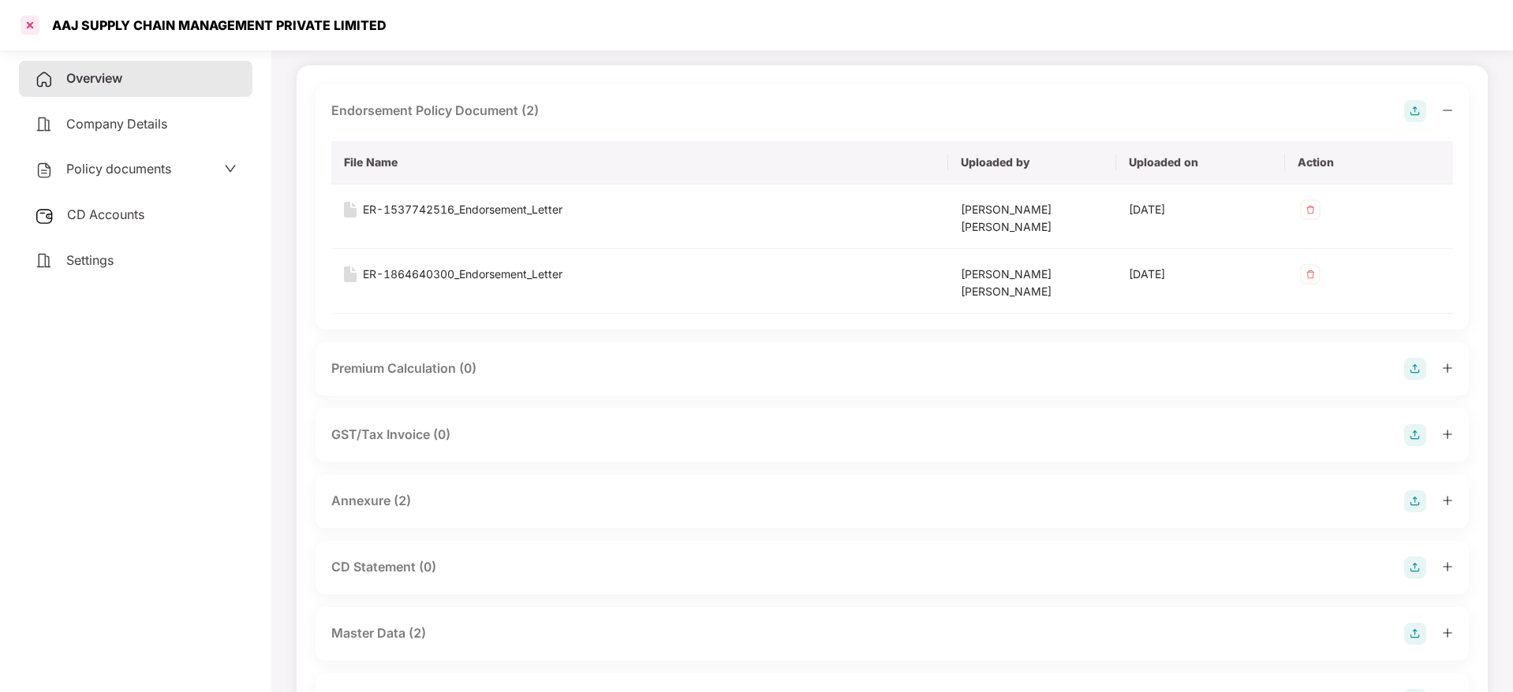
click at [29, 22] on div at bounding box center [29, 25] width 25 height 25
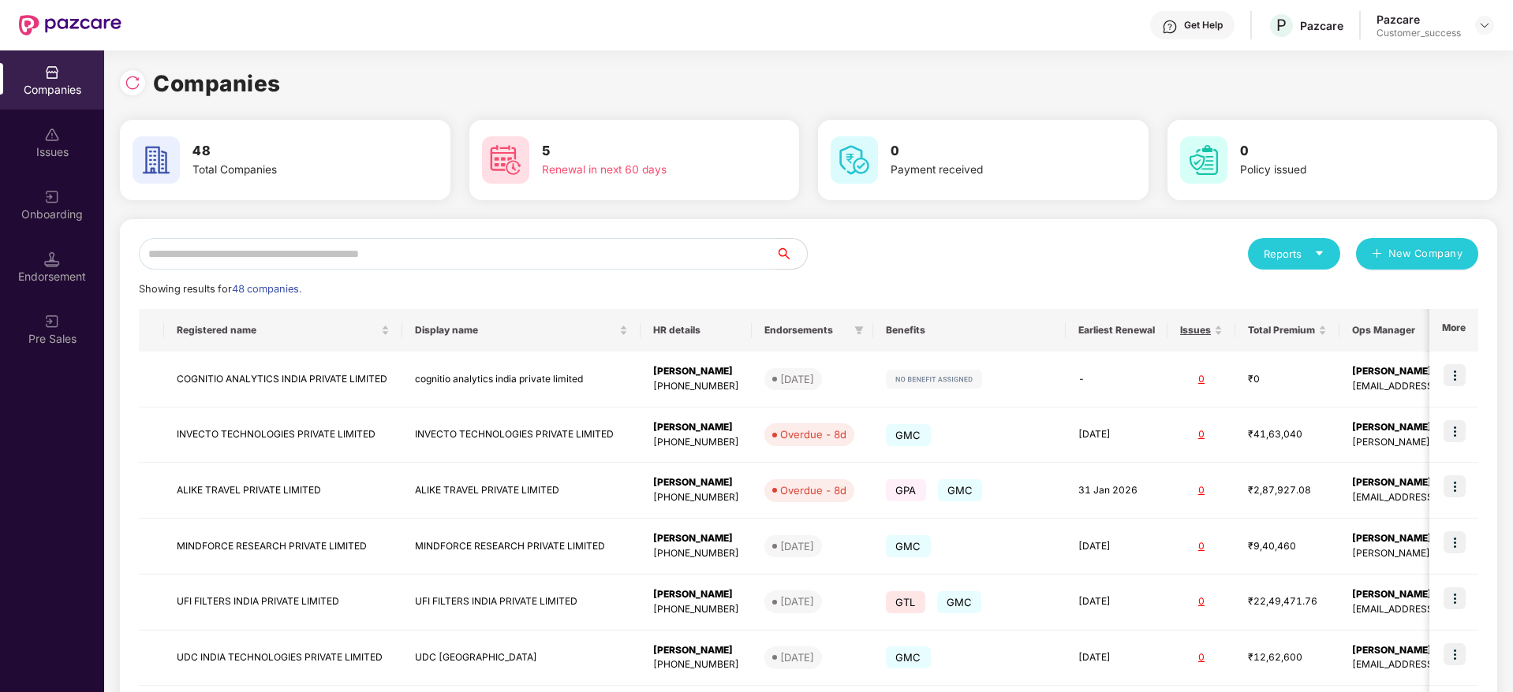
scroll to position [0, 0]
click at [315, 258] on input "text" at bounding box center [457, 254] width 636 height 32
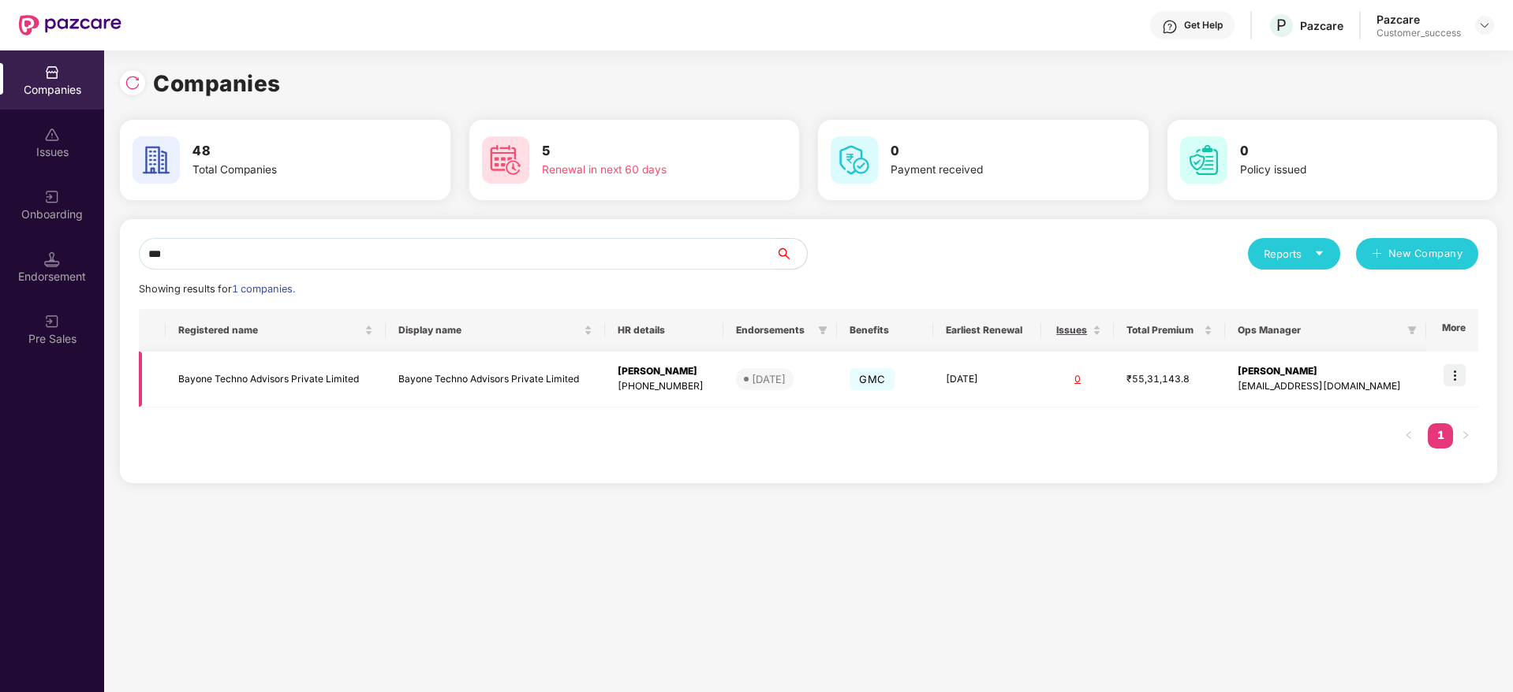
type input "***"
click at [1459, 371] on img at bounding box center [1454, 375] width 22 height 22
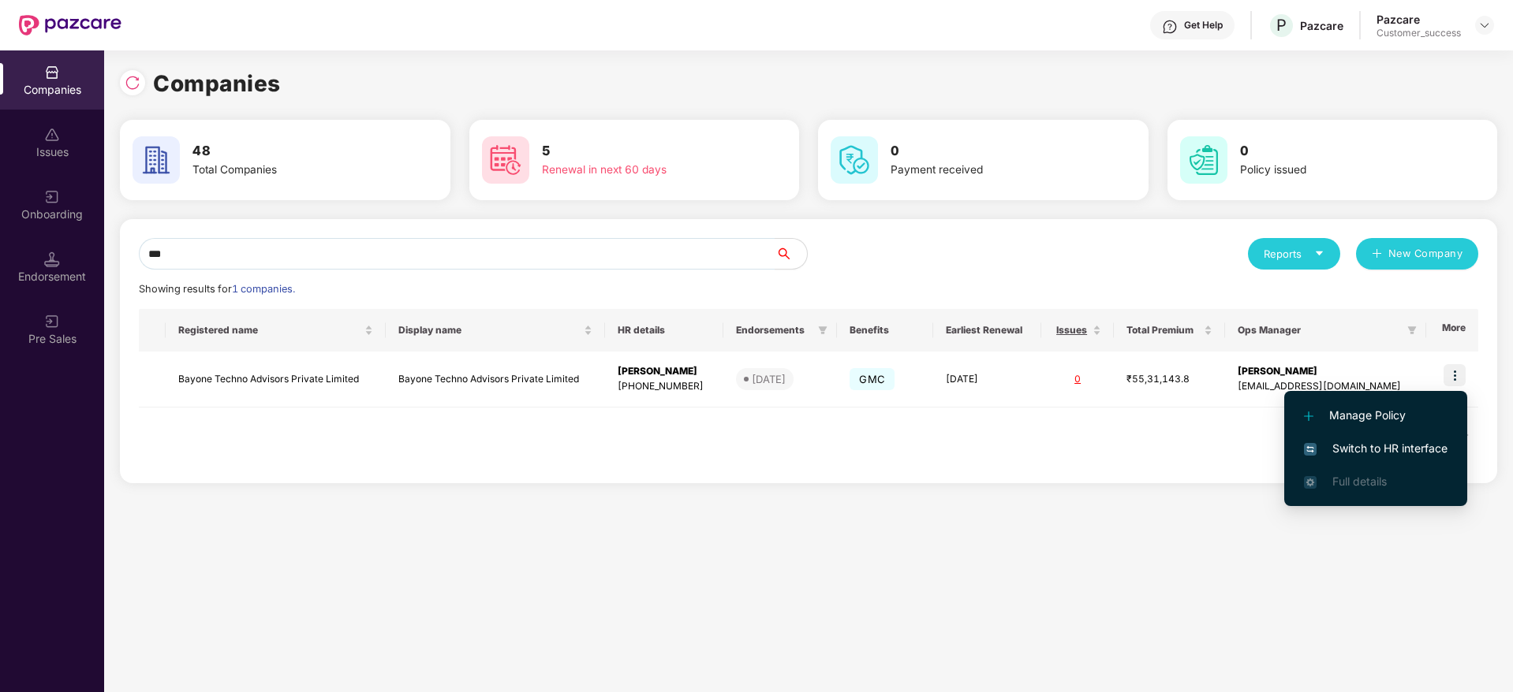
click at [1346, 442] on span "Switch to HR interface" at bounding box center [1376, 448] width 144 height 17
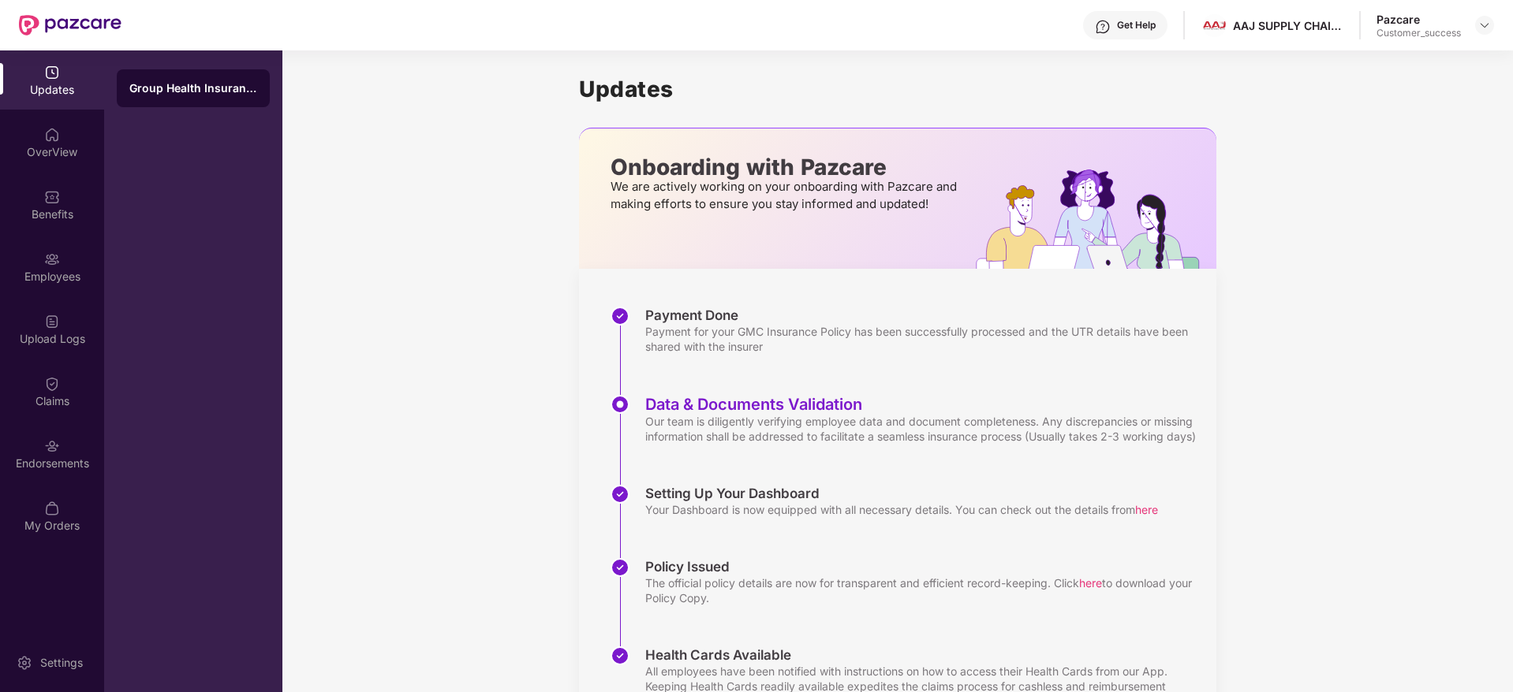
click at [42, 263] on div "Employees" at bounding box center [52, 266] width 104 height 59
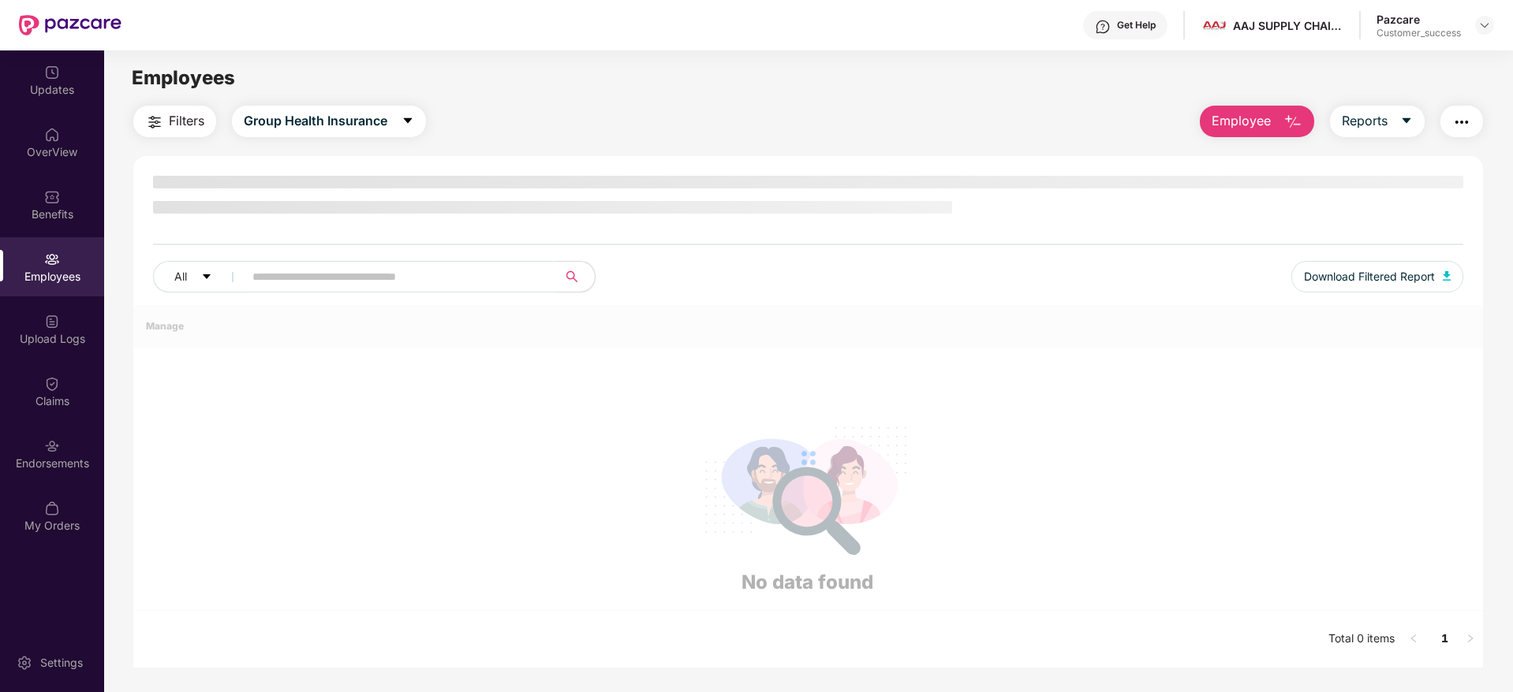
click at [287, 274] on input "text" at bounding box center [393, 277] width 283 height 24
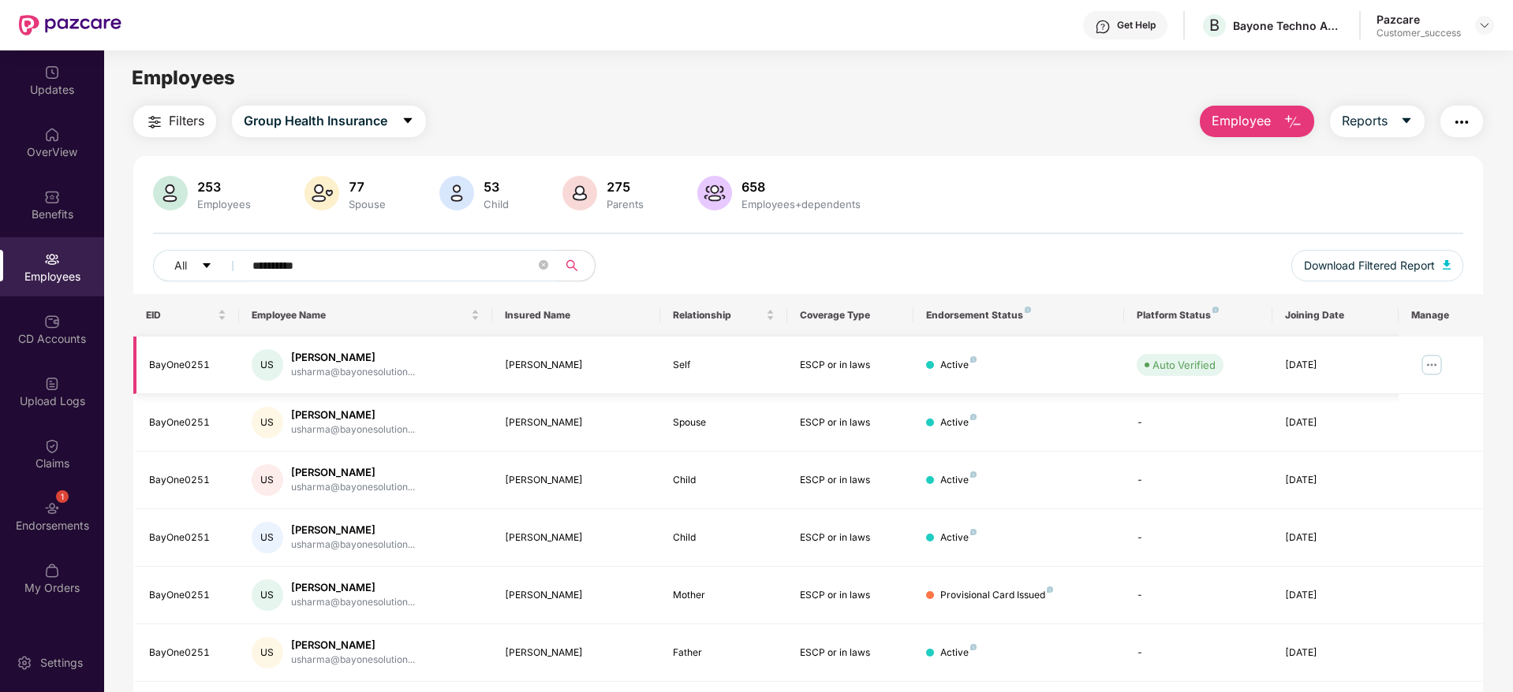
type input "**********"
click at [1427, 367] on img at bounding box center [1431, 365] width 25 height 25
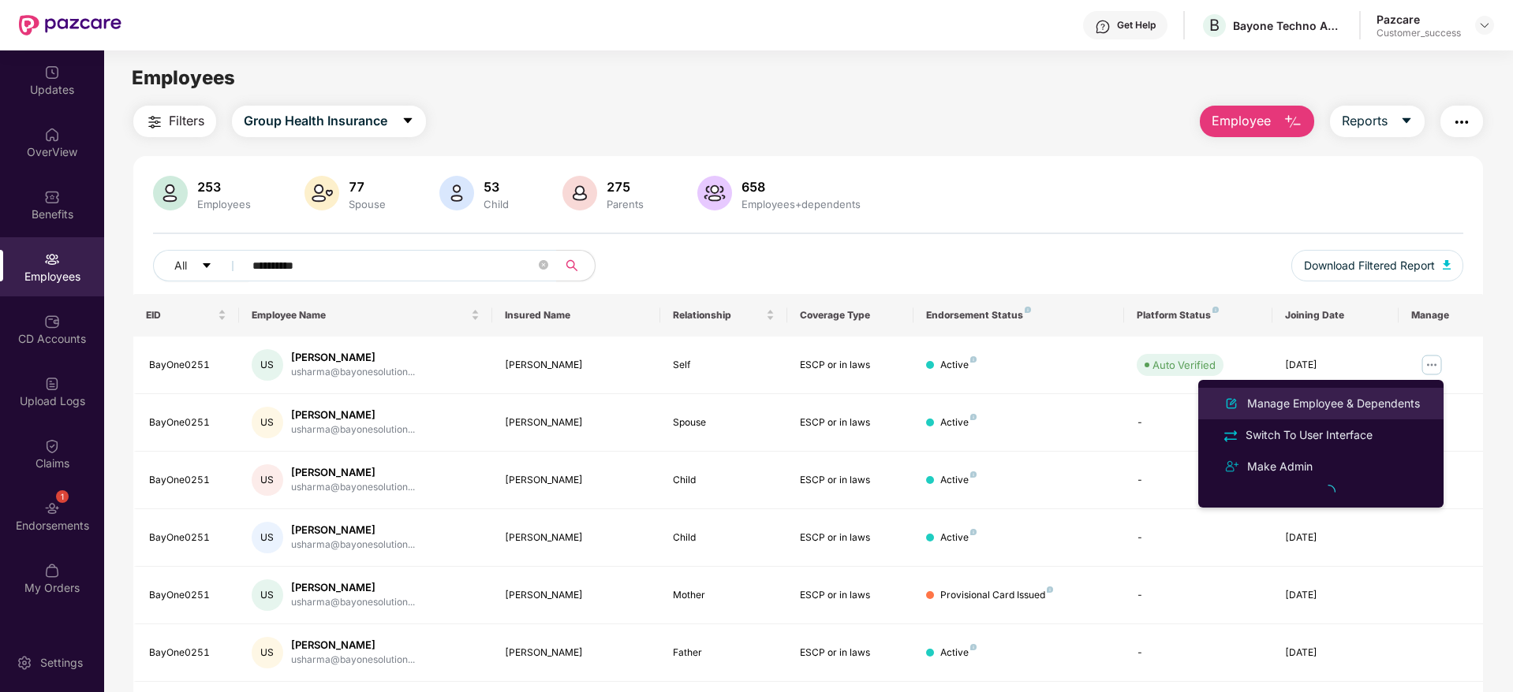
click at [1294, 409] on div "Manage Employee & Dependents" at bounding box center [1333, 403] width 179 height 17
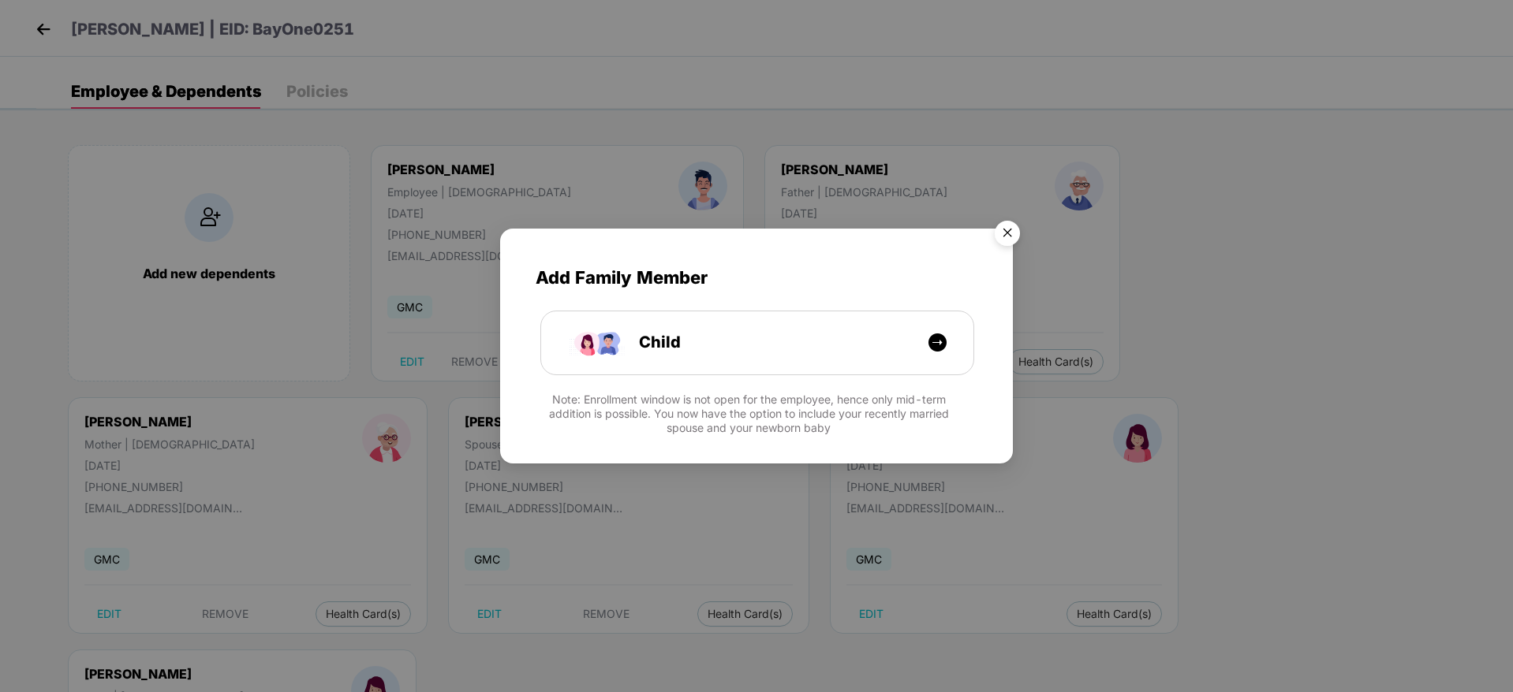
click at [1010, 233] on img "Close" at bounding box center [1007, 236] width 44 height 44
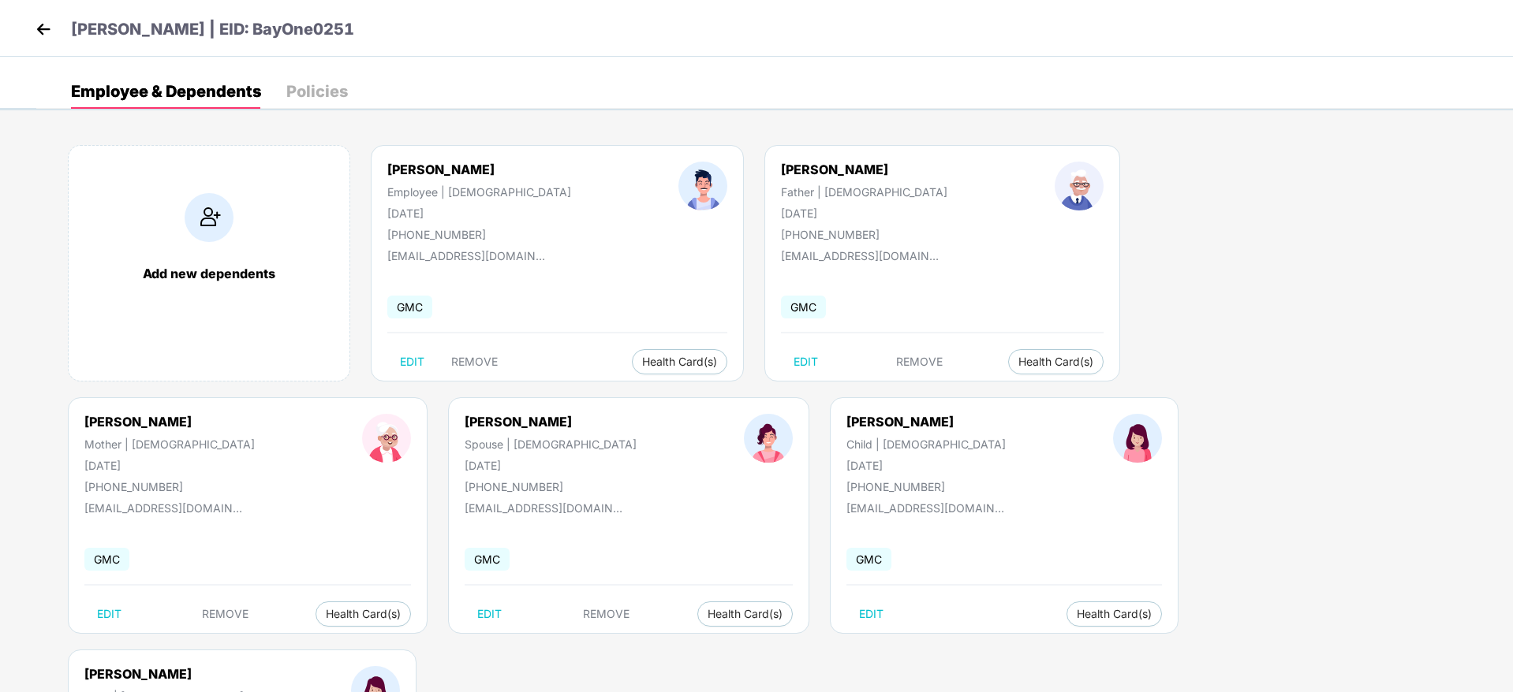
click at [36, 31] on img at bounding box center [44, 29] width 24 height 24
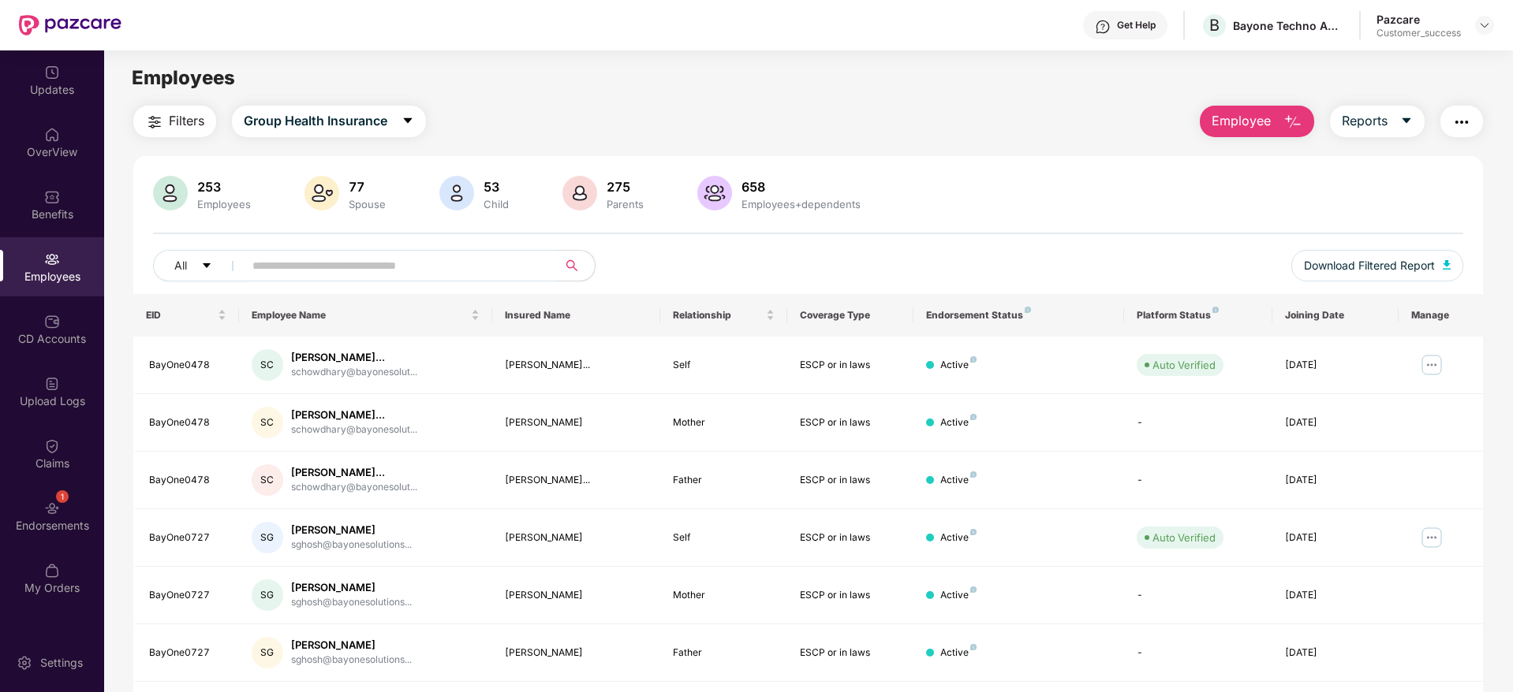
click at [196, 114] on span "Filters" at bounding box center [186, 121] width 35 height 20
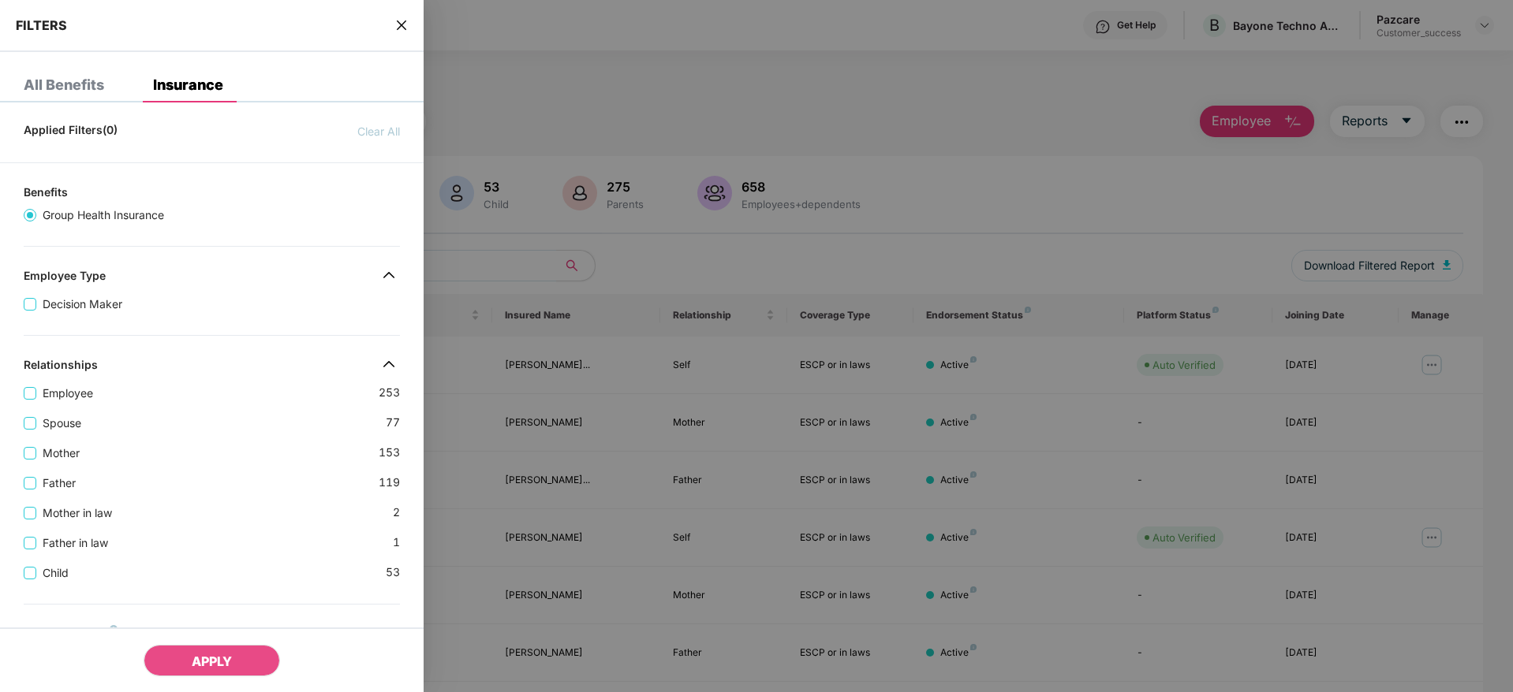
click at [229, 334] on div "Applied Filters(0) Clear All Benefits Group Health Insurance Employee Type Deci…" at bounding box center [211, 616] width 423 height 1003
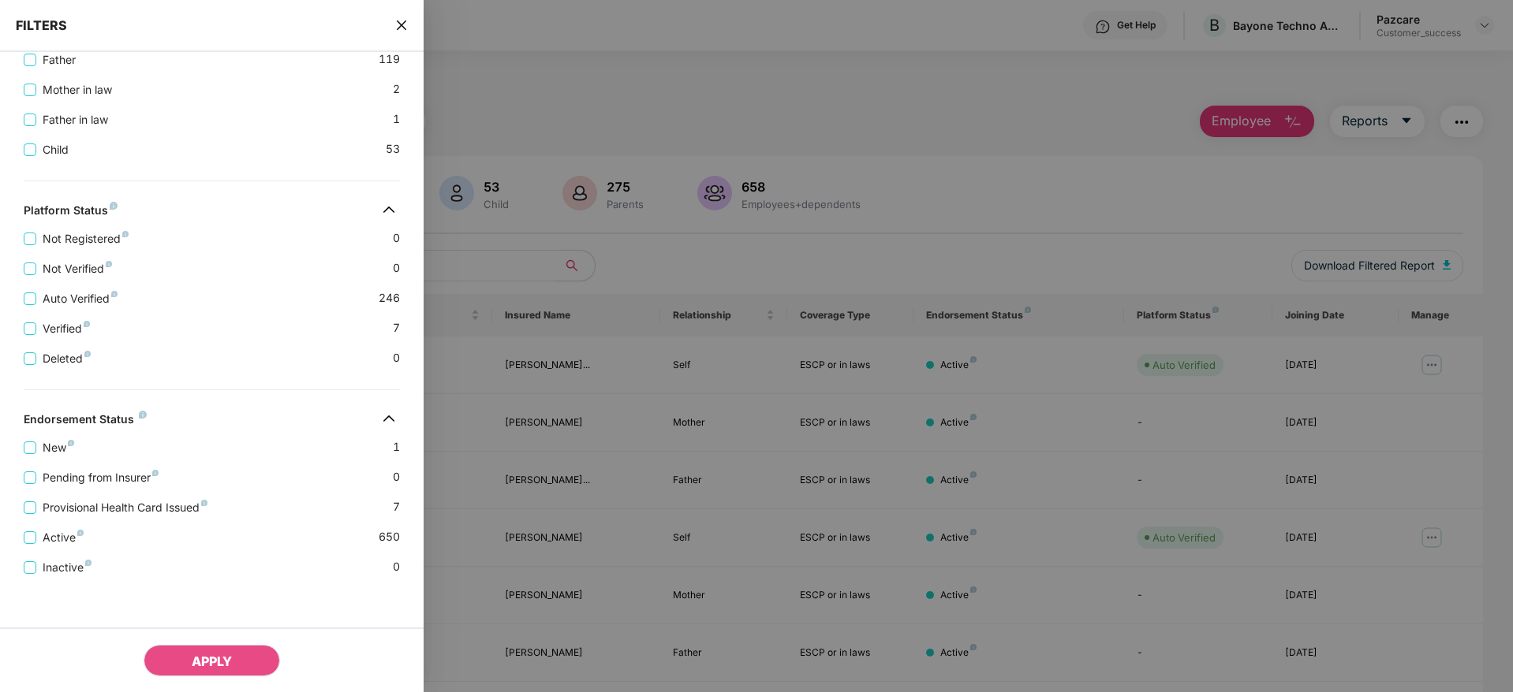
scroll to position [426, 0]
click at [401, 28] on icon "close" at bounding box center [401, 25] width 13 height 13
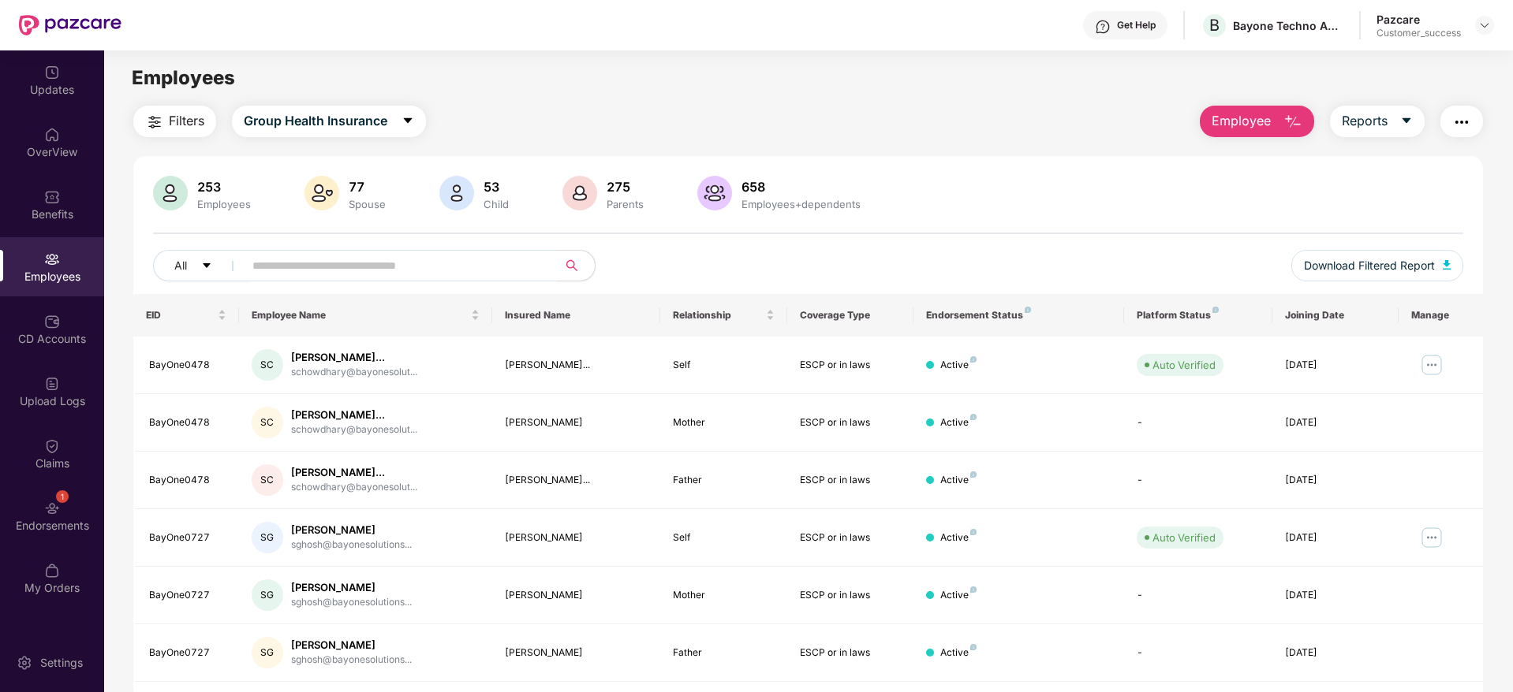
click at [381, 254] on input "text" at bounding box center [393, 266] width 283 height 24
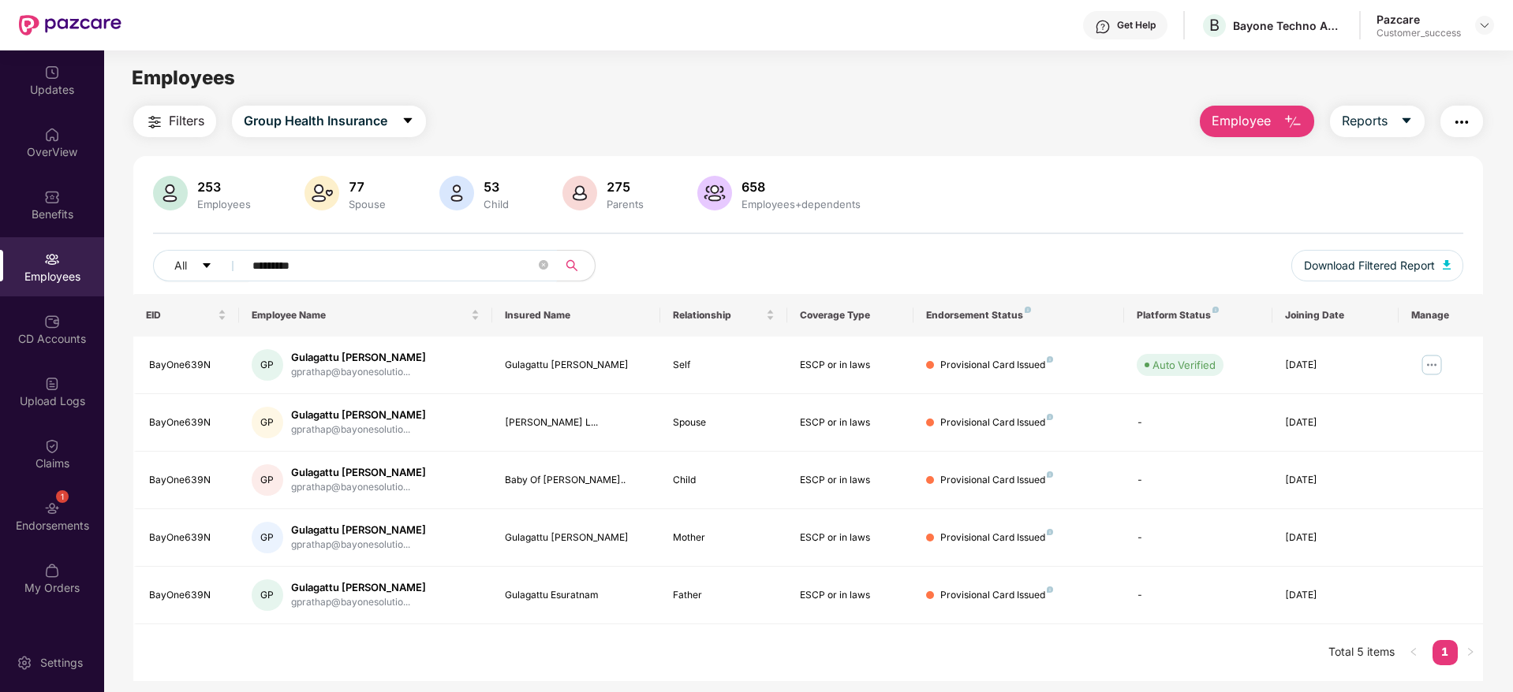
type input "*********"
